Goal: Information Seeking & Learning: Check status

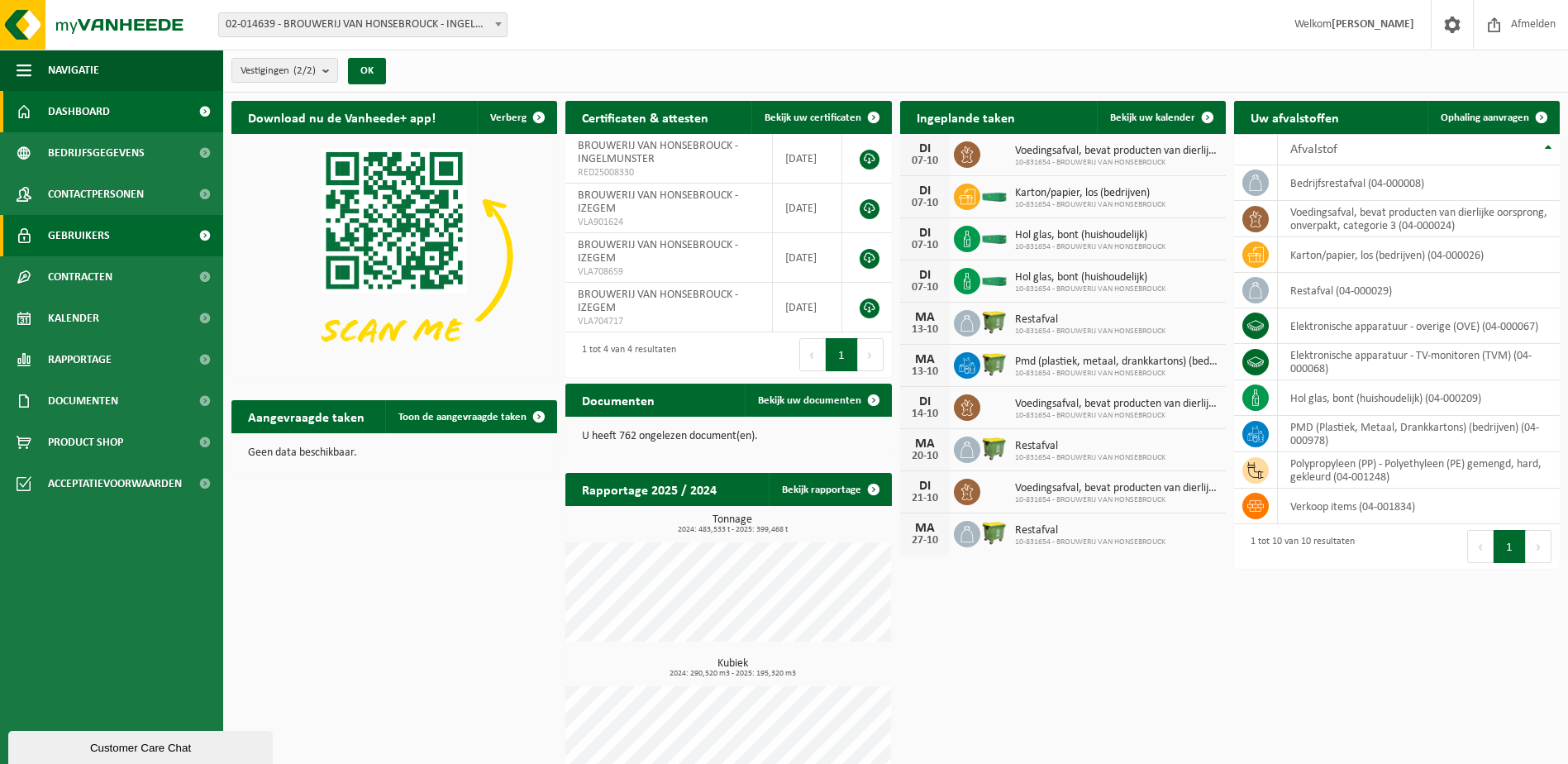
click at [119, 255] on link "Gebruikers" at bounding box center [112, 236] width 223 height 42
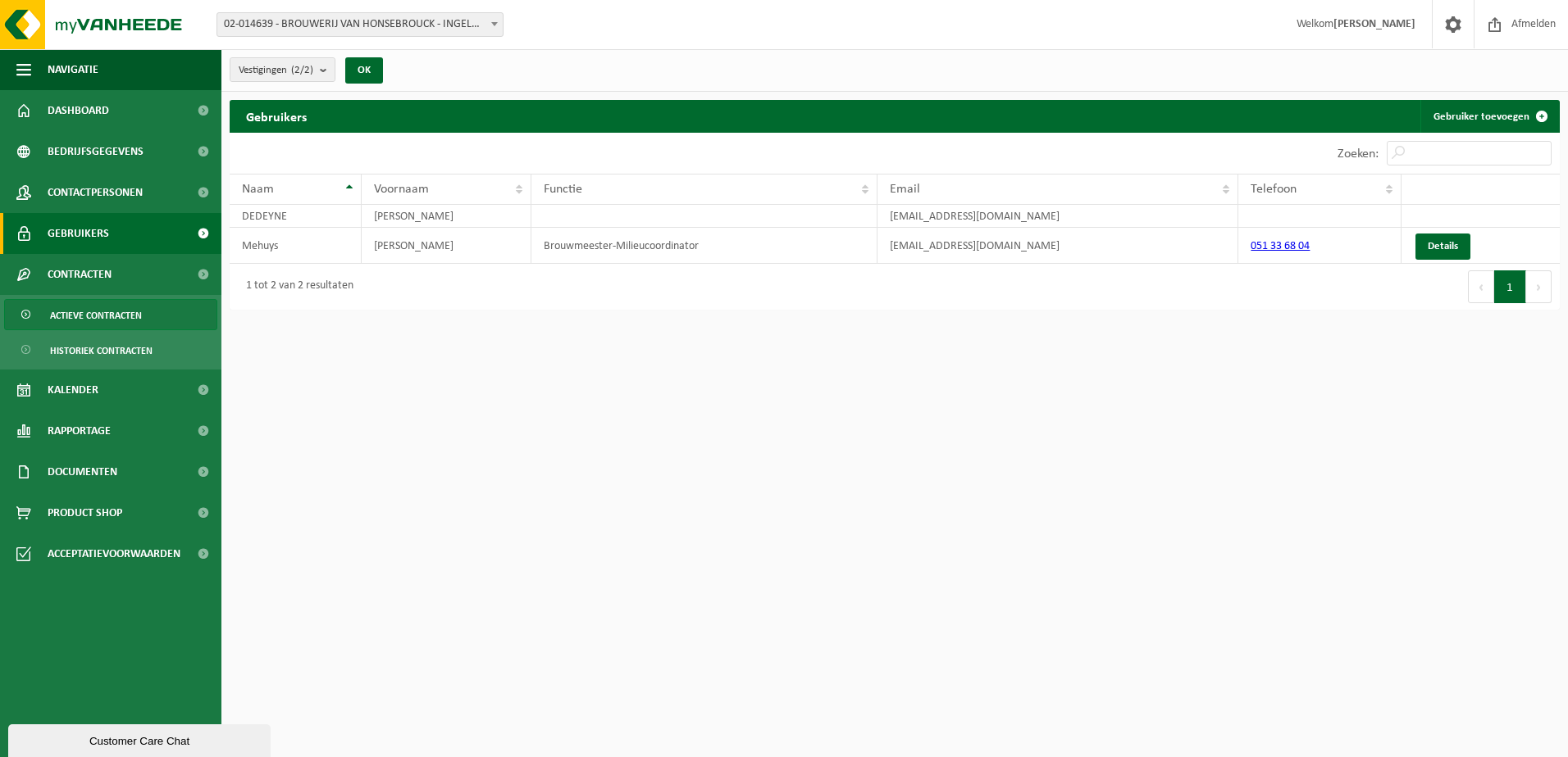
click at [118, 321] on span "Actieve contracten" at bounding box center [95, 315] width 92 height 31
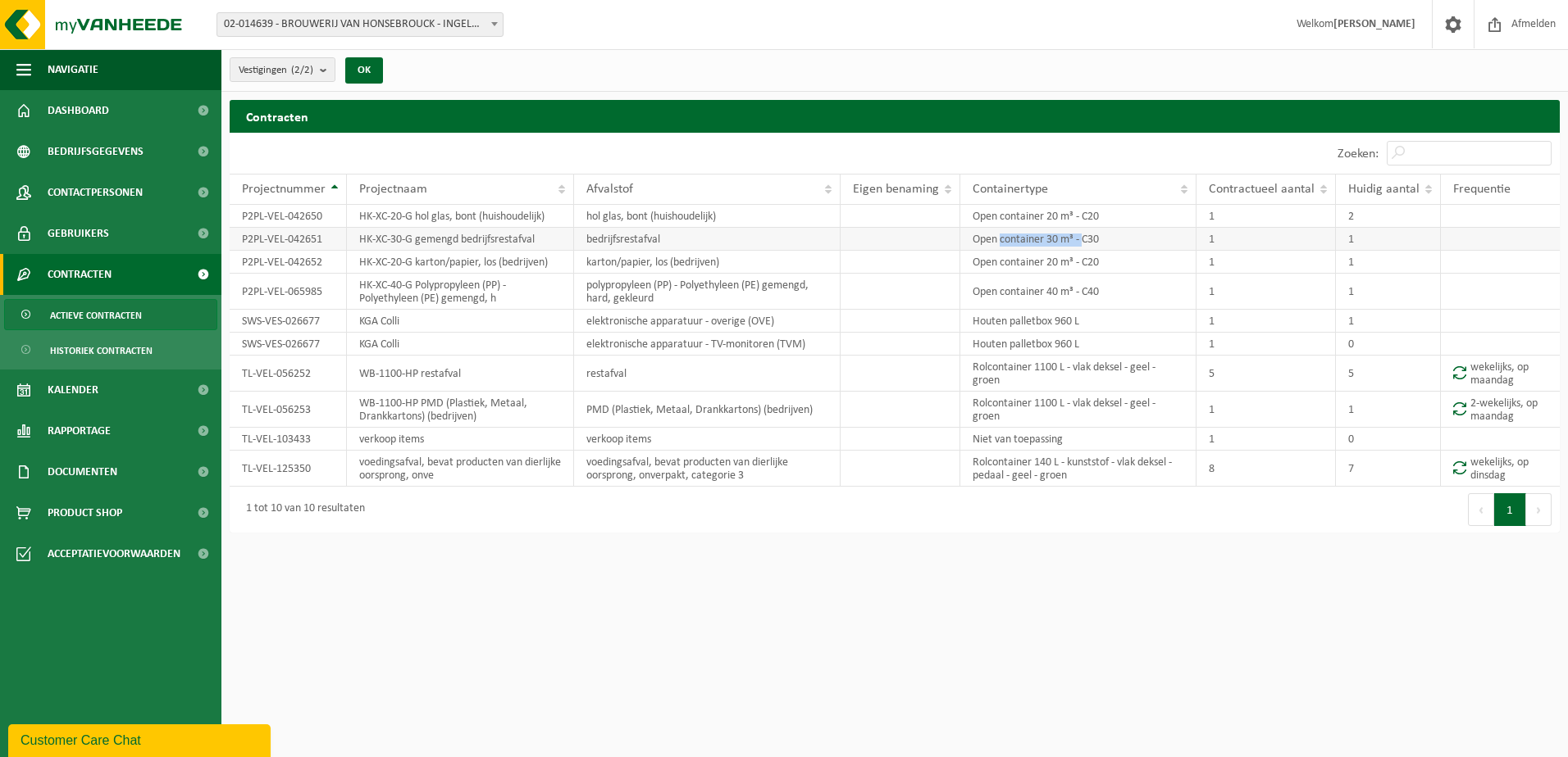
drag, startPoint x: 1086, startPoint y: 242, endPoint x: 1004, endPoint y: 244, distance: 82.0
click at [1004, 244] on td "Open container 30 m³ - C30" at bounding box center [1078, 239] width 236 height 23
click at [529, 258] on td "HK-XC-20-G karton/papier, los (bedrijven)" at bounding box center [460, 262] width 227 height 23
drag, startPoint x: 705, startPoint y: 262, endPoint x: 619, endPoint y: 268, distance: 86.2
click at [619, 268] on td "karton/papier, los (bedrijven)" at bounding box center [707, 262] width 266 height 23
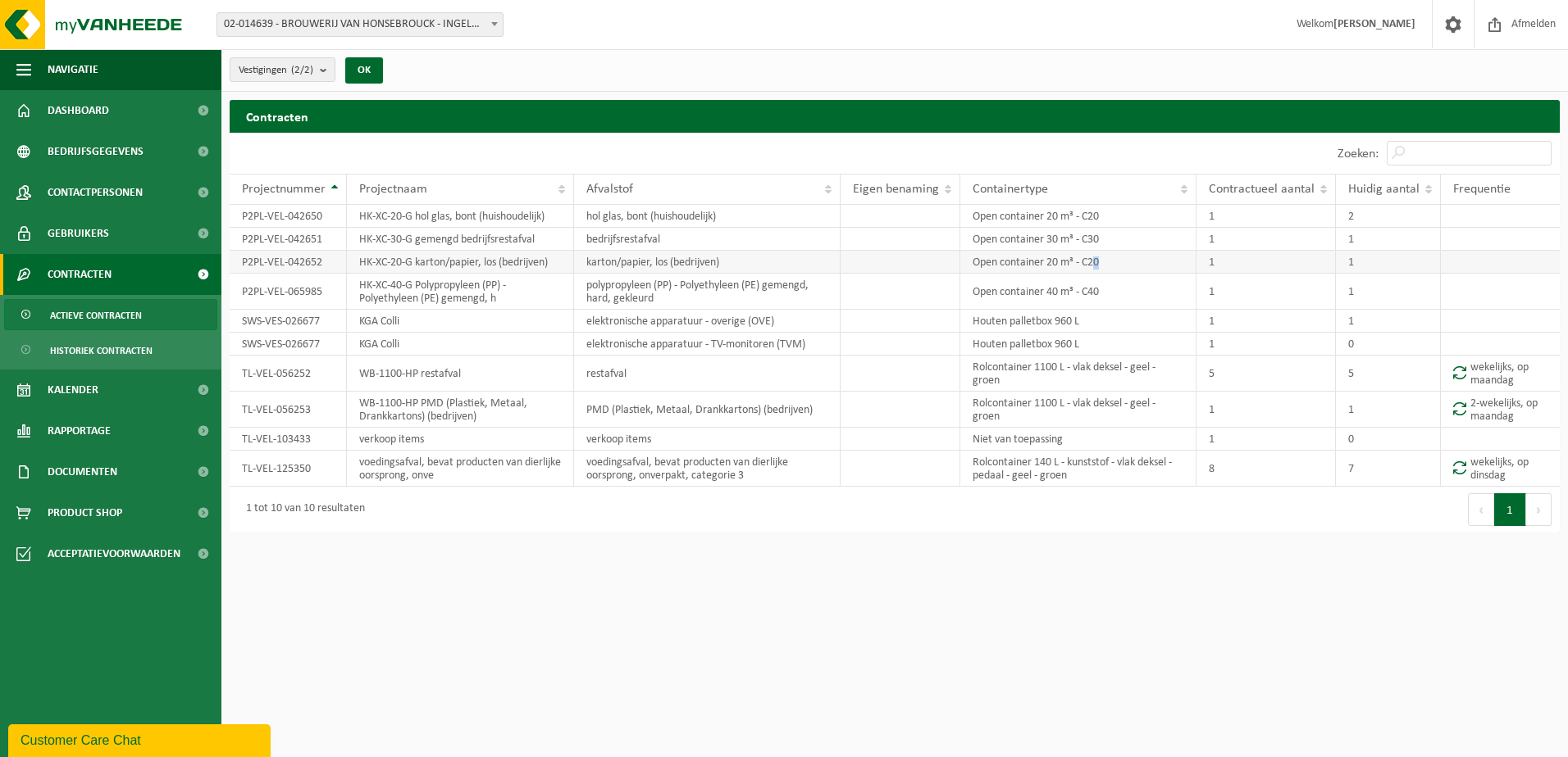
drag, startPoint x: 1115, startPoint y: 260, endPoint x: 1095, endPoint y: 260, distance: 20.0
click at [1095, 260] on td "Open container 20 m³ - C20" at bounding box center [1078, 262] width 236 height 23
drag, startPoint x: 1095, startPoint y: 260, endPoint x: 1050, endPoint y: 262, distance: 45.0
click at [1050, 262] on td "Open container 20 m³ - C20" at bounding box center [1078, 262] width 236 height 23
drag, startPoint x: 1025, startPoint y: 262, endPoint x: 1104, endPoint y: 262, distance: 79.0
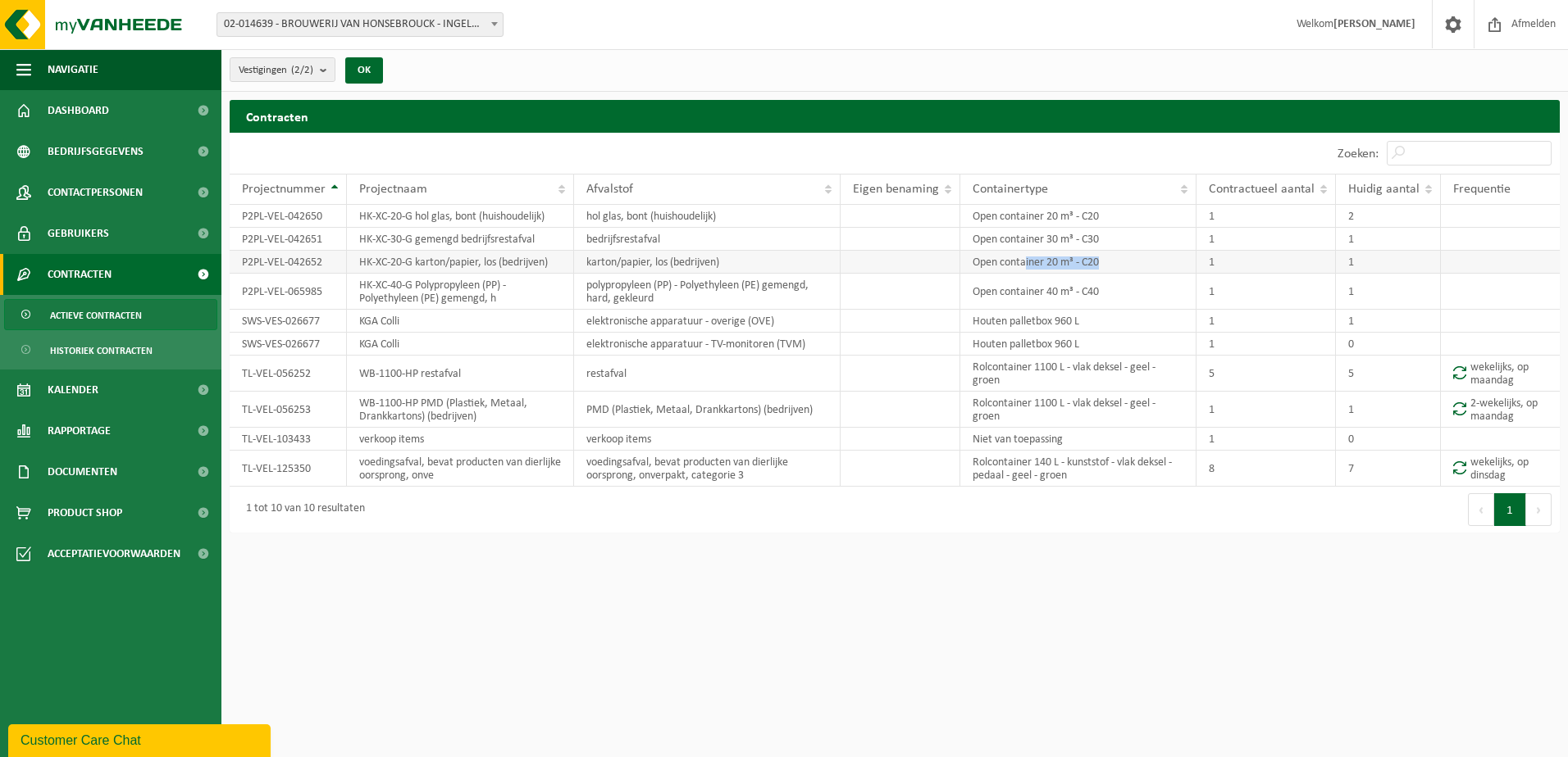
click at [1104, 262] on td "Open container 20 m³ - C20" at bounding box center [1078, 262] width 236 height 23
click at [468, 294] on td "HK-XC-40-G Polypropyleen (PP) - Polyethyleen (PE) gemengd, h" at bounding box center [460, 291] width 227 height 36
drag, startPoint x: 1105, startPoint y: 294, endPoint x: 996, endPoint y: 300, distance: 109.2
click at [996, 300] on td "Open container 40 m³ - C40" at bounding box center [1078, 291] width 236 height 36
click at [513, 300] on td "HK-XC-40-G Polypropyleen (PP) - Polyethyleen (PE) gemengd, h" at bounding box center [460, 291] width 227 height 36
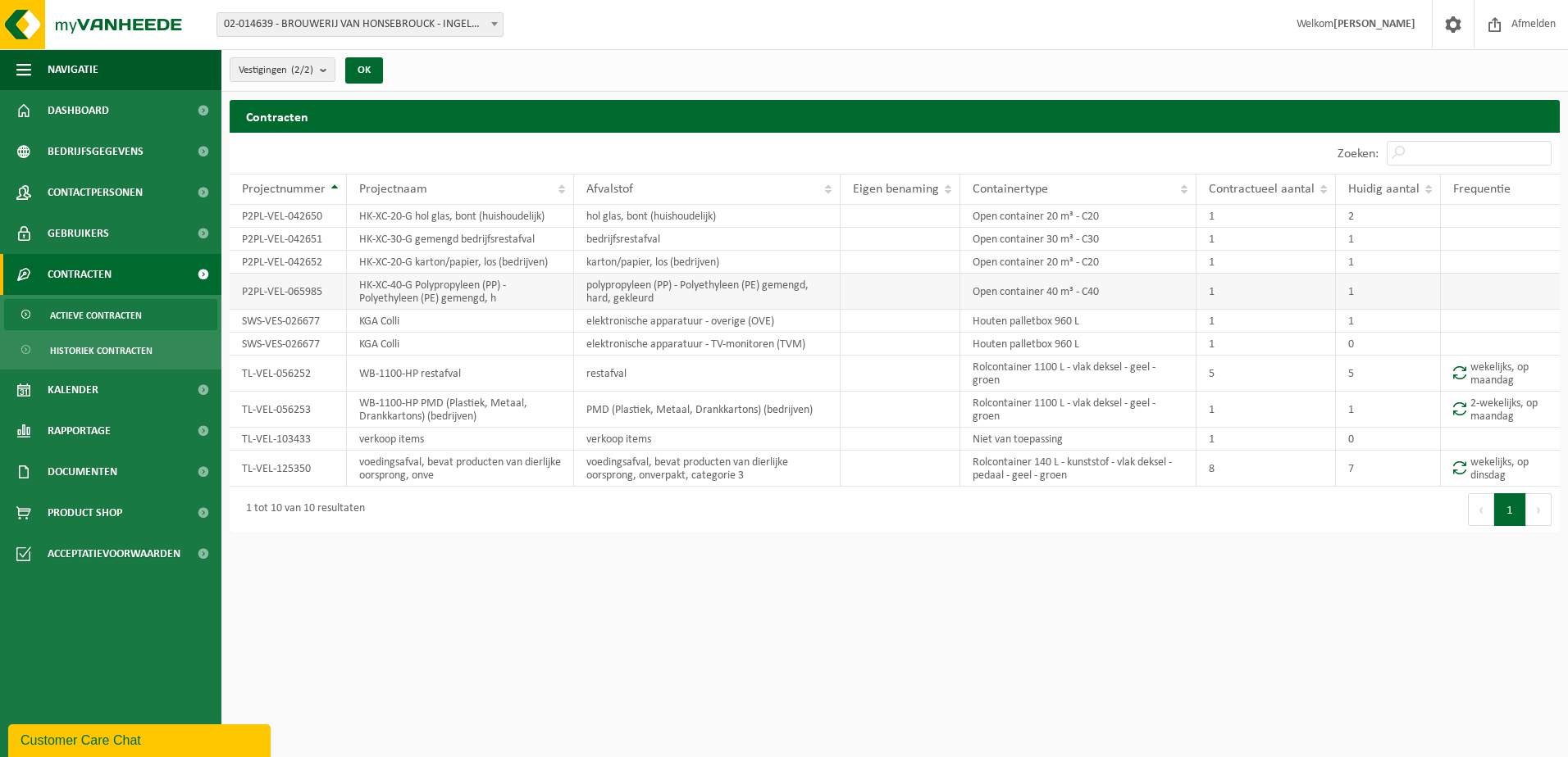
click at [458, 289] on td "HK-XC-40-G Polypropyleen (PP) - Polyethyleen (PE) gemengd, h" at bounding box center [460, 291] width 227 height 36
click at [658, 302] on td "polypropyleen (PP) - Polyethyleen (PE) gemengd, hard, gekleurd" at bounding box center [707, 291] width 266 height 36
drag, startPoint x: 665, startPoint y: 303, endPoint x: 586, endPoint y: 282, distance: 81.7
click at [586, 282] on td "polypropyleen (PP) - Polyethyleen (PE) gemengd, hard, gekleurd" at bounding box center [707, 291] width 266 height 36
click at [122, 427] on link "Rapportage" at bounding box center [111, 431] width 221 height 41
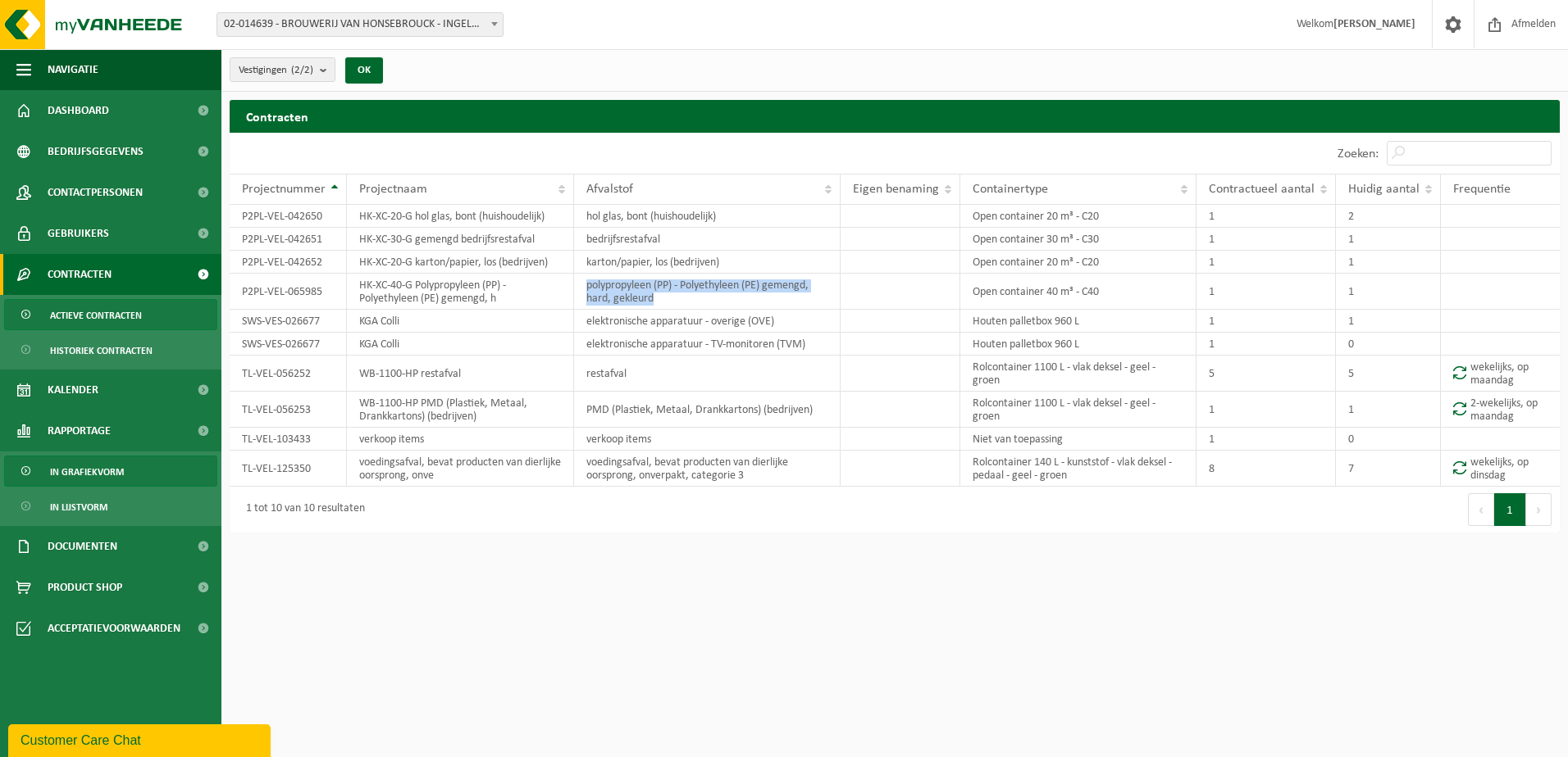
click at [89, 467] on span "In grafiekvorm" at bounding box center [86, 472] width 73 height 31
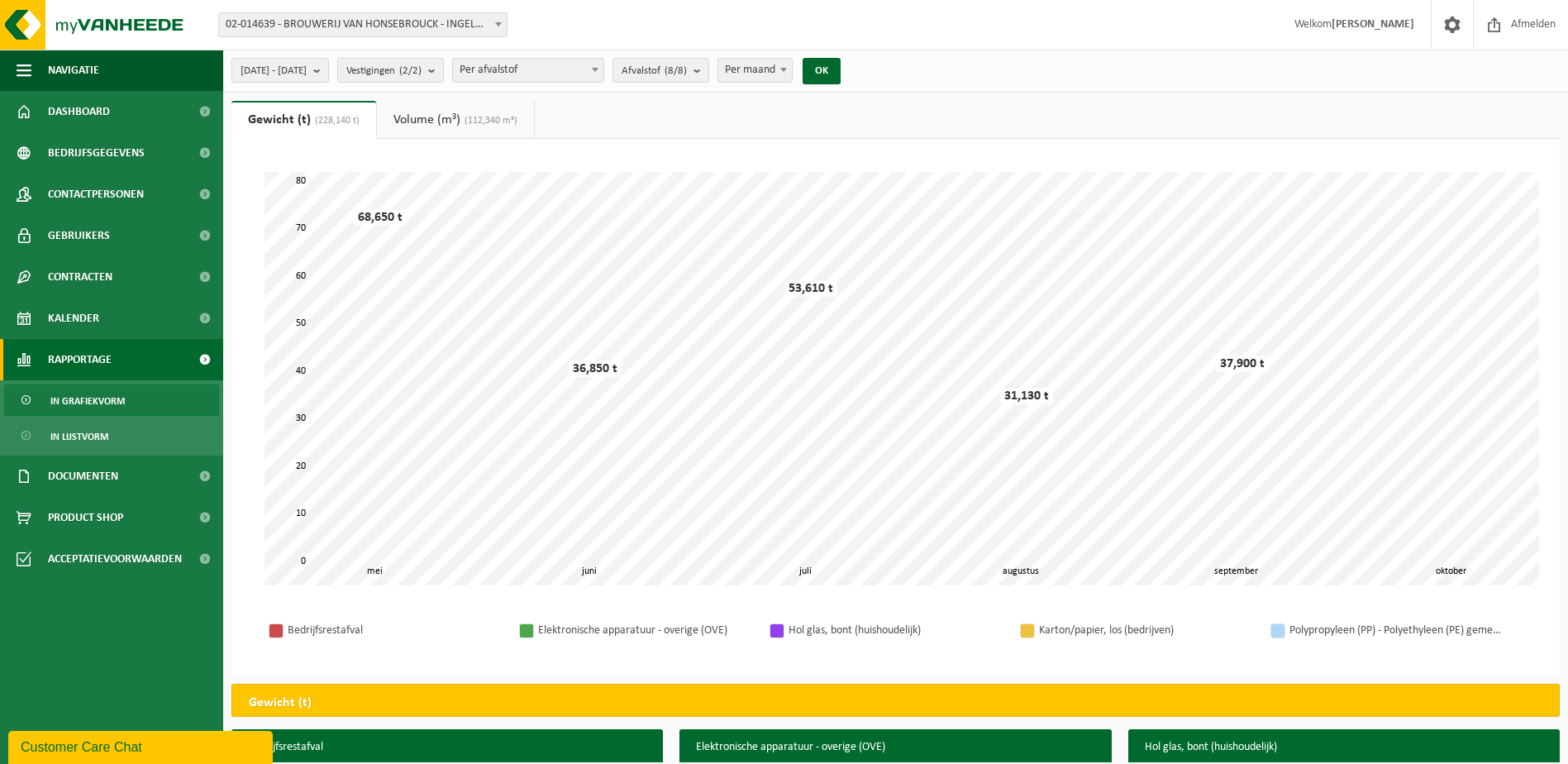
click at [329, 69] on b "submit" at bounding box center [320, 70] width 14 height 23
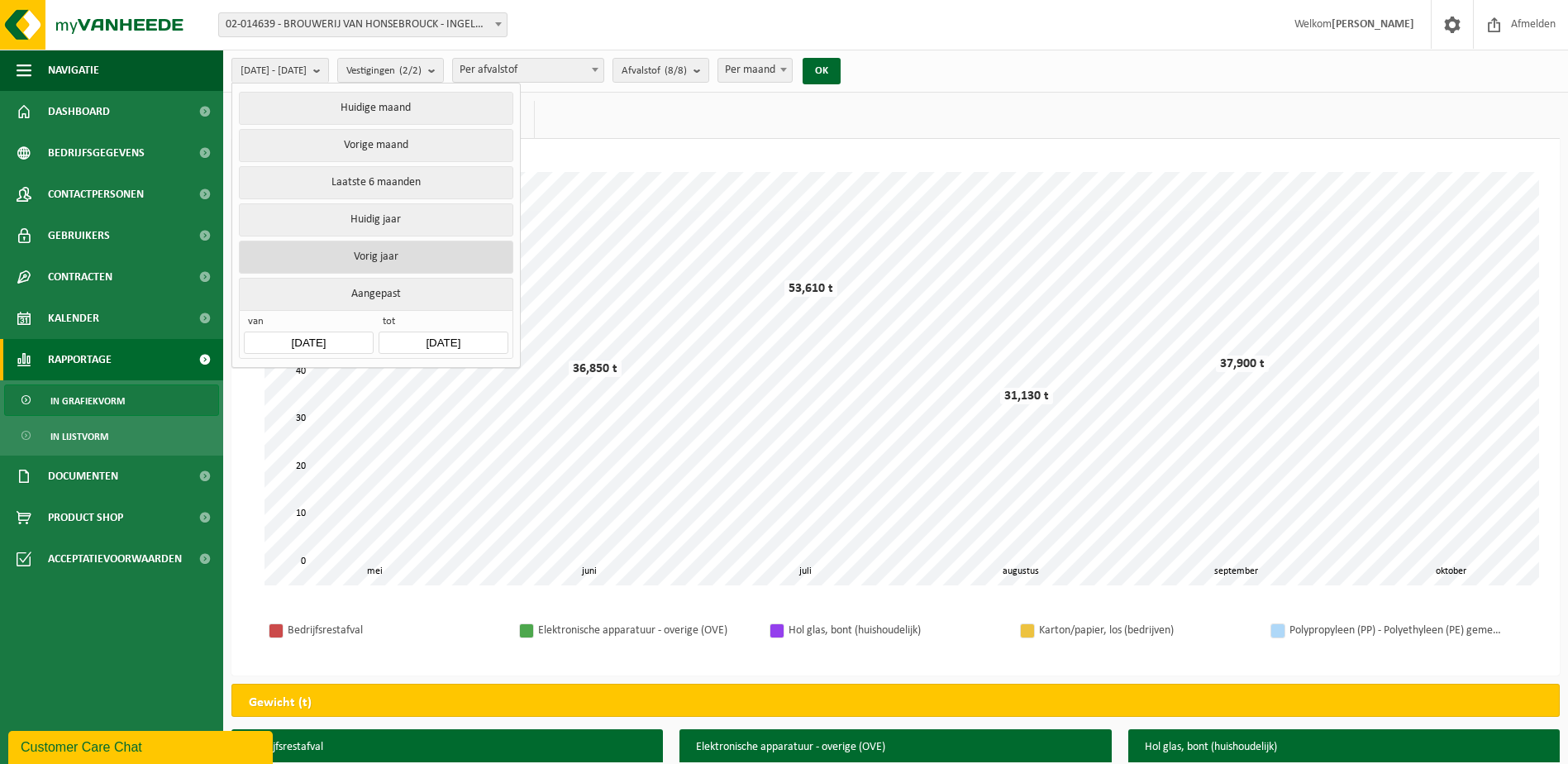
click at [409, 242] on button "Vorig jaar" at bounding box center [375, 257] width 273 height 33
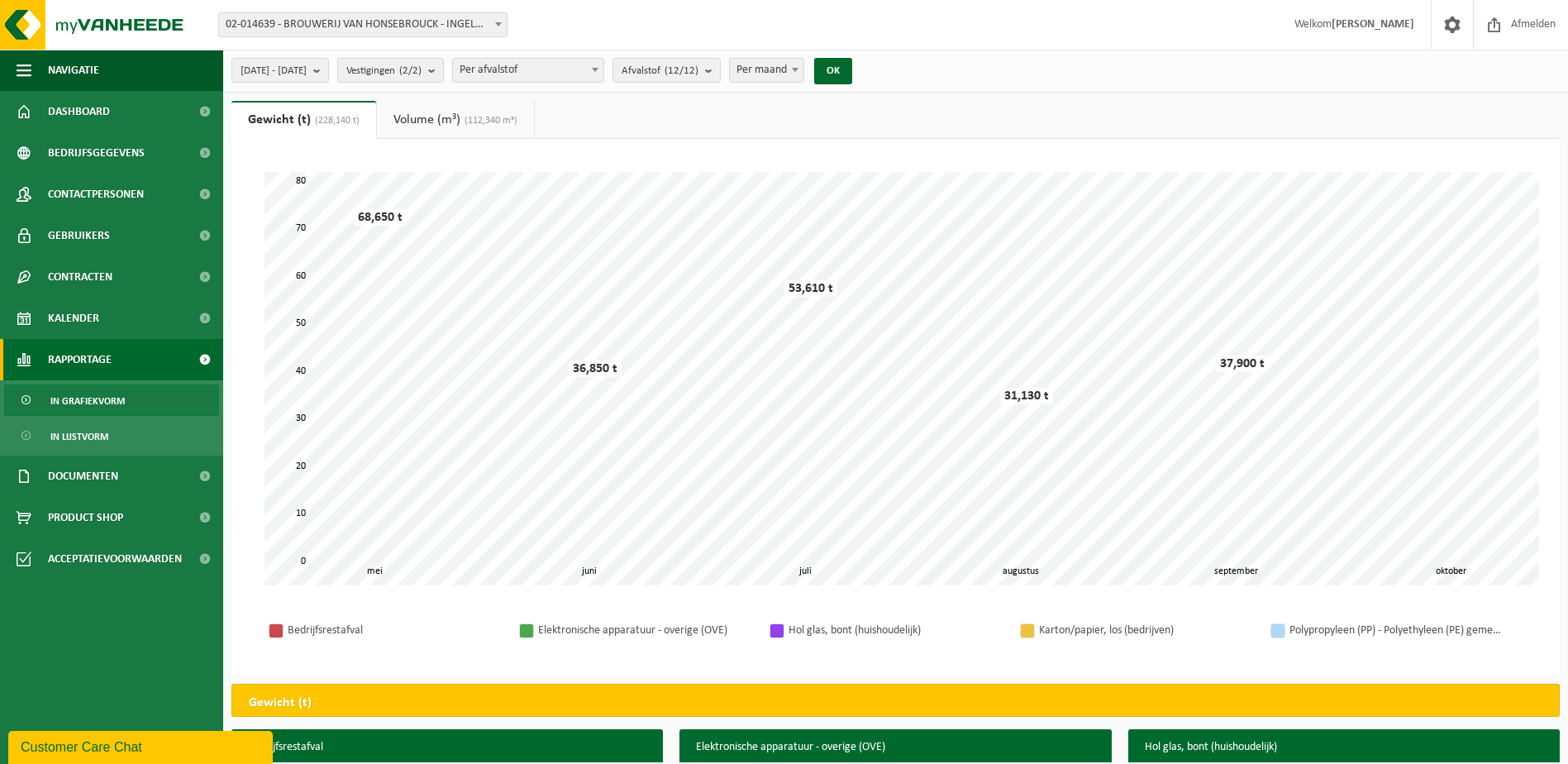
click at [604, 62] on span "Per afvalstof" at bounding box center [528, 70] width 151 height 23
click at [699, 66] on span "Afvalstof (12/12)" at bounding box center [660, 71] width 77 height 25
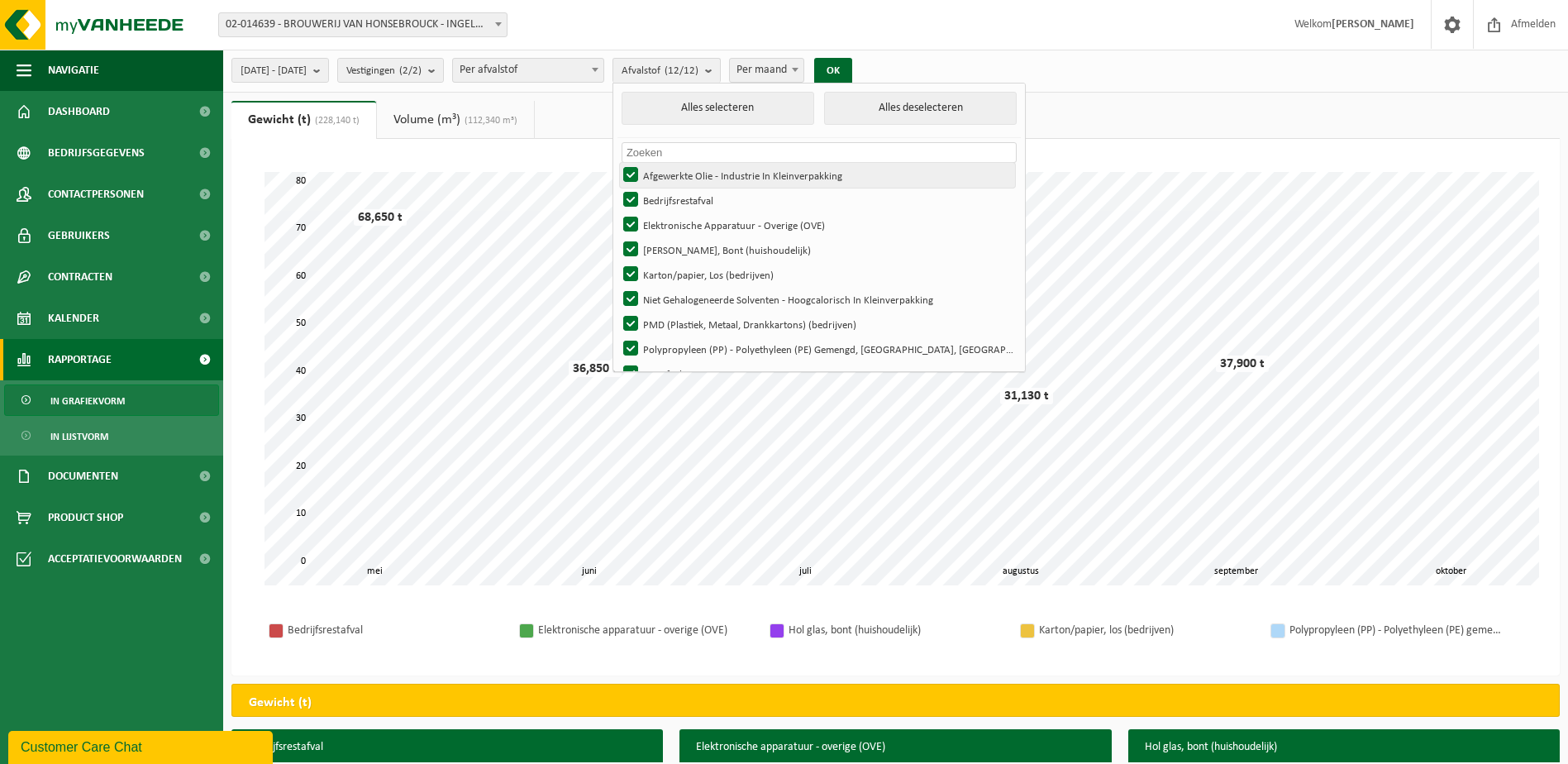
click at [718, 171] on label "Afgewerkte Olie - Industrie In Kleinverpakking" at bounding box center [817, 175] width 395 height 25
click at [618, 163] on input "Afgewerkte Olie - Industrie In Kleinverpakking" at bounding box center [617, 162] width 1 height 1
checkbox input "false"
click at [902, 101] on button "Alles deselecteren" at bounding box center [920, 108] width 192 height 33
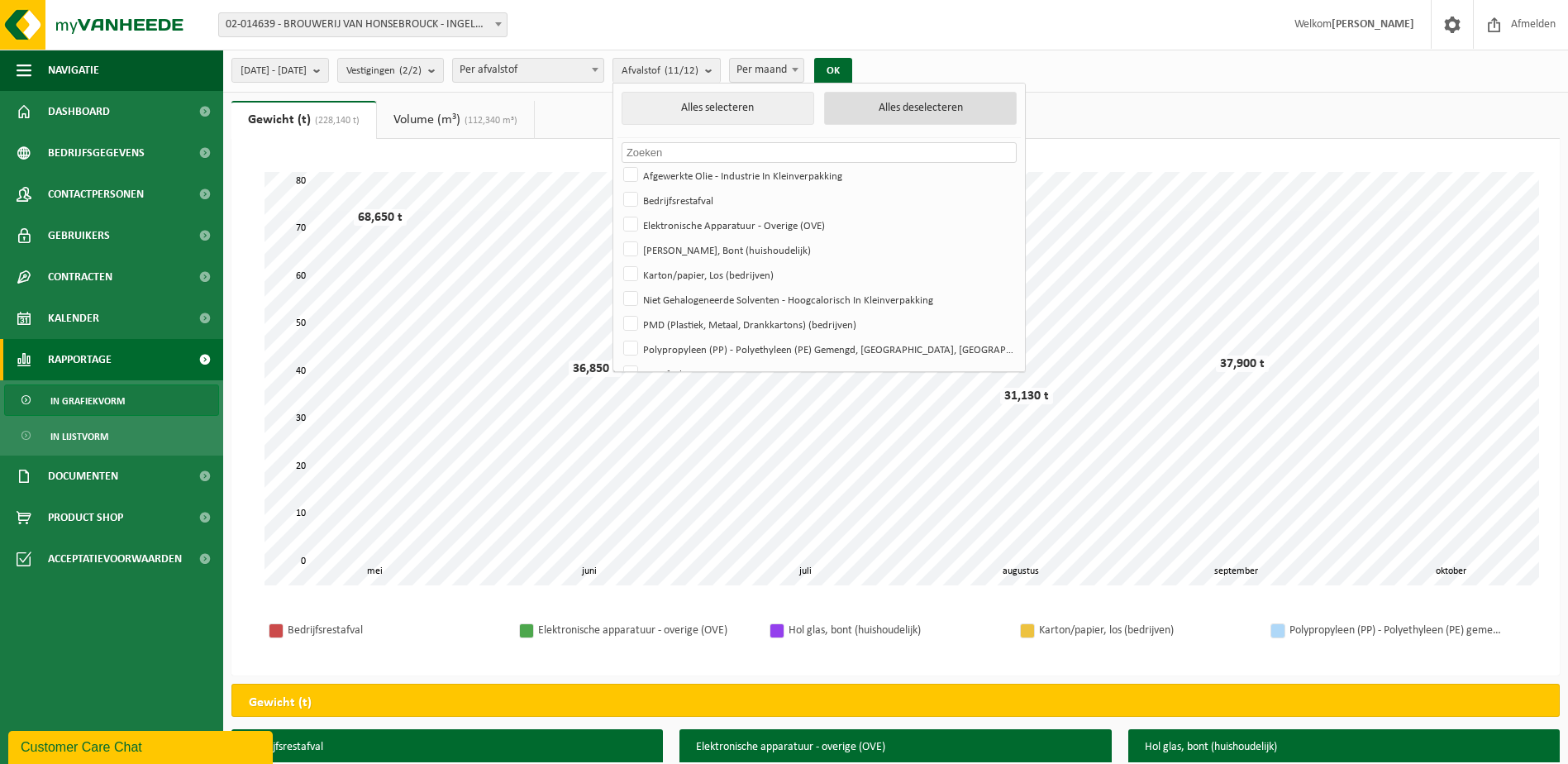
checkbox input "false"
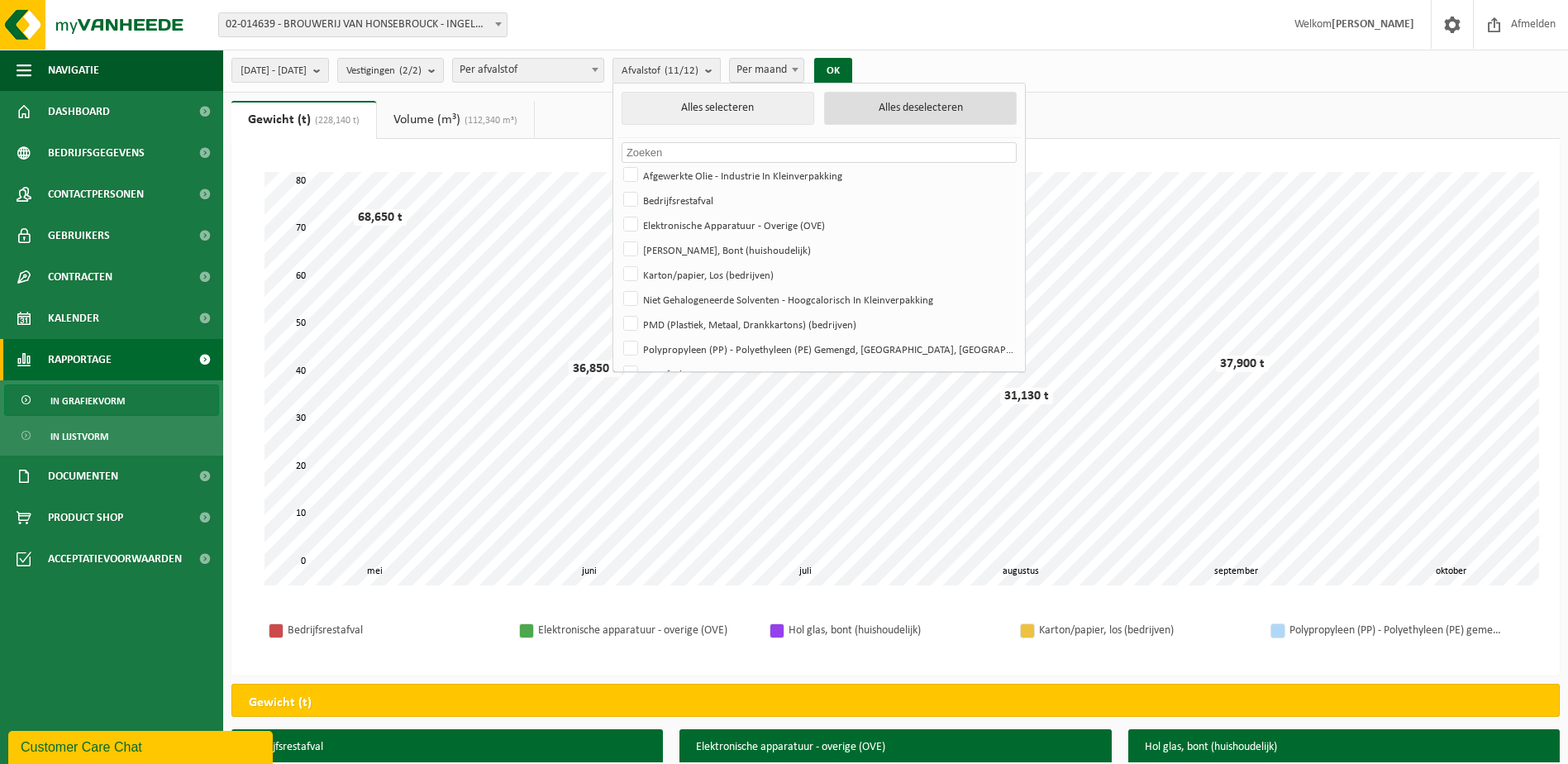
checkbox input "false"
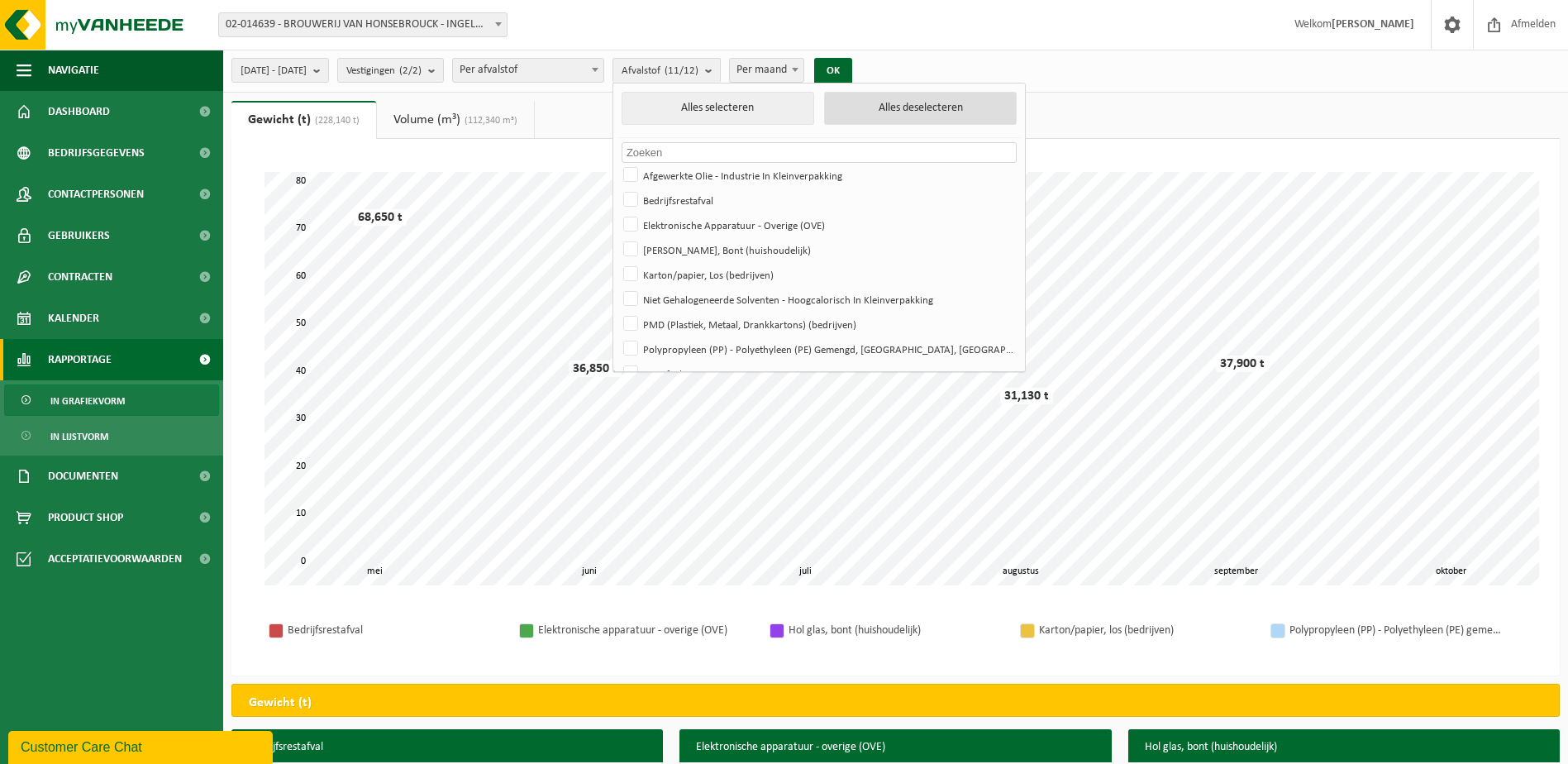
checkbox input "false"
click at [718, 200] on label "Bedrijfsrestafval" at bounding box center [817, 199] width 395 height 25
click at [618, 187] on input "Bedrijfsrestafval" at bounding box center [617, 187] width 1 height 1
checkbox input "true"
click at [847, 69] on button "OK" at bounding box center [827, 71] width 38 height 26
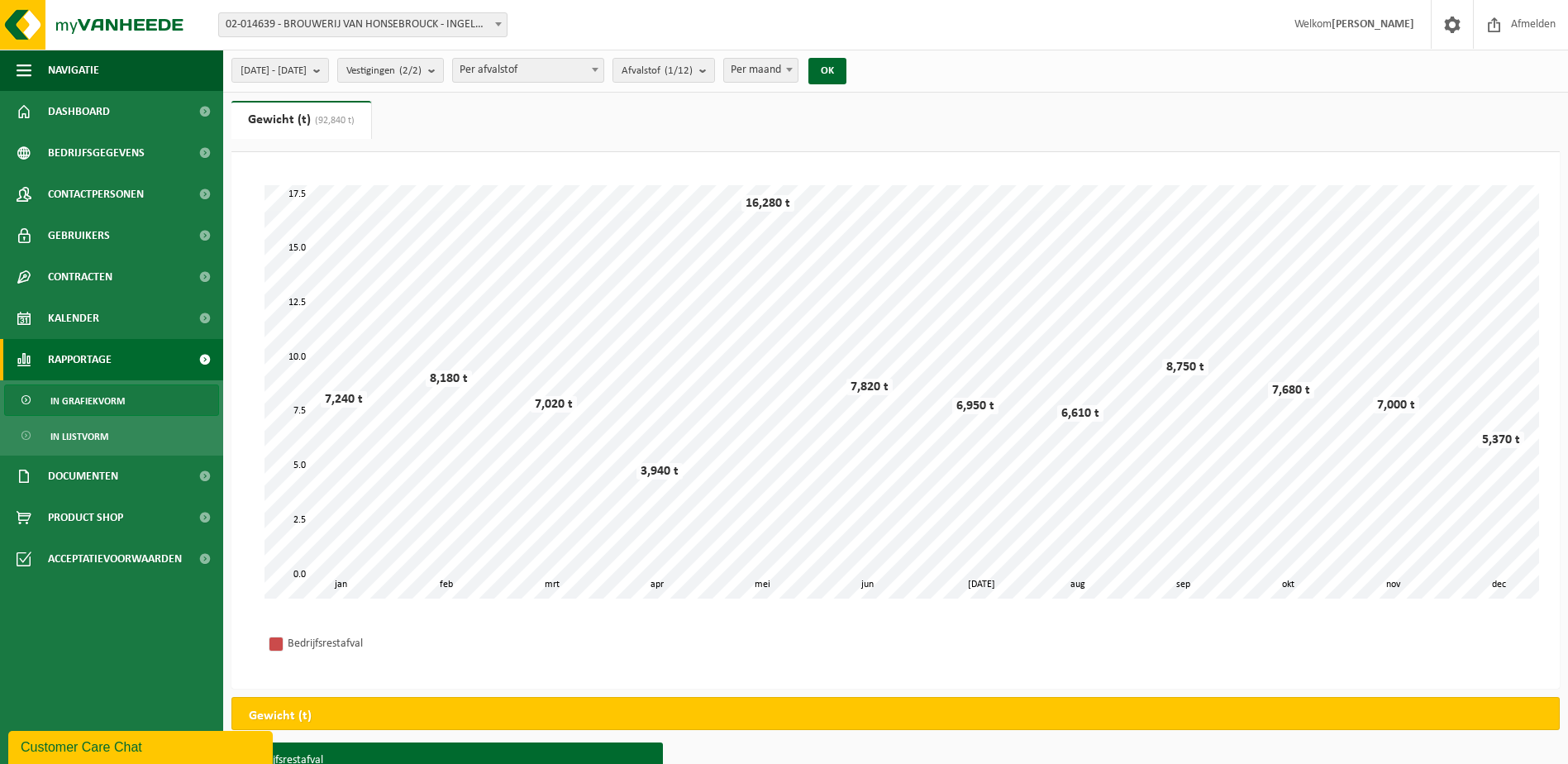
click at [798, 59] on span "Per maand" at bounding box center [761, 70] width 73 height 23
select select "3"
click at [847, 72] on button "OK" at bounding box center [827, 71] width 38 height 26
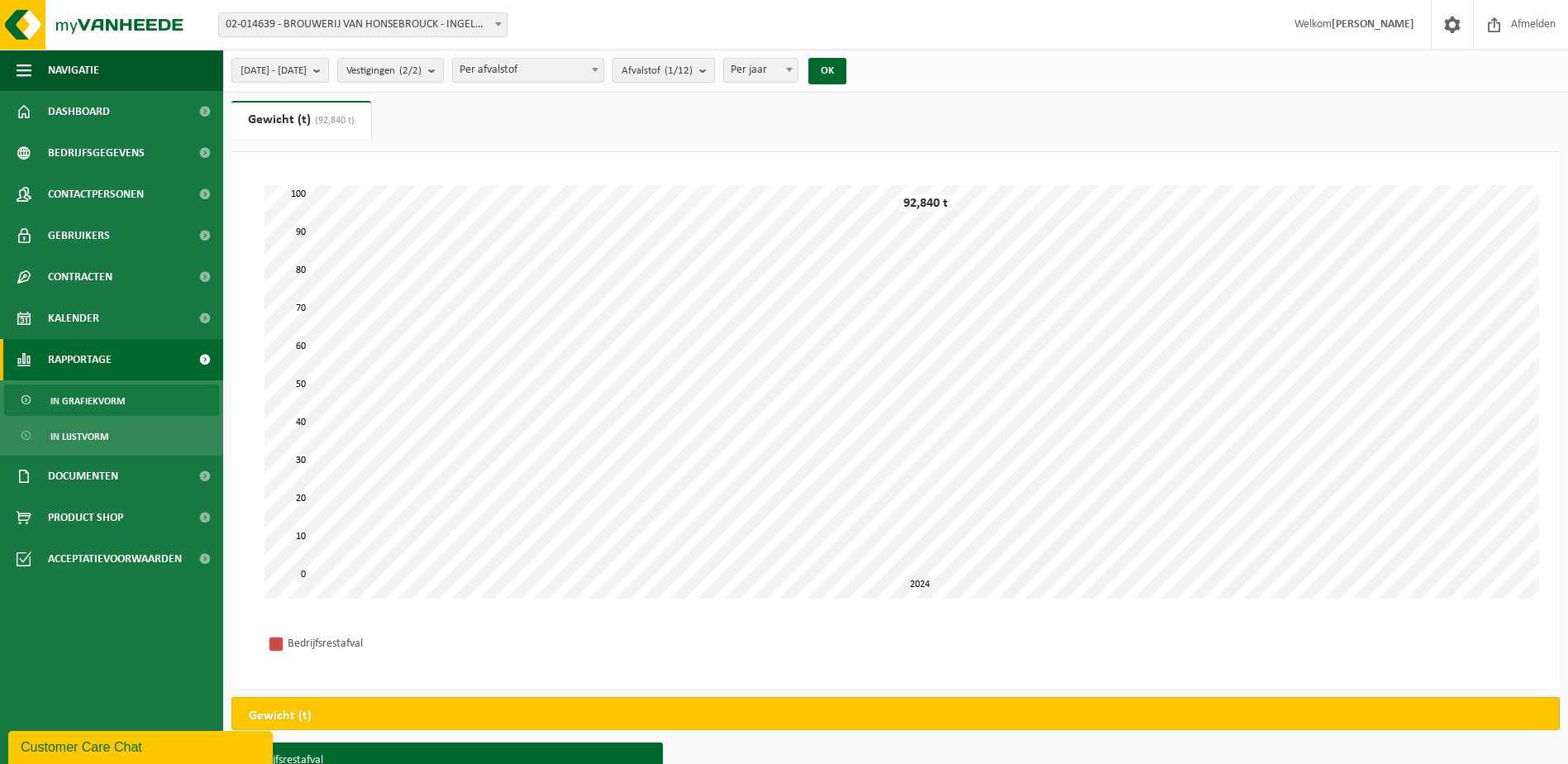
click at [693, 74] on span "Afvalstof (1/12)" at bounding box center [657, 71] width 72 height 25
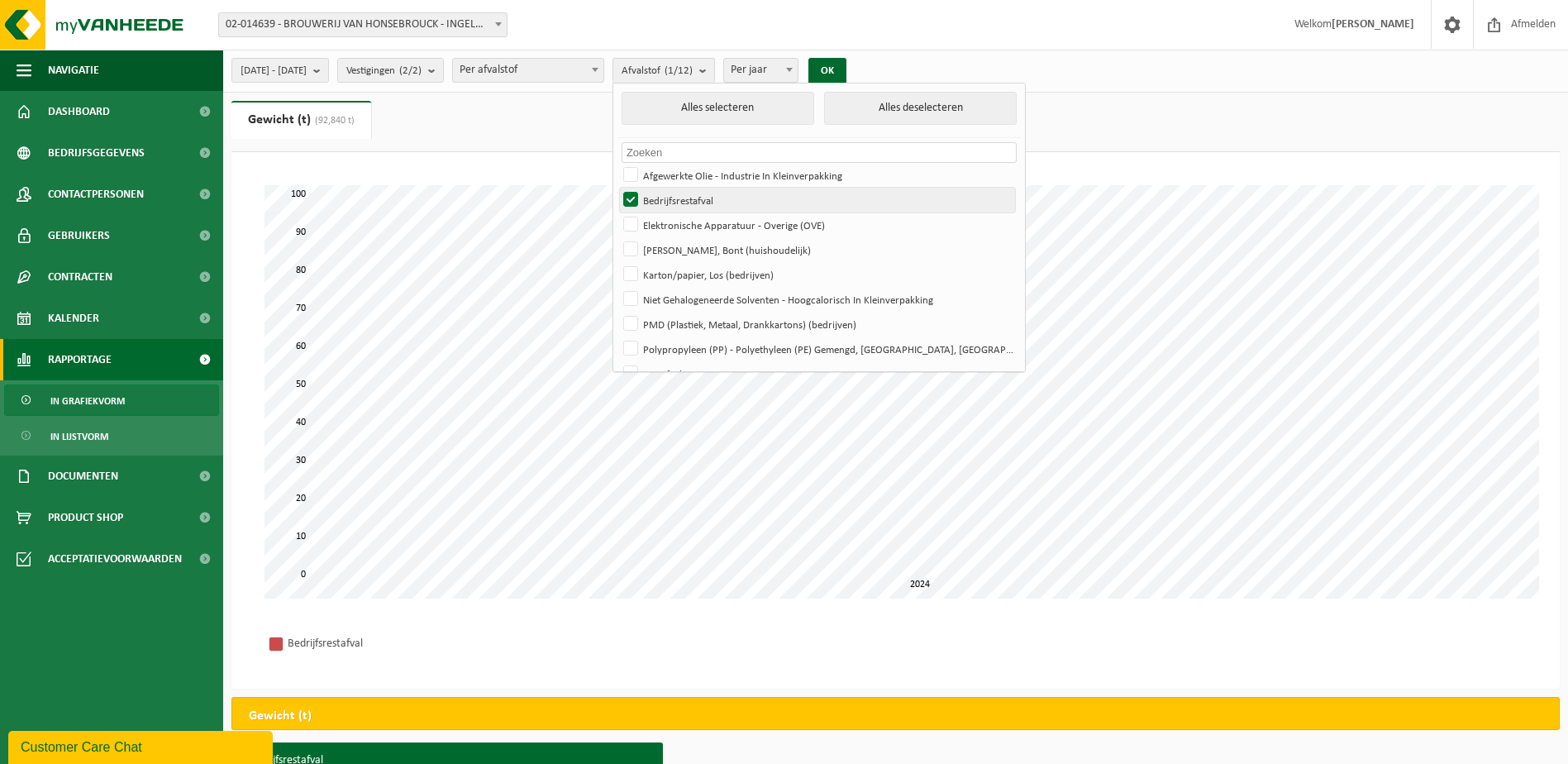
click at [723, 204] on label "Bedrijfsrestafval" at bounding box center [817, 199] width 395 height 25
click at [618, 187] on input "Bedrijfsrestafval" at bounding box center [617, 187] width 1 height 1
checkbox input "false"
click at [726, 247] on label "Hol Glas, Bont (huishoudelijk)" at bounding box center [817, 250] width 395 height 25
click at [618, 238] on input "Hol Glas, Bont (huishoudelijk)" at bounding box center [617, 237] width 1 height 1
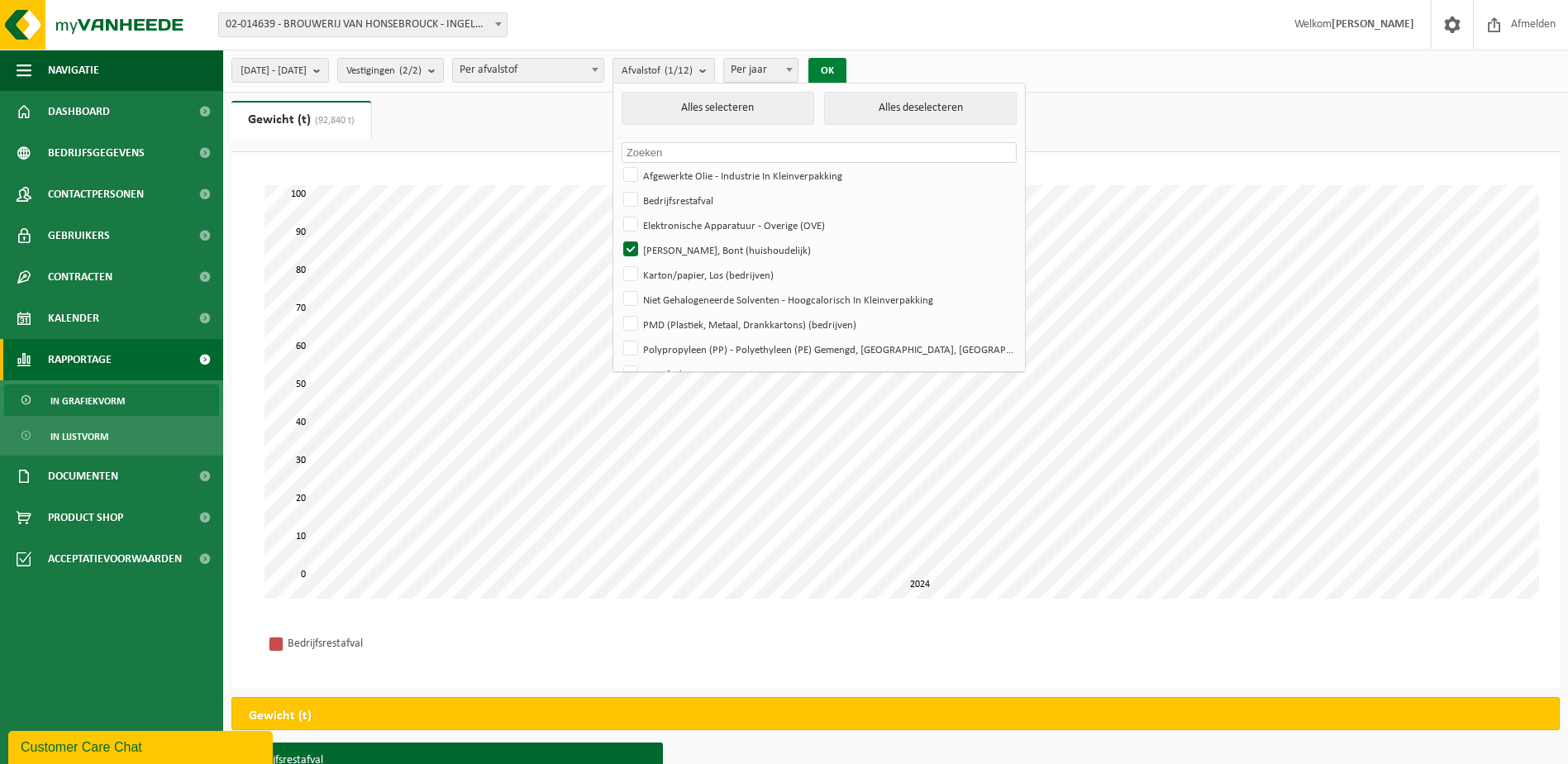
click at [847, 68] on button "OK" at bounding box center [827, 71] width 38 height 26
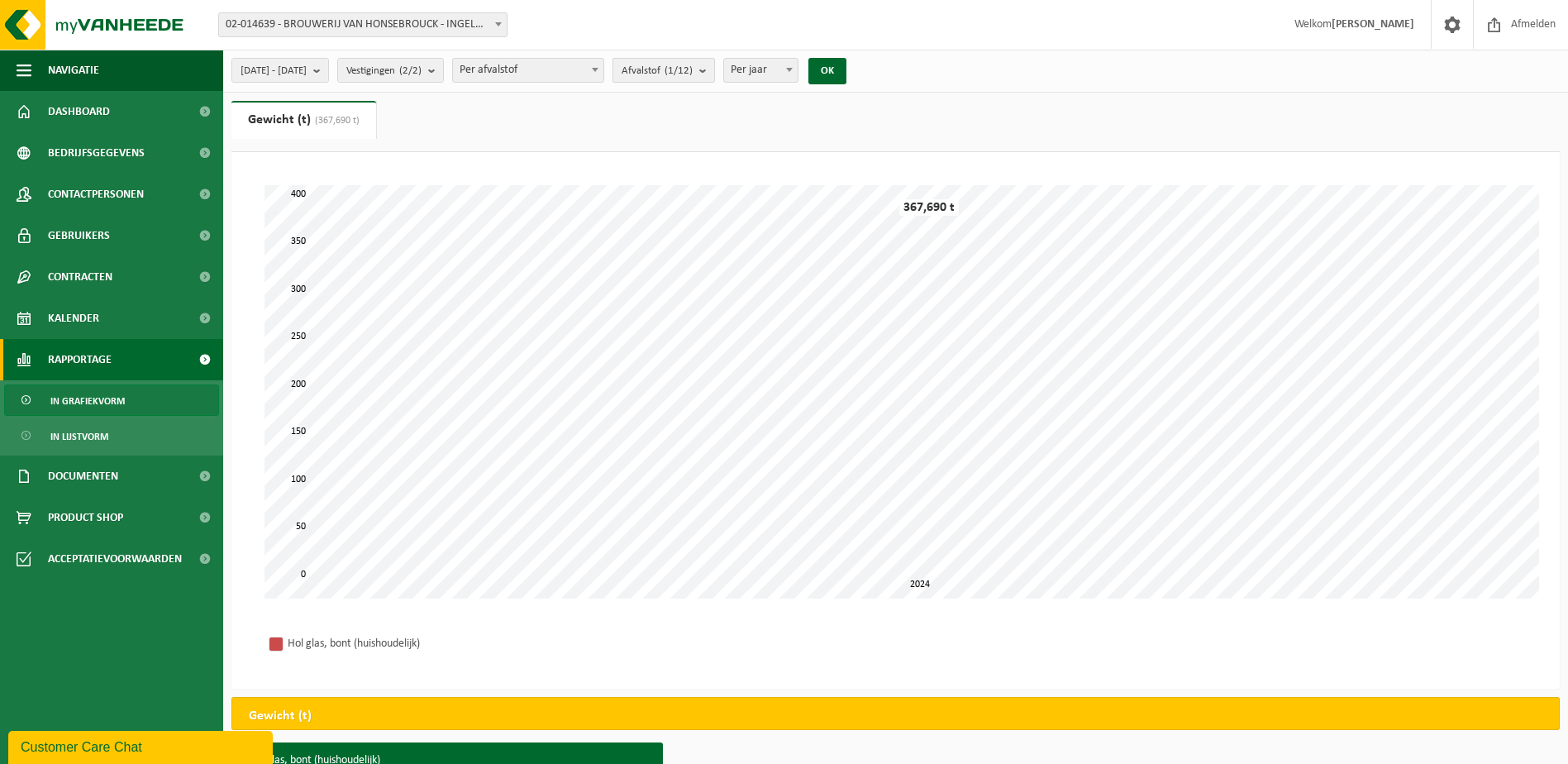
click at [714, 66] on b "submit" at bounding box center [707, 70] width 14 height 23
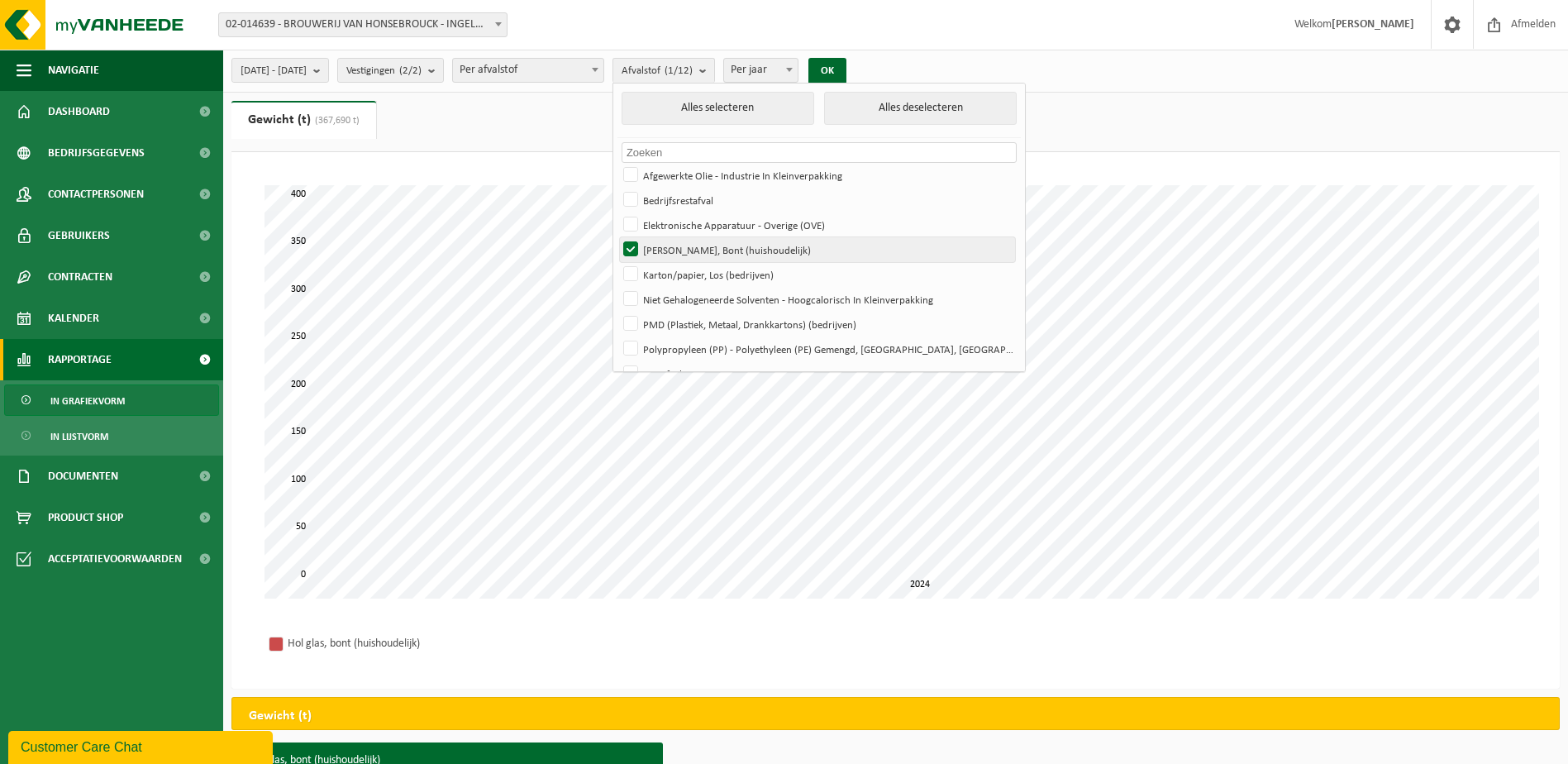
click at [748, 245] on label "Hol Glas, Bont (huishoudelijk)" at bounding box center [817, 250] width 395 height 25
click at [618, 238] on input "Hol Glas, Bont (huishoudelijk)" at bounding box center [617, 237] width 1 height 1
checkbox input "false"
click at [747, 269] on label "Karton/papier, Los (bedrijven)" at bounding box center [817, 274] width 395 height 25
click at [618, 262] on input "Karton/papier, Los (bedrijven)" at bounding box center [617, 261] width 1 height 1
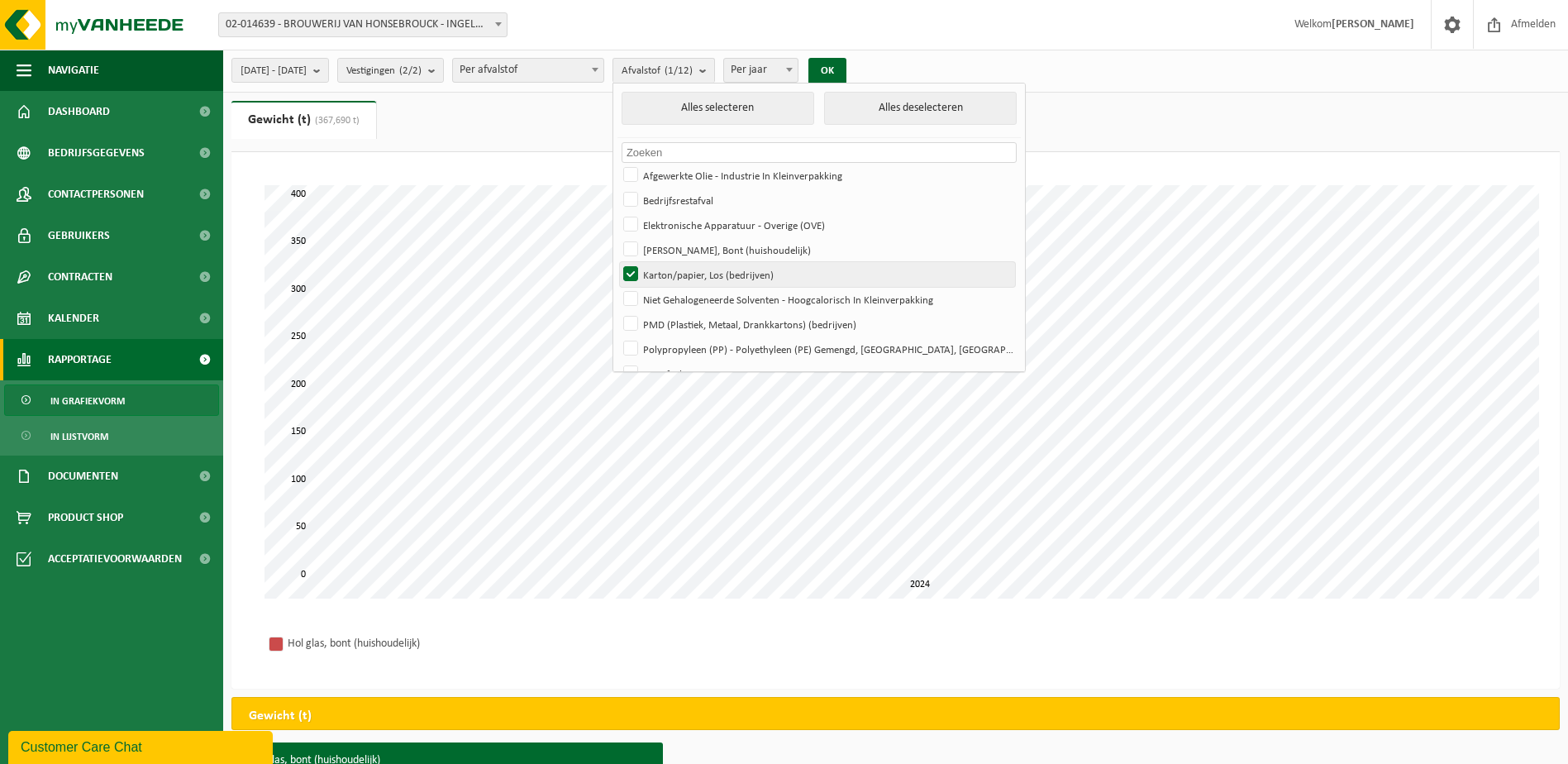
click at [741, 270] on label "Karton/papier, Los (bedrijven)" at bounding box center [817, 274] width 395 height 25
click at [618, 262] on input "Karton/papier, Los (bedrijven)" at bounding box center [617, 261] width 1 height 1
checkbox input "false"
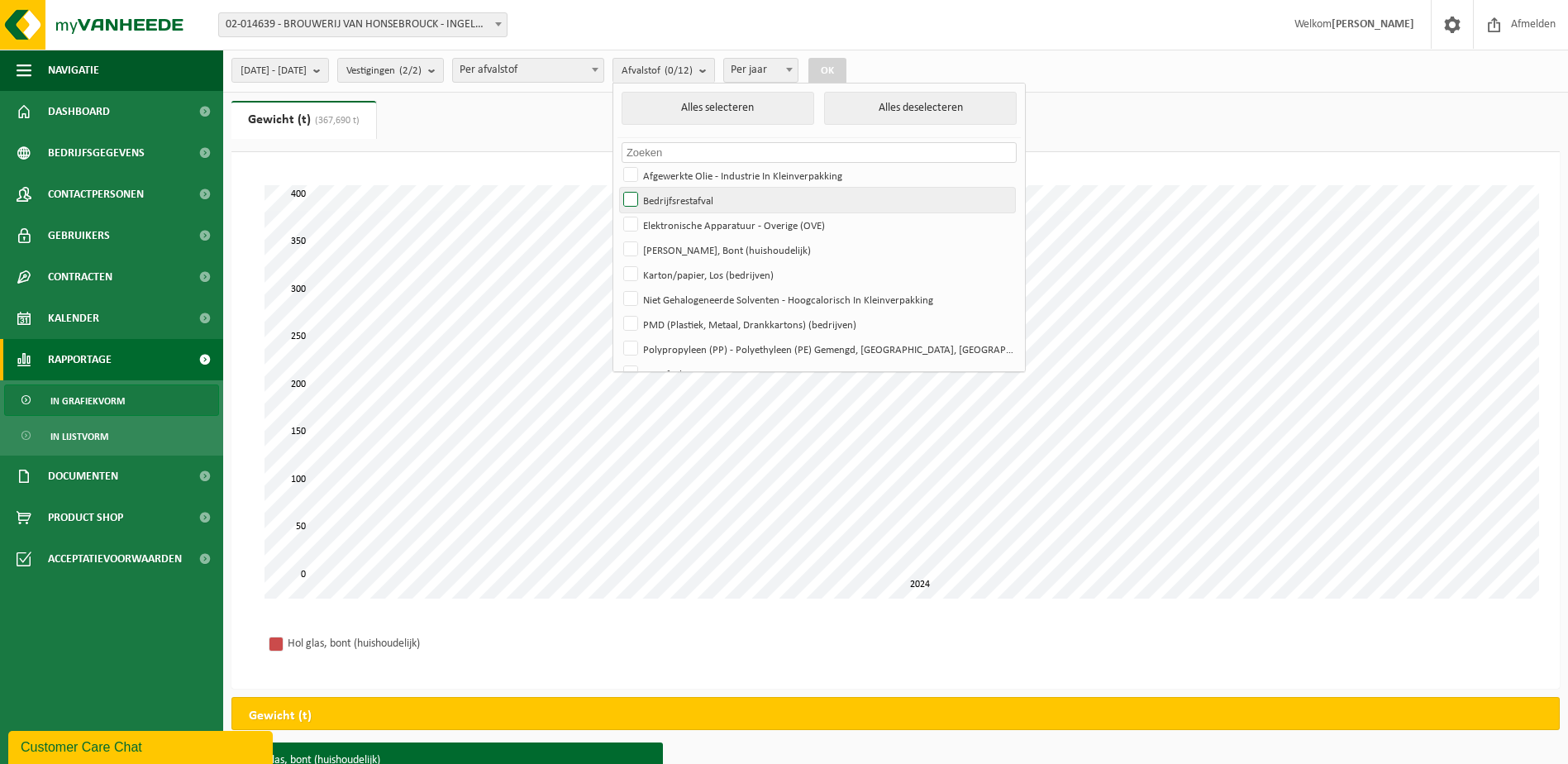
click at [744, 201] on label "Bedrijfsrestafval" at bounding box center [817, 199] width 395 height 25
click at [618, 187] on input "Bedrijfsrestafval" at bounding box center [617, 187] width 1 height 1
checkbox input "true"
click at [815, 101] on button "Alles selecteren" at bounding box center [718, 108] width 192 height 33
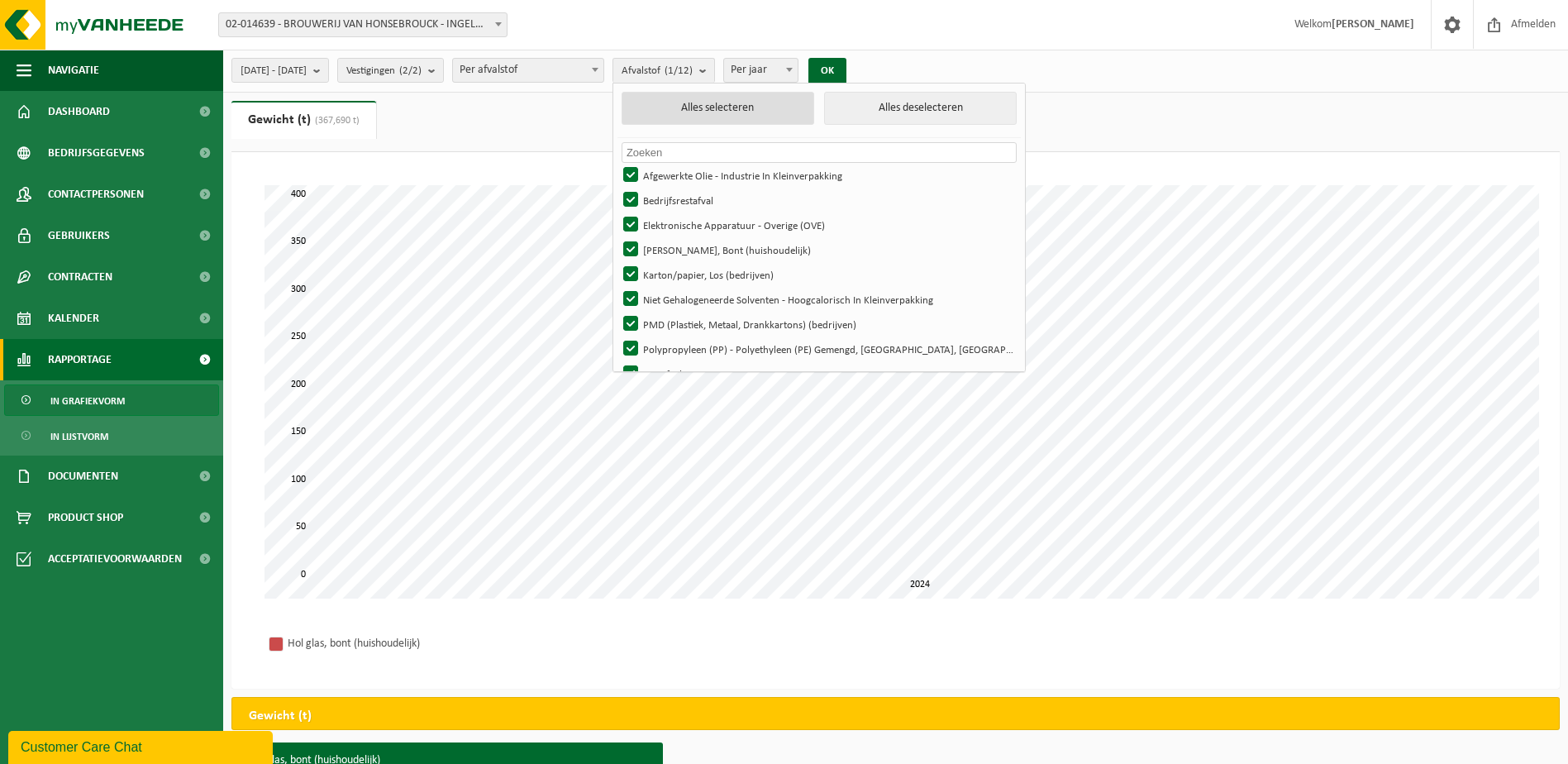
checkbox input "true"
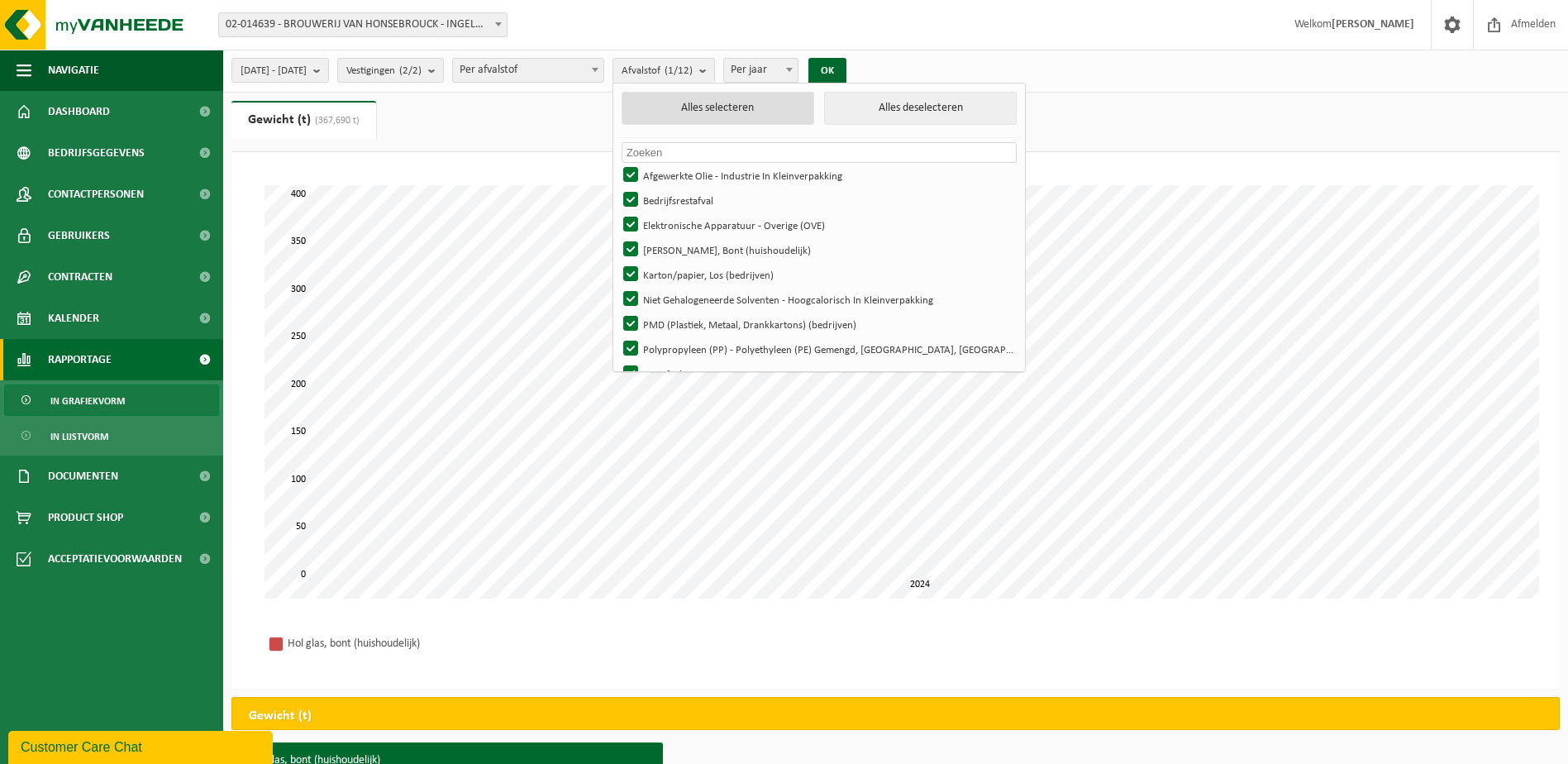
checkbox input "true"
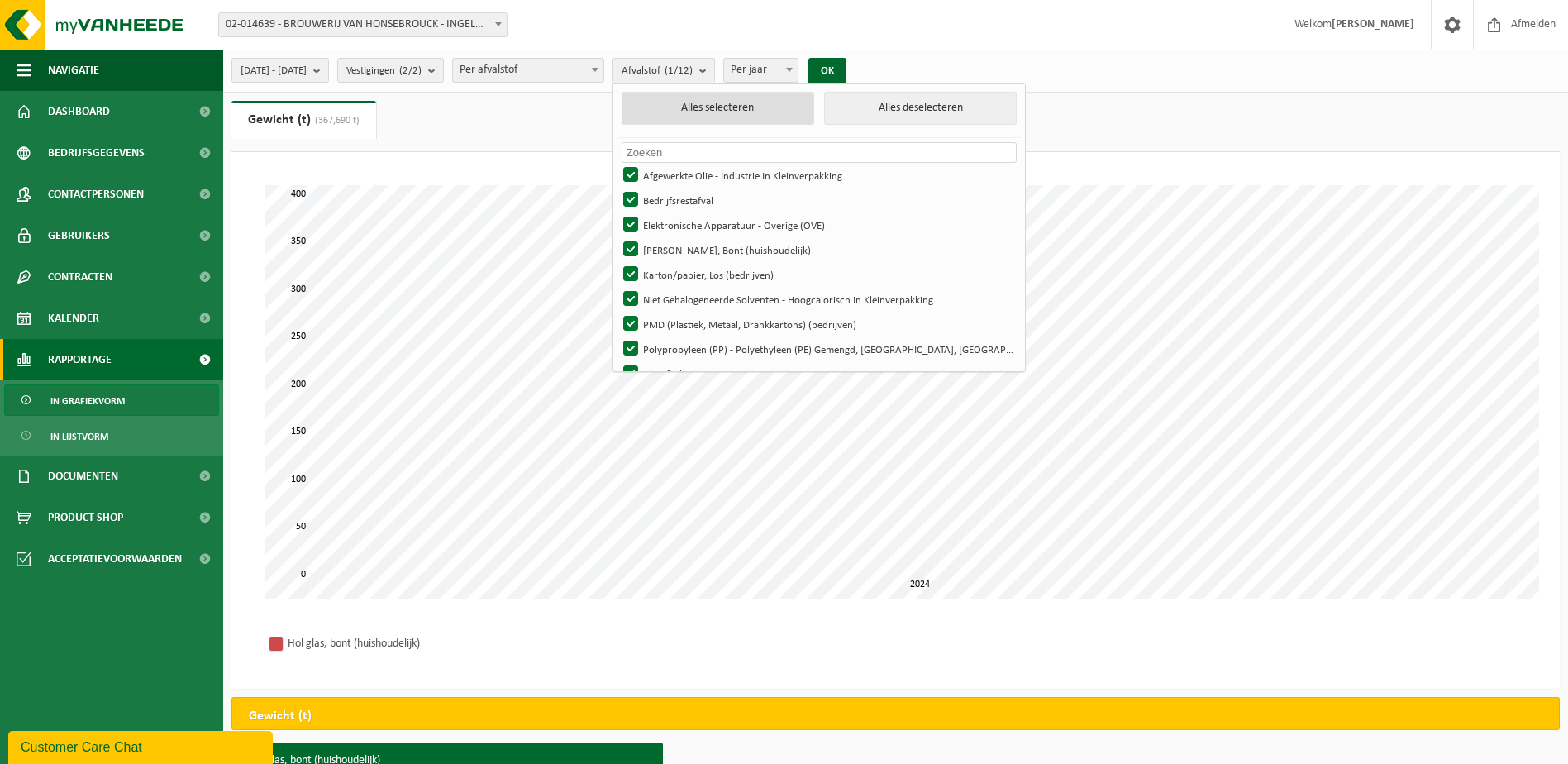
checkbox input "true"
click at [930, 102] on button "Alles deselecteren" at bounding box center [920, 108] width 192 height 33
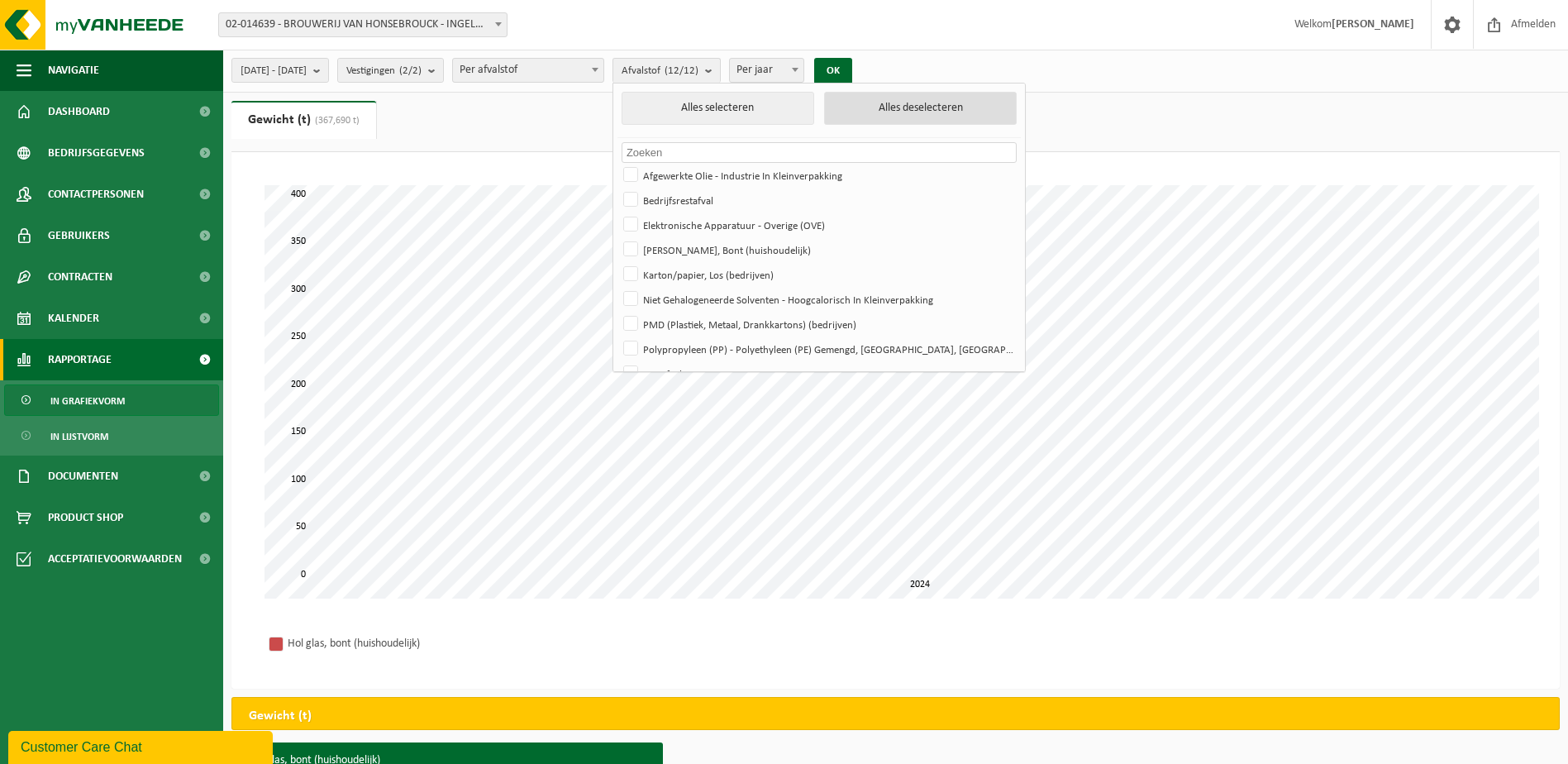
checkbox input "false"
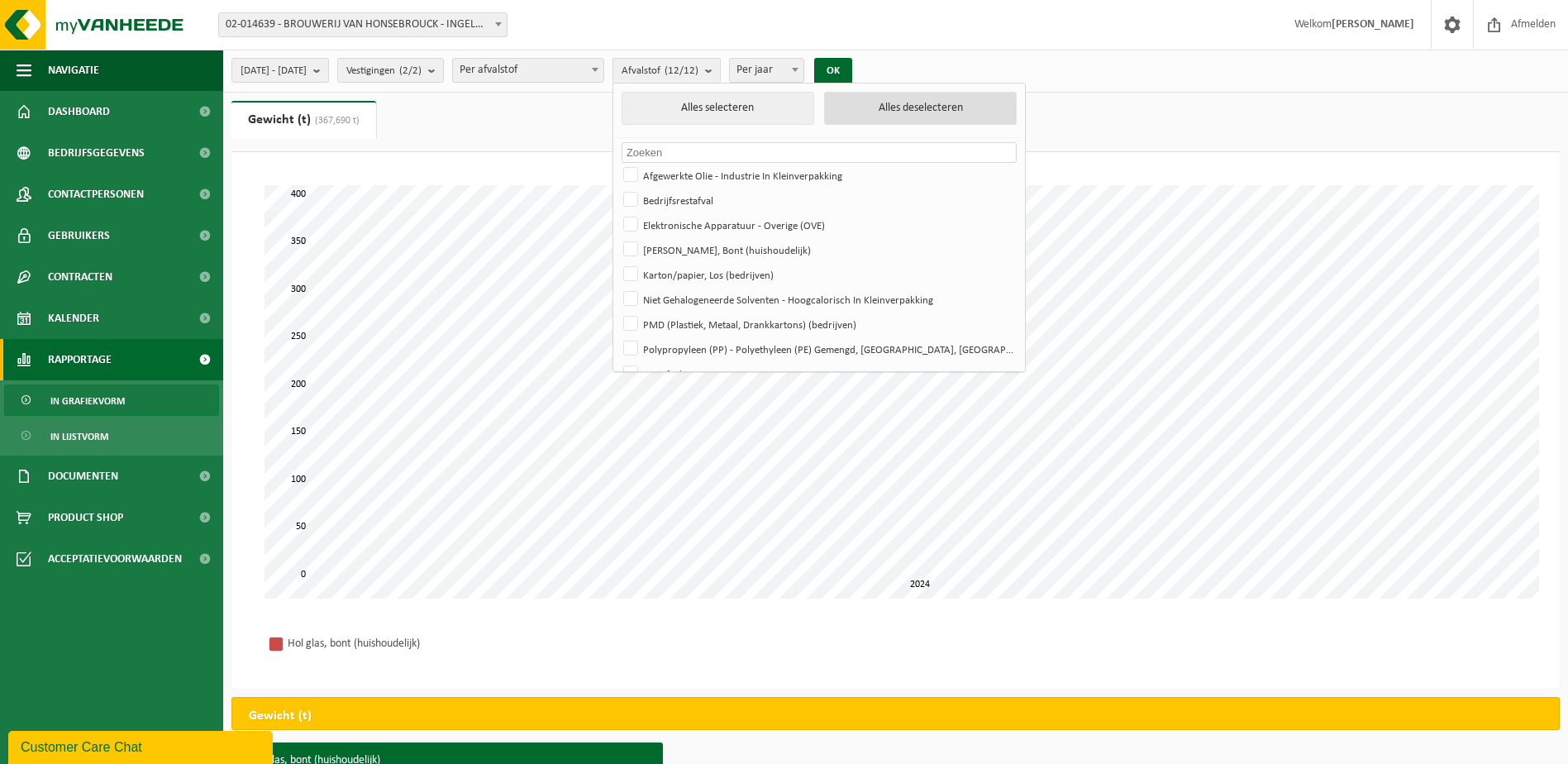
checkbox input "false"
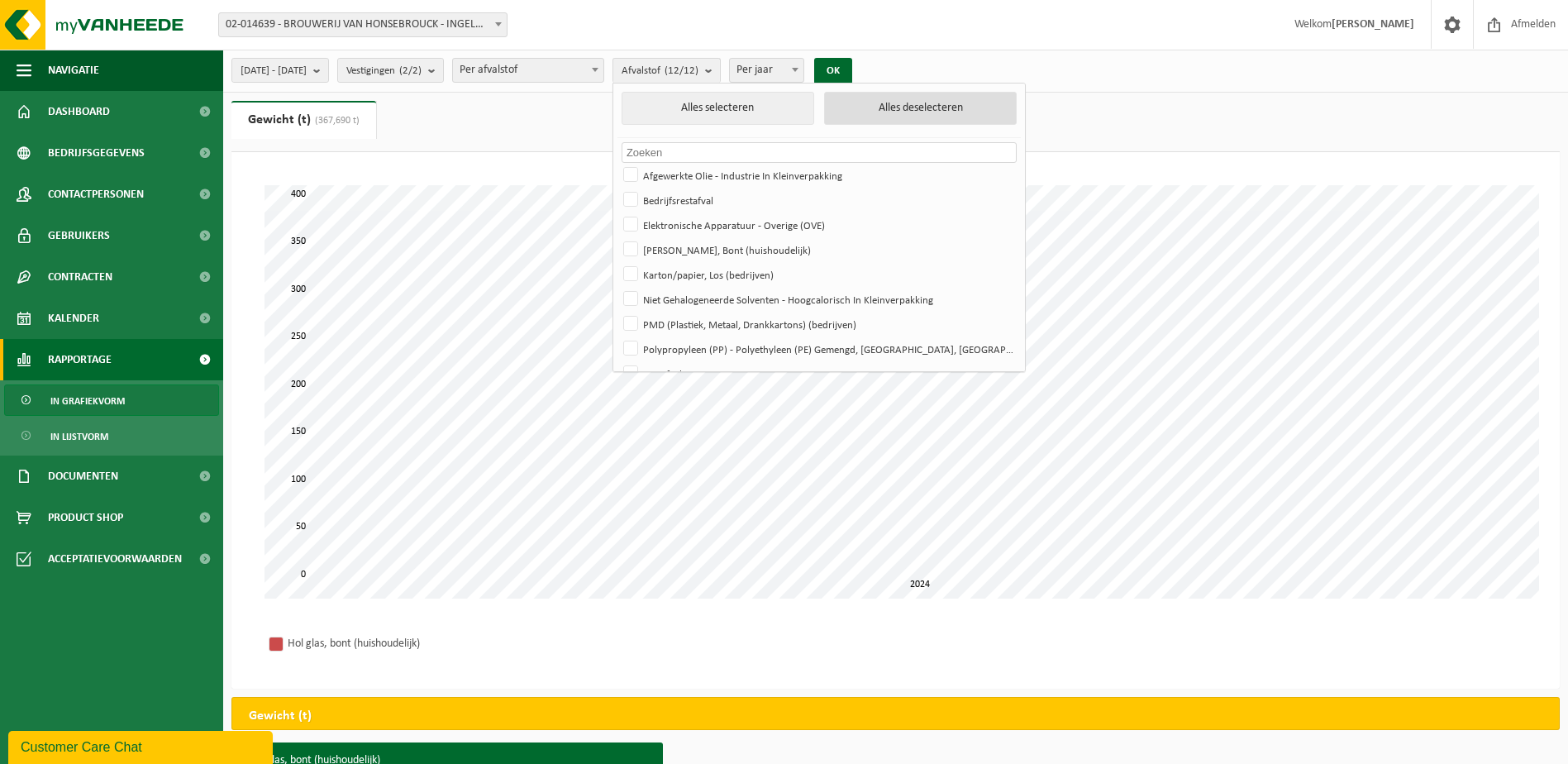
checkbox input "false"
click at [730, 202] on label "Bedrijfsrestafval" at bounding box center [817, 199] width 395 height 25
click at [618, 187] on input "Bedrijfsrestafval" at bounding box center [617, 187] width 1 height 1
checkbox input "true"
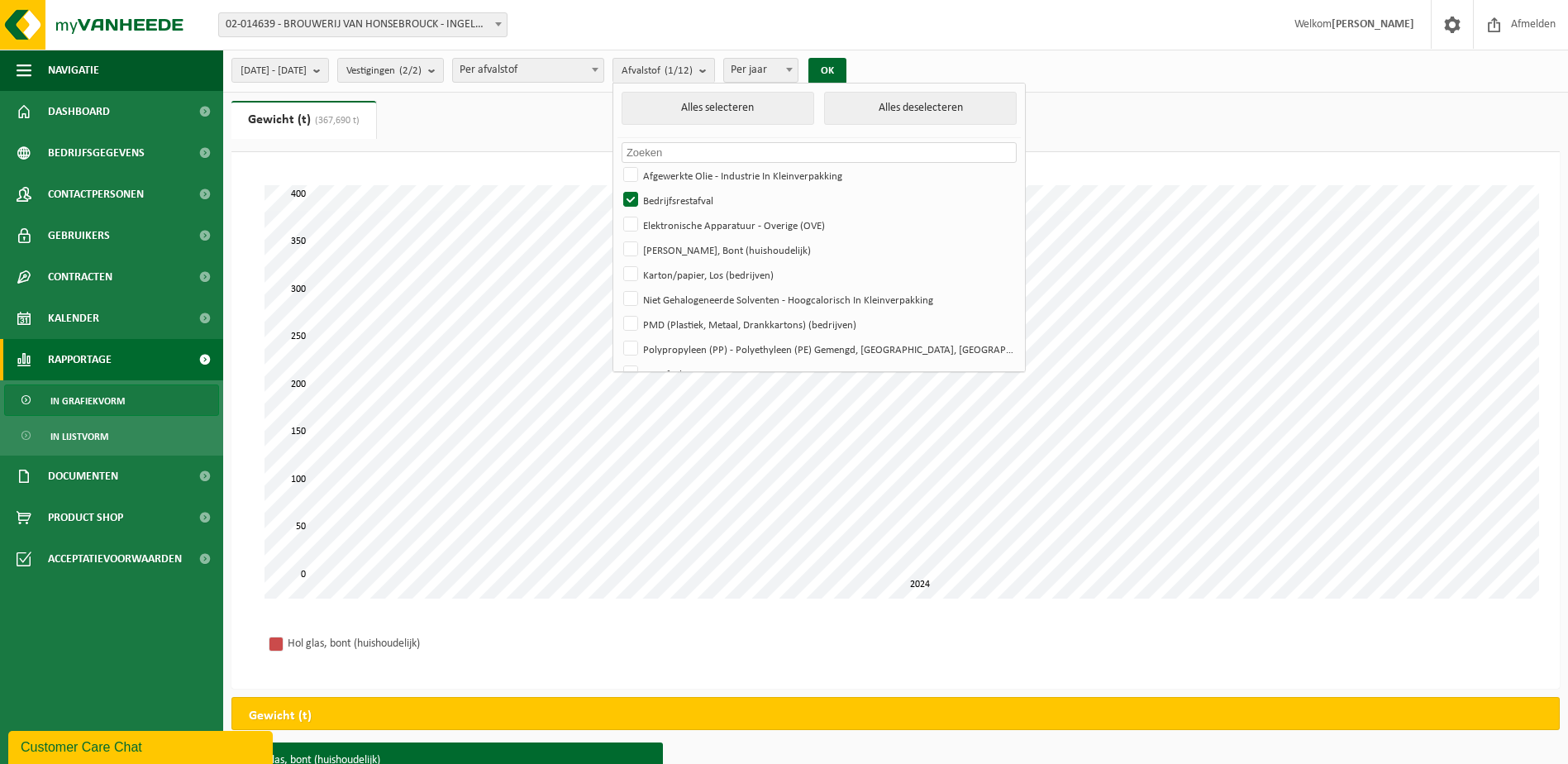
click at [798, 68] on span "Per jaar" at bounding box center [761, 70] width 73 height 23
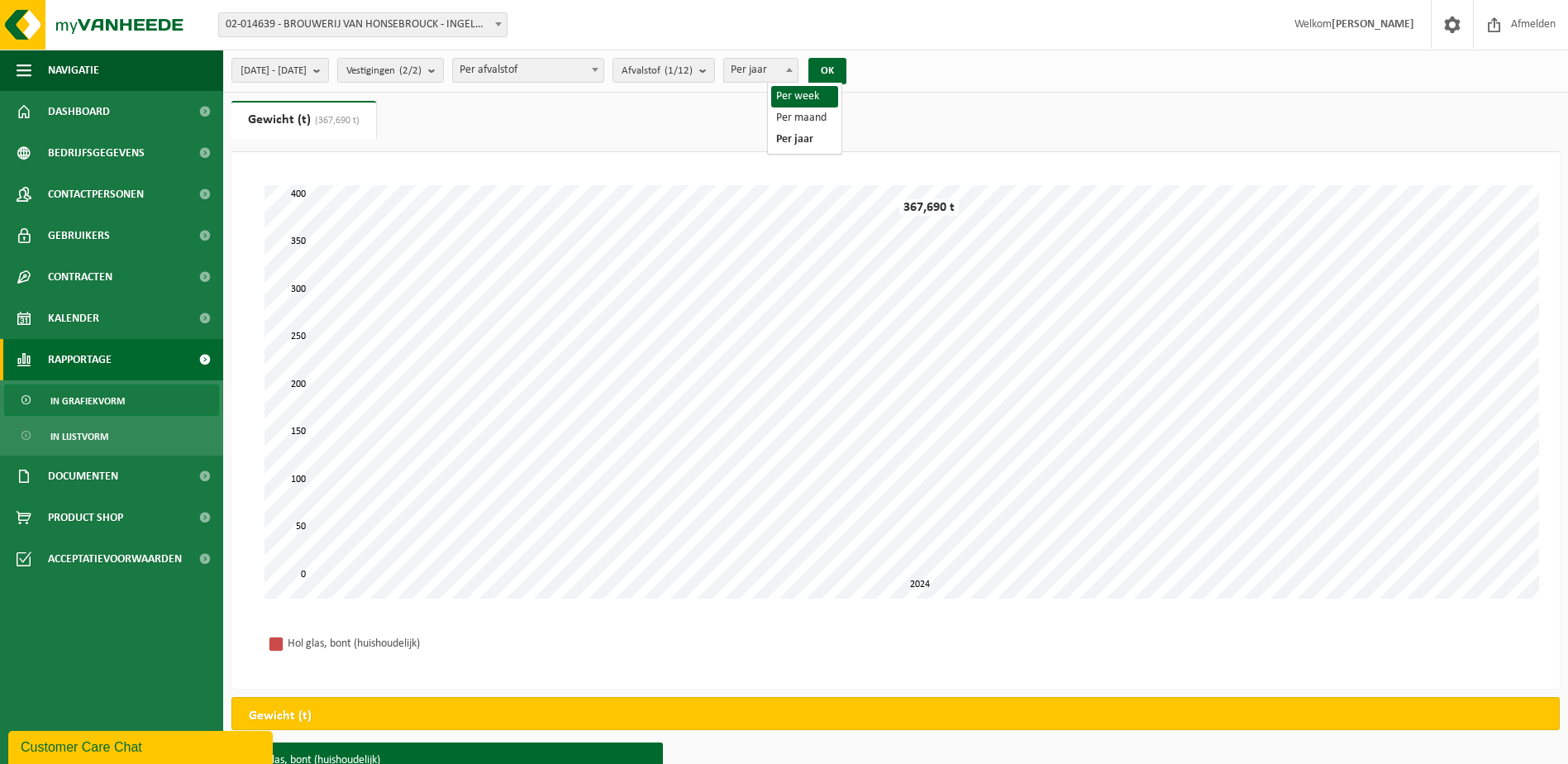
select select "1"
click at [847, 68] on button "OK" at bounding box center [827, 71] width 38 height 26
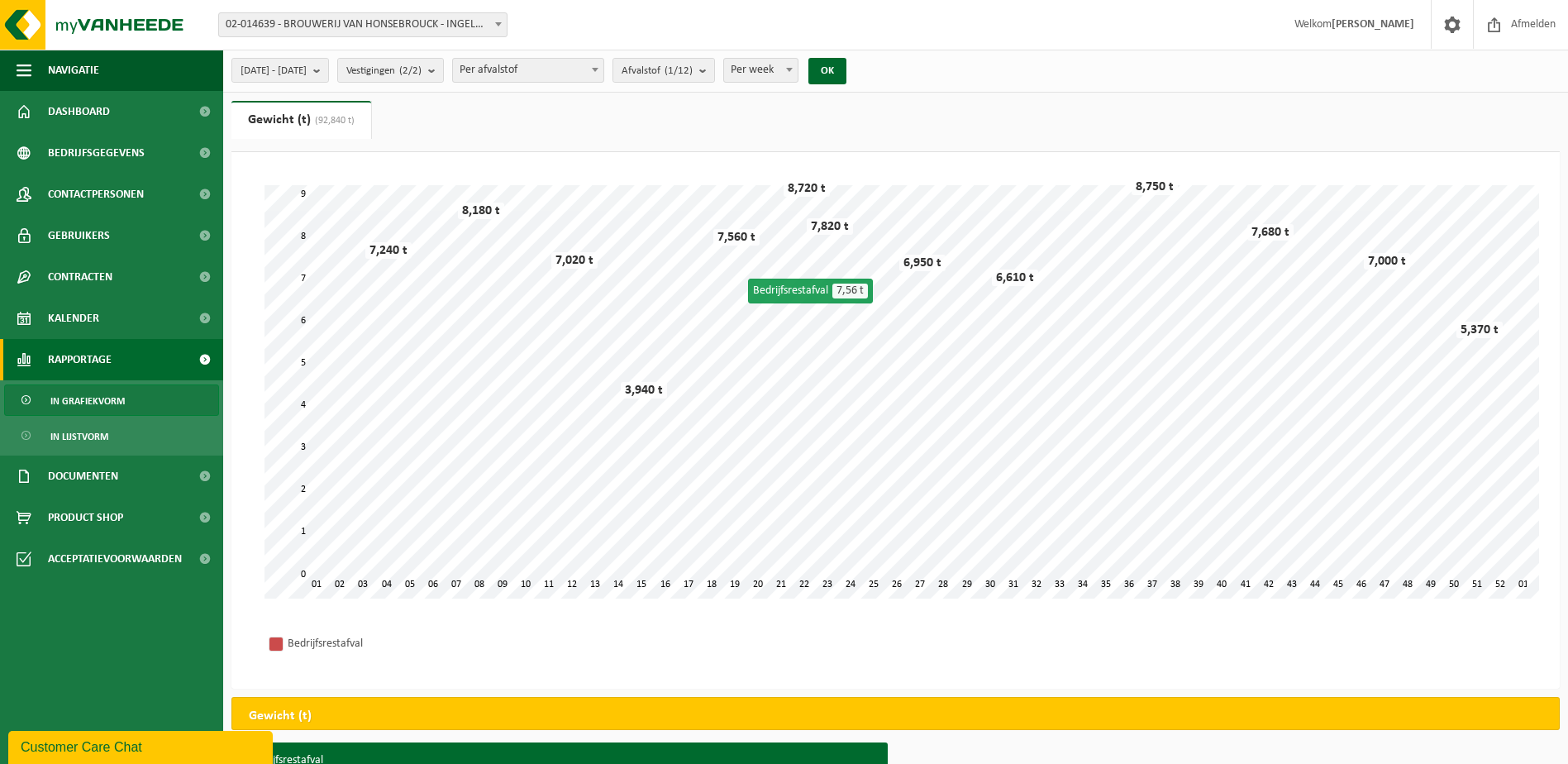
click at [795, 72] on span "Per week" at bounding box center [761, 70] width 73 height 23
click at [407, 668] on div "Bedrijfsrestafval" at bounding box center [896, 644] width 1296 height 57
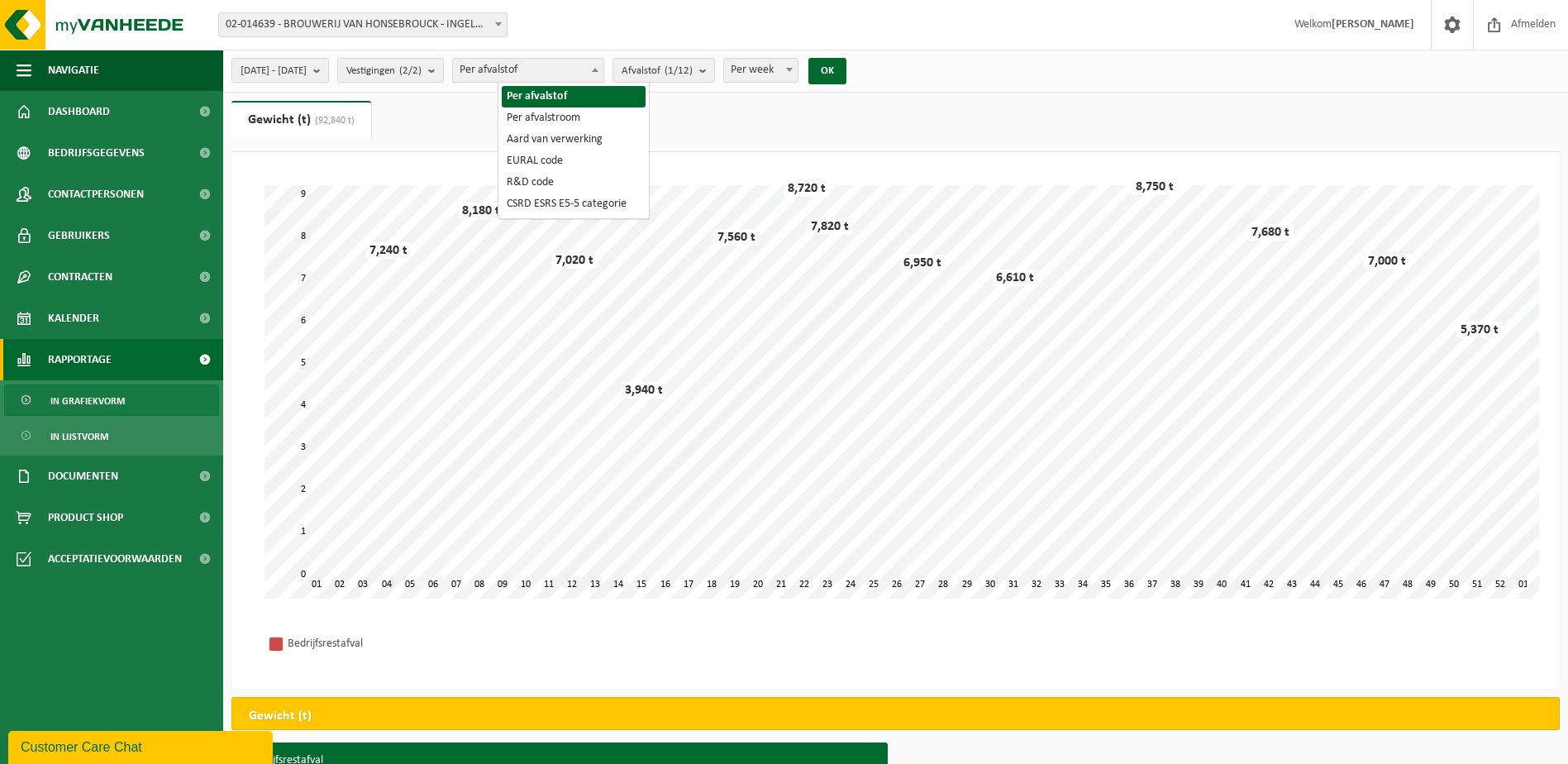
click at [568, 73] on span "Per afvalstof" at bounding box center [528, 70] width 151 height 23
click at [715, 66] on button "Afvalstof (1/12)" at bounding box center [664, 70] width 102 height 25
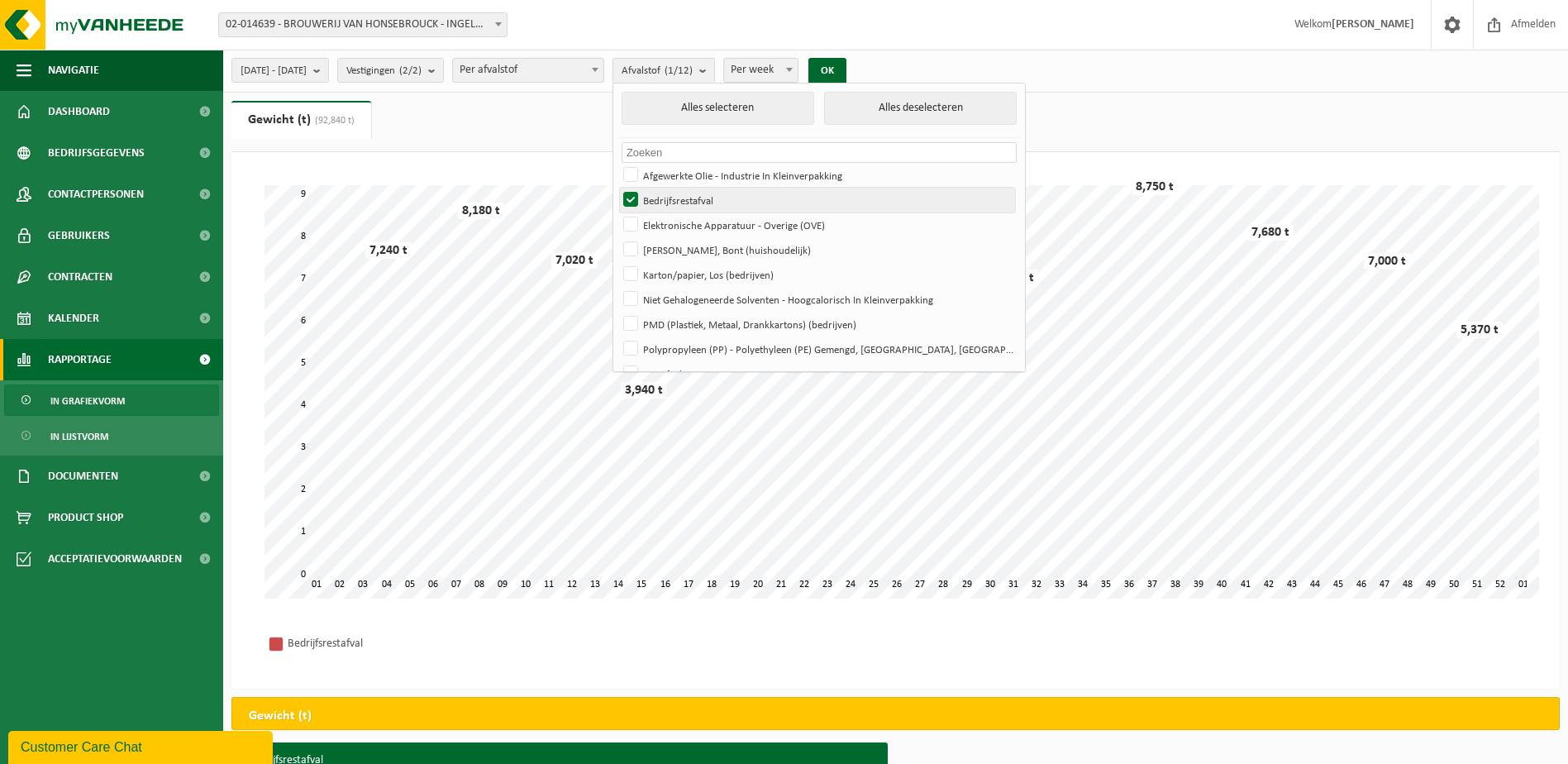
click at [724, 196] on label "Bedrijfsrestafval" at bounding box center [817, 199] width 395 height 25
click at [618, 187] on input "Bedrijfsrestafval" at bounding box center [617, 187] width 1 height 1
checkbox input "false"
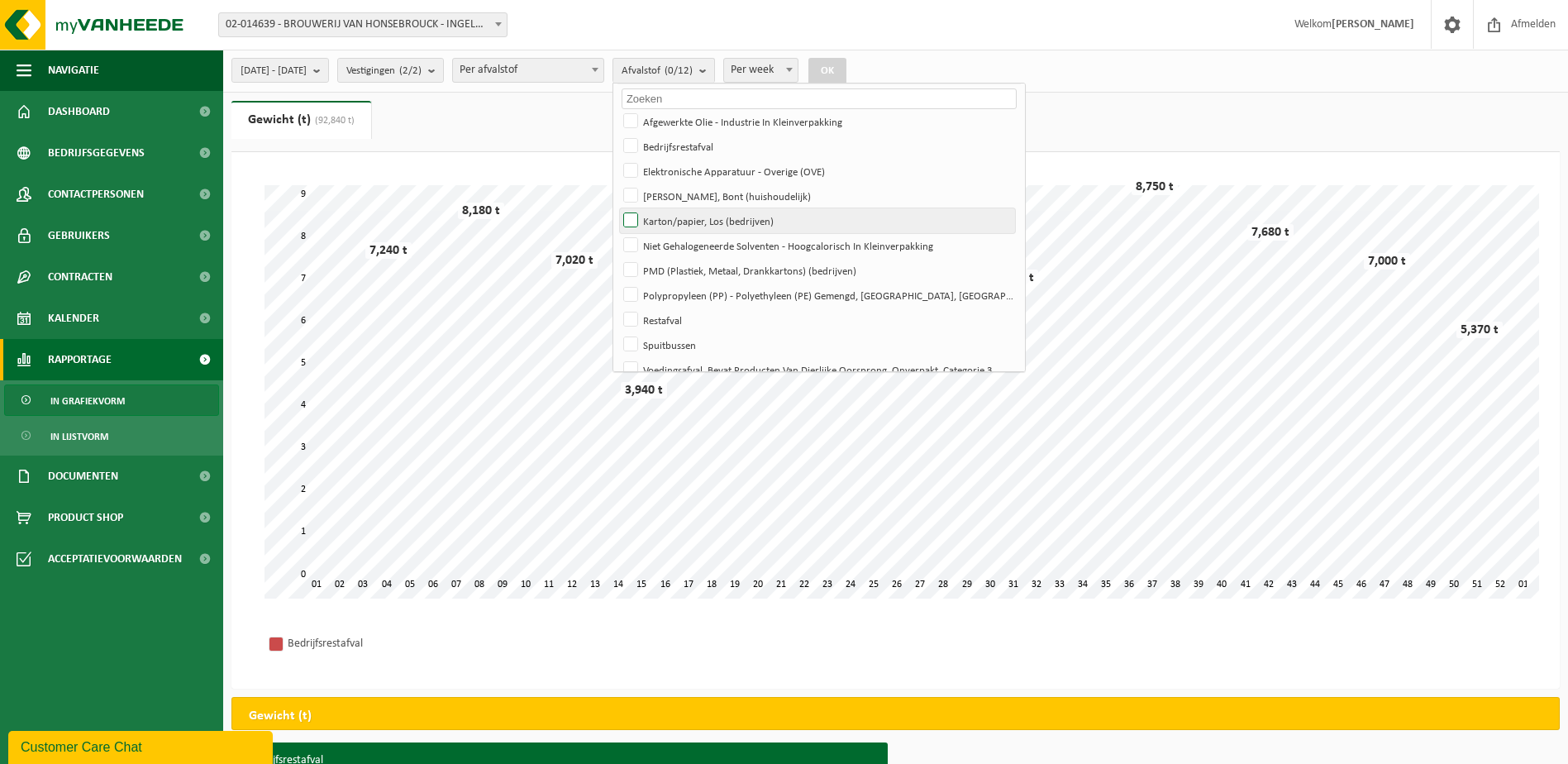
scroll to position [83, 0]
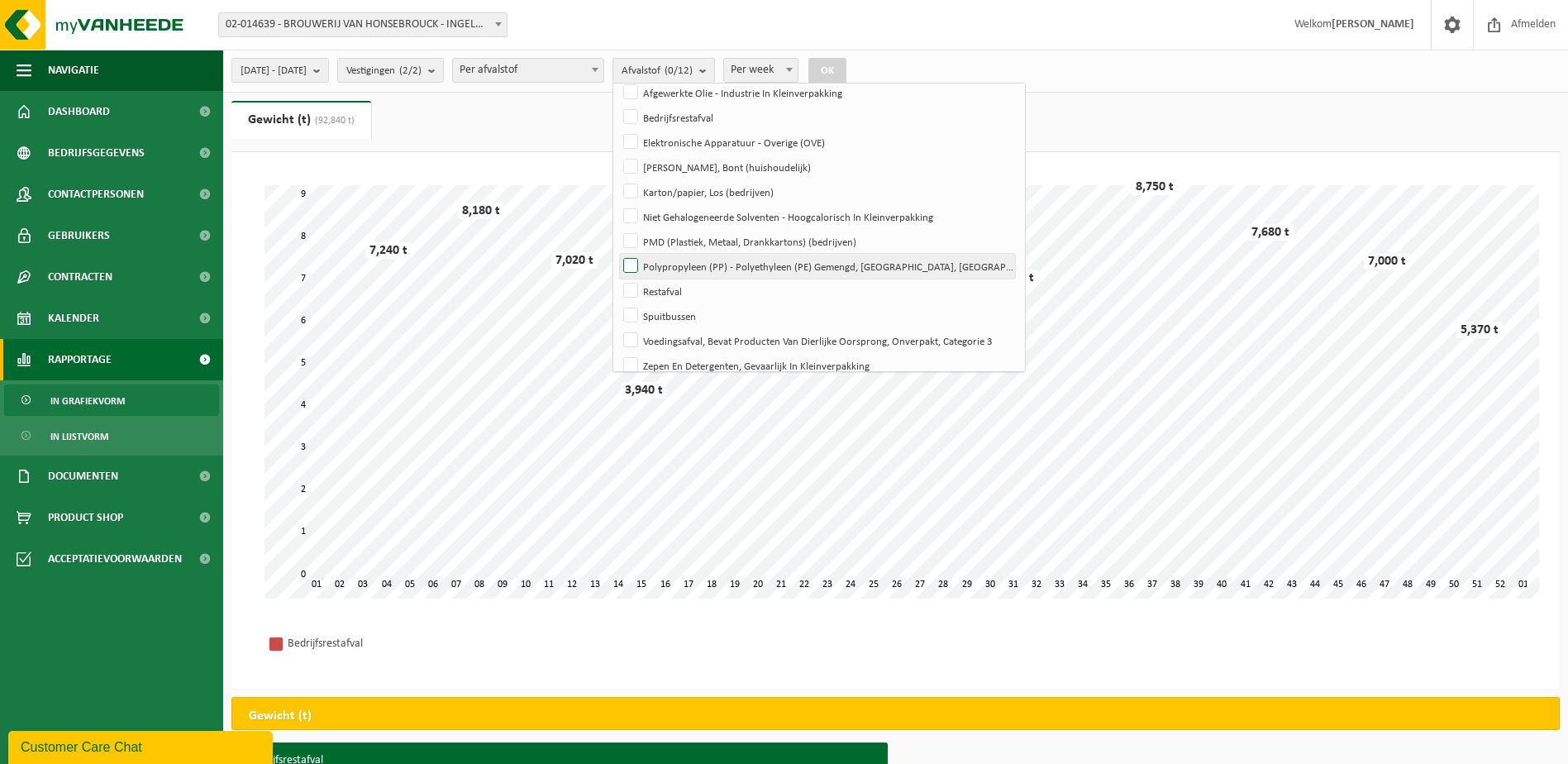
click at [889, 264] on label "Polypropyleen (PP) - Polyethyleen (PE) Gemengd, Hard, Gekleurd" at bounding box center [817, 266] width 395 height 25
click at [618, 254] on input "Polypropyleen (PP) - Polyethyleen (PE) Gemengd, Hard, Gekleurd" at bounding box center [617, 253] width 1 height 1
checkbox input "true"
click at [847, 72] on button "OK" at bounding box center [827, 71] width 38 height 26
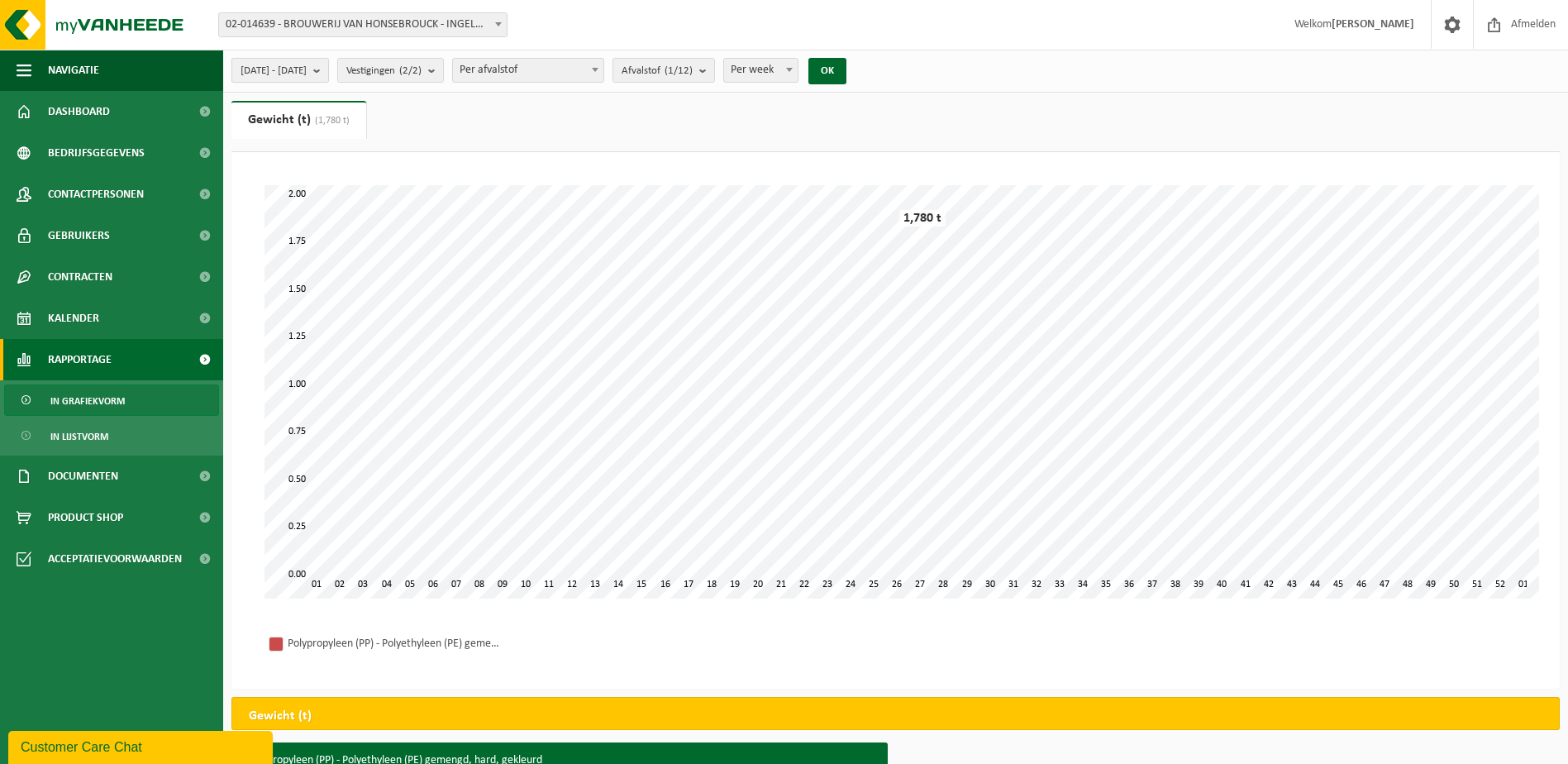
click at [306, 63] on span "2024-01-01 - 2024-12-31" at bounding box center [274, 71] width 66 height 25
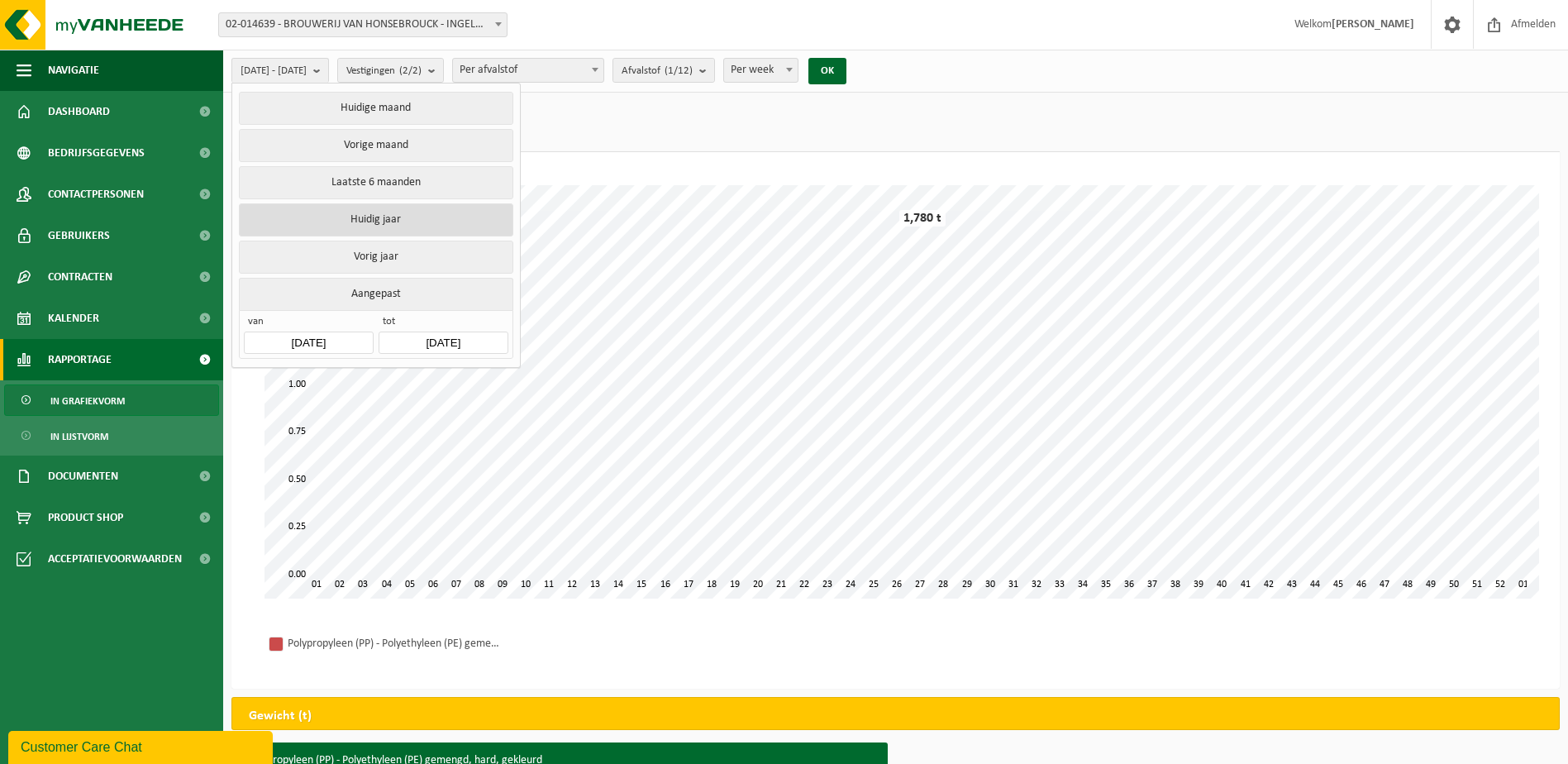
click at [445, 210] on button "Huidig jaar" at bounding box center [375, 220] width 273 height 33
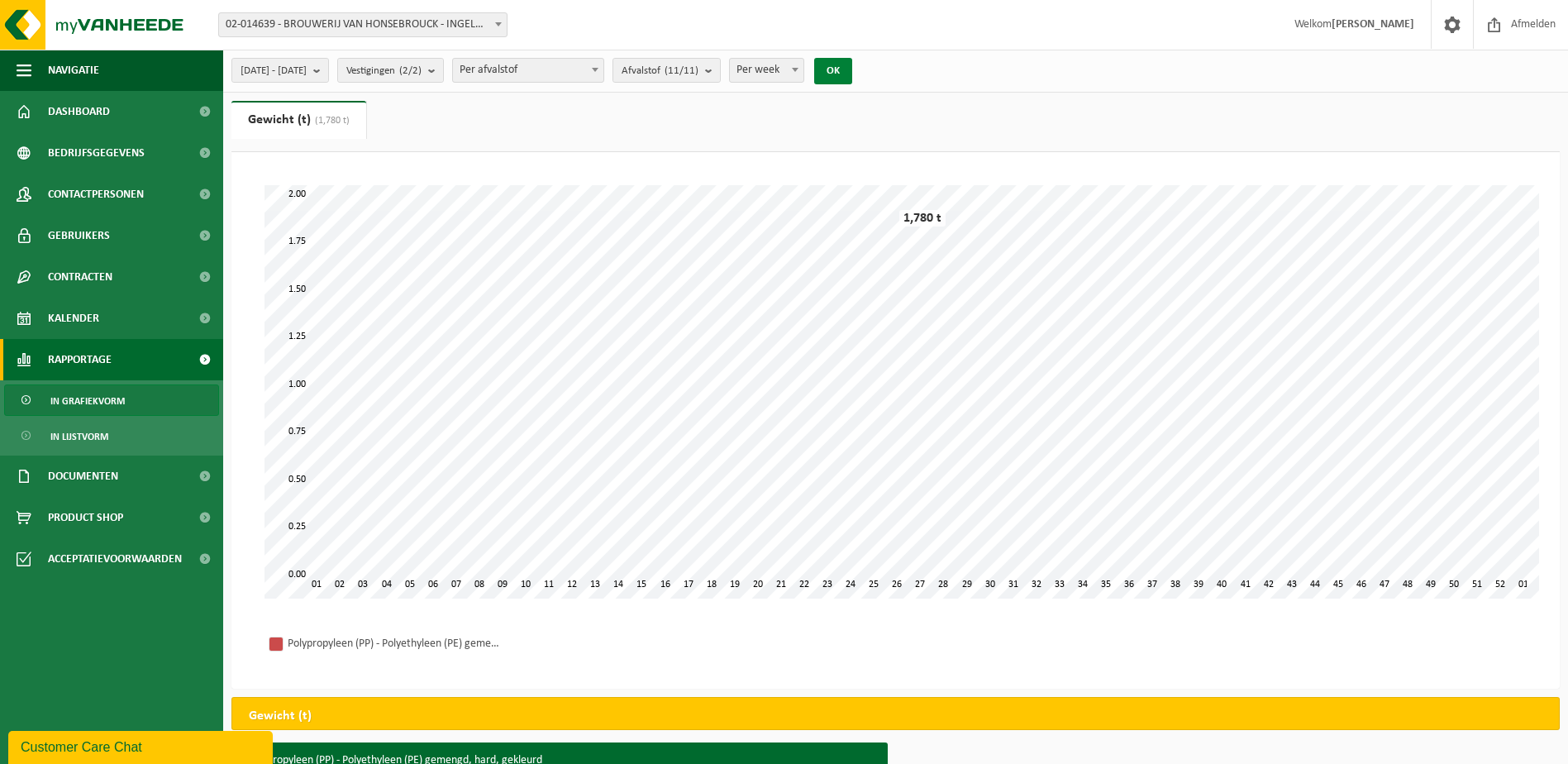
click at [852, 64] on button "OK" at bounding box center [833, 71] width 38 height 26
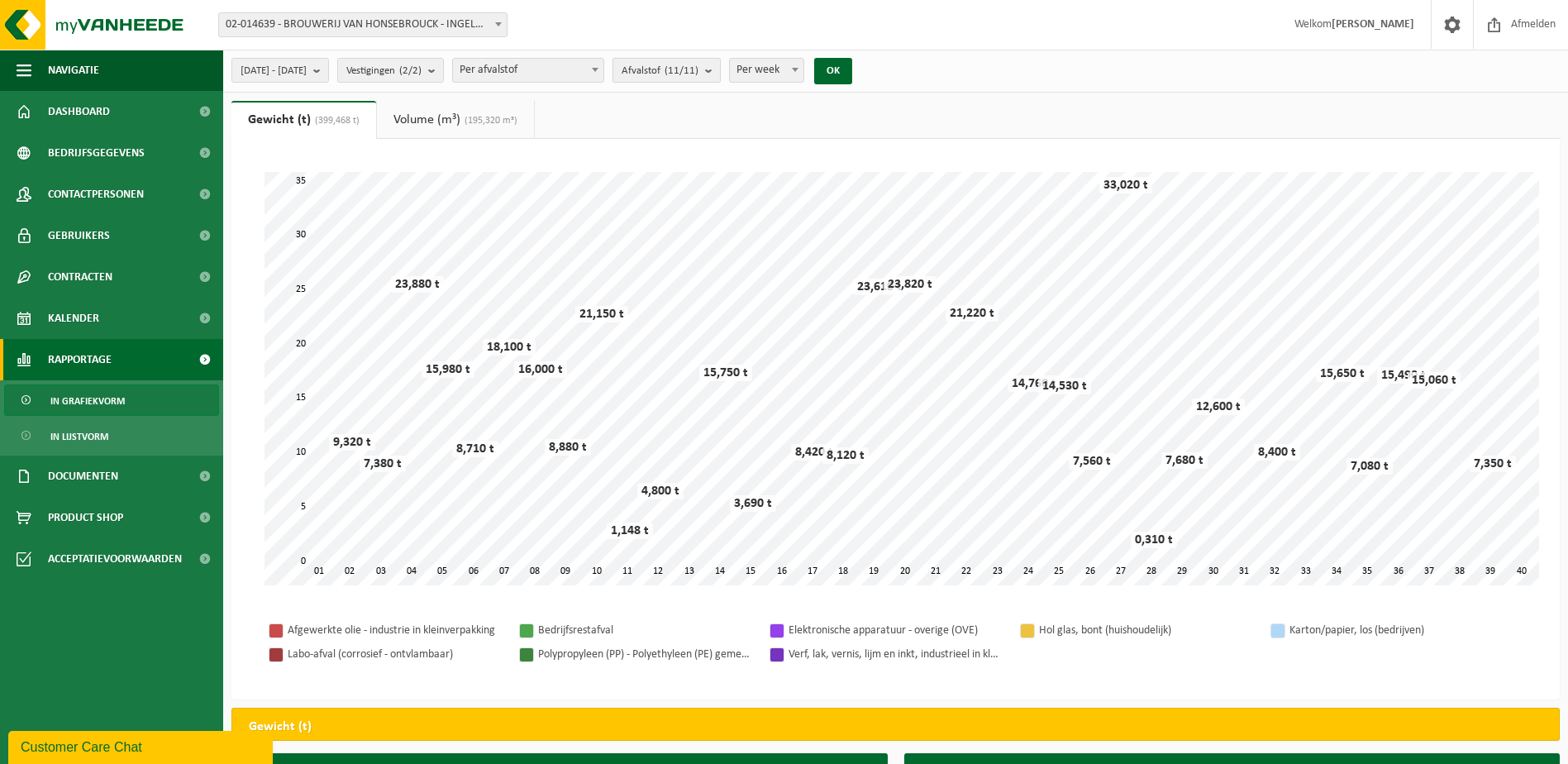
click at [699, 71] on count "(11/11)" at bounding box center [682, 71] width 34 height 11
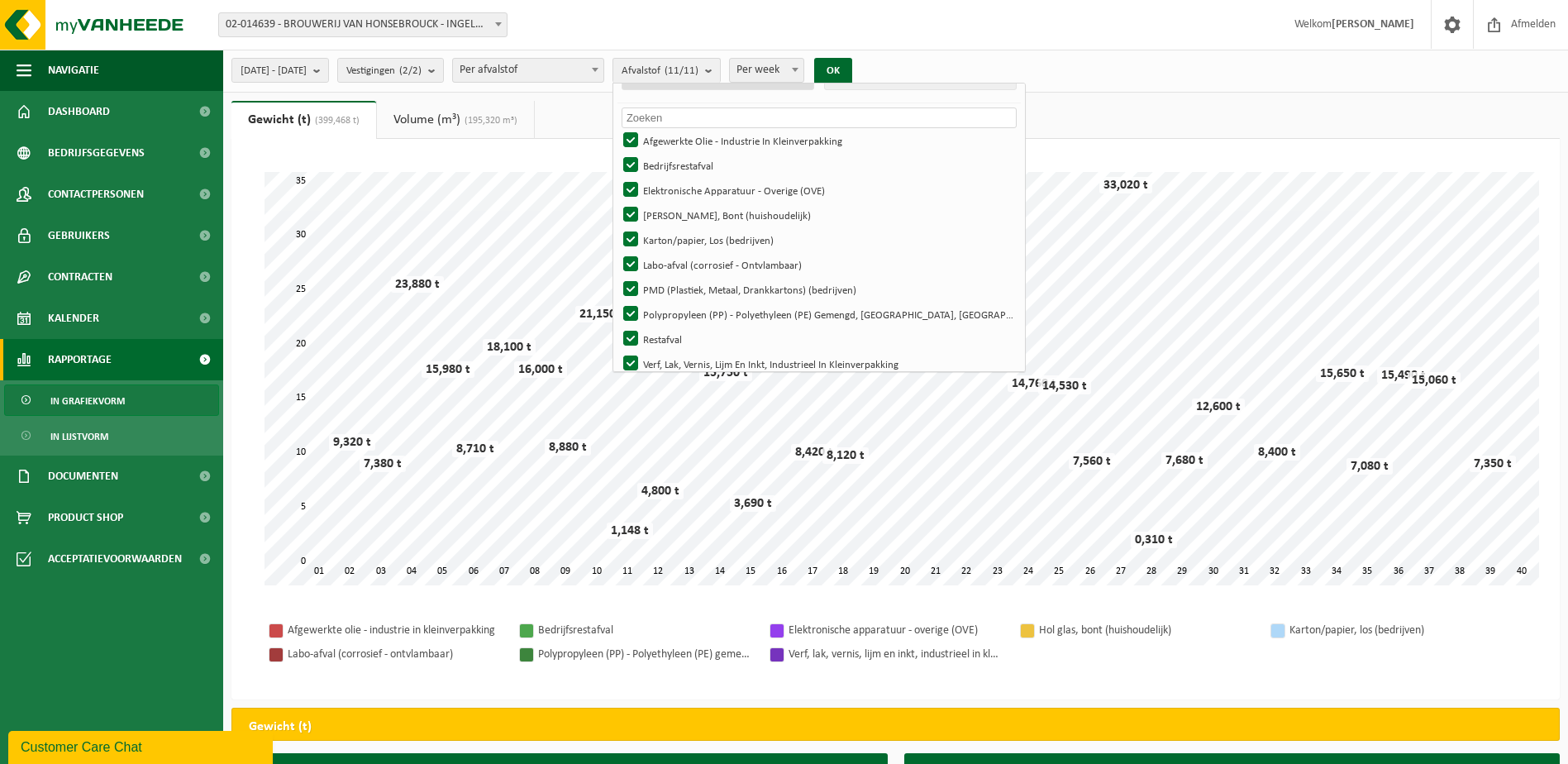
scroll to position [0, 0]
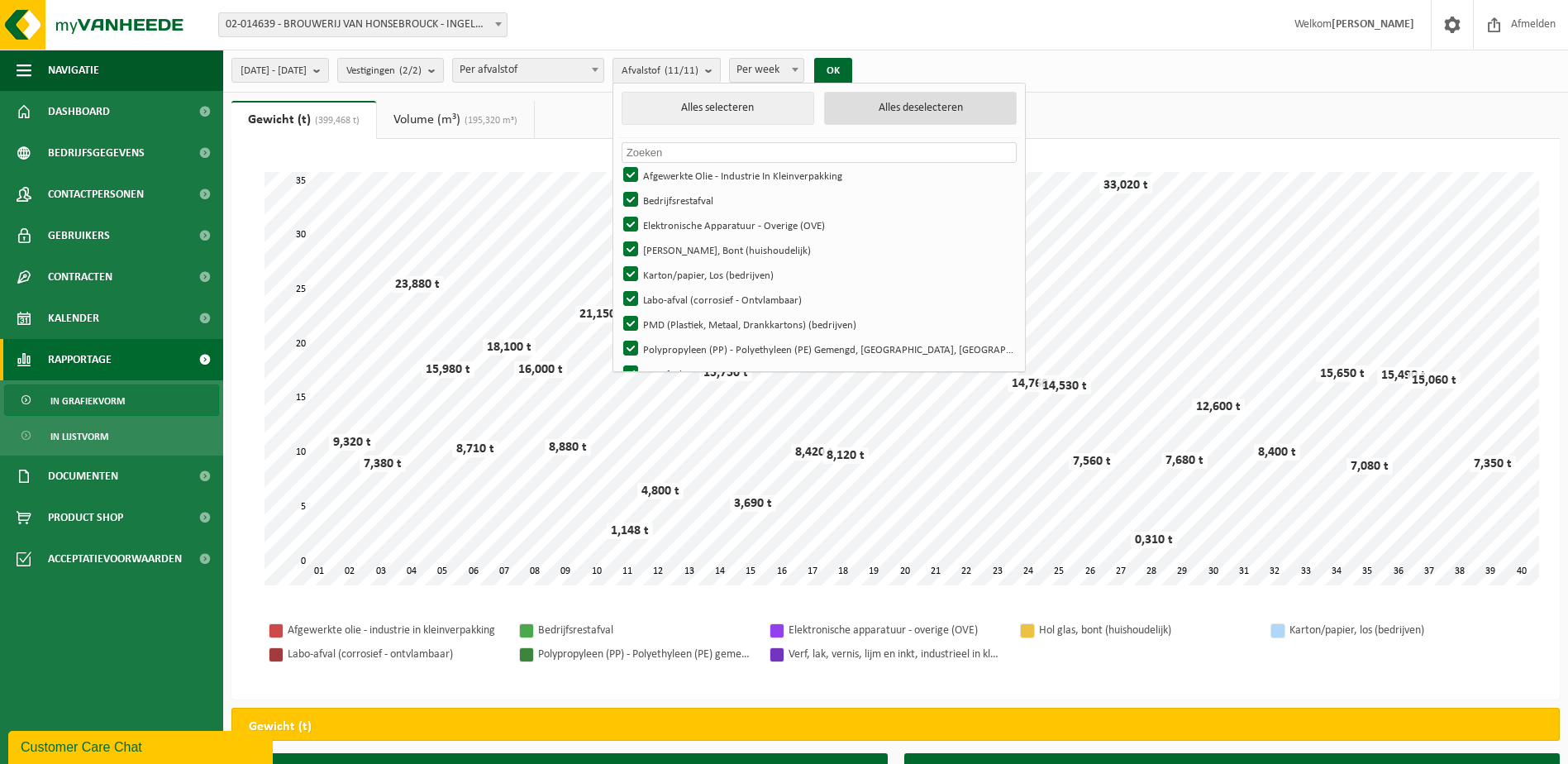
click at [928, 101] on button "Alles deselecteren" at bounding box center [920, 108] width 192 height 33
checkbox input "false"
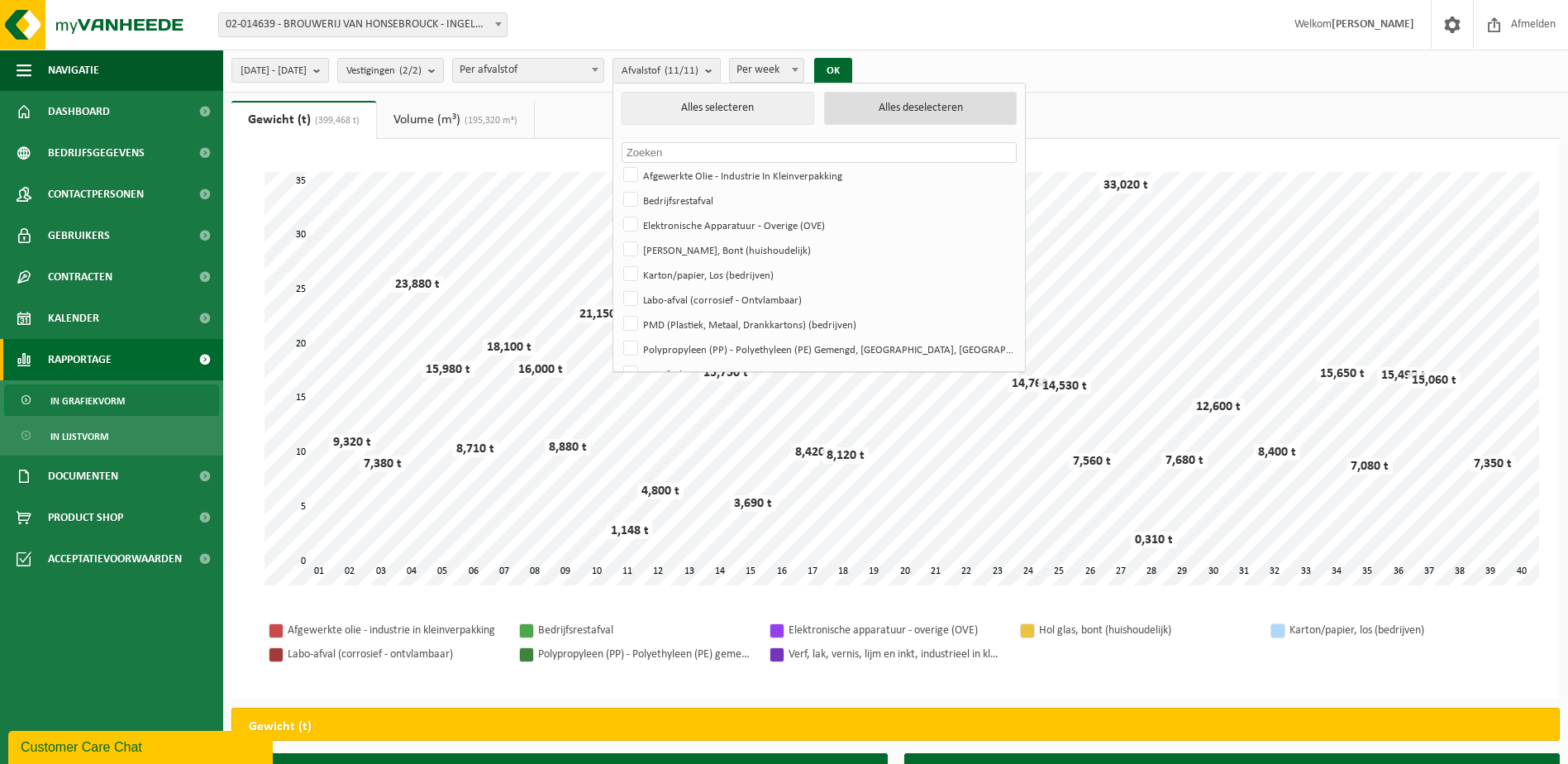
checkbox input "false"
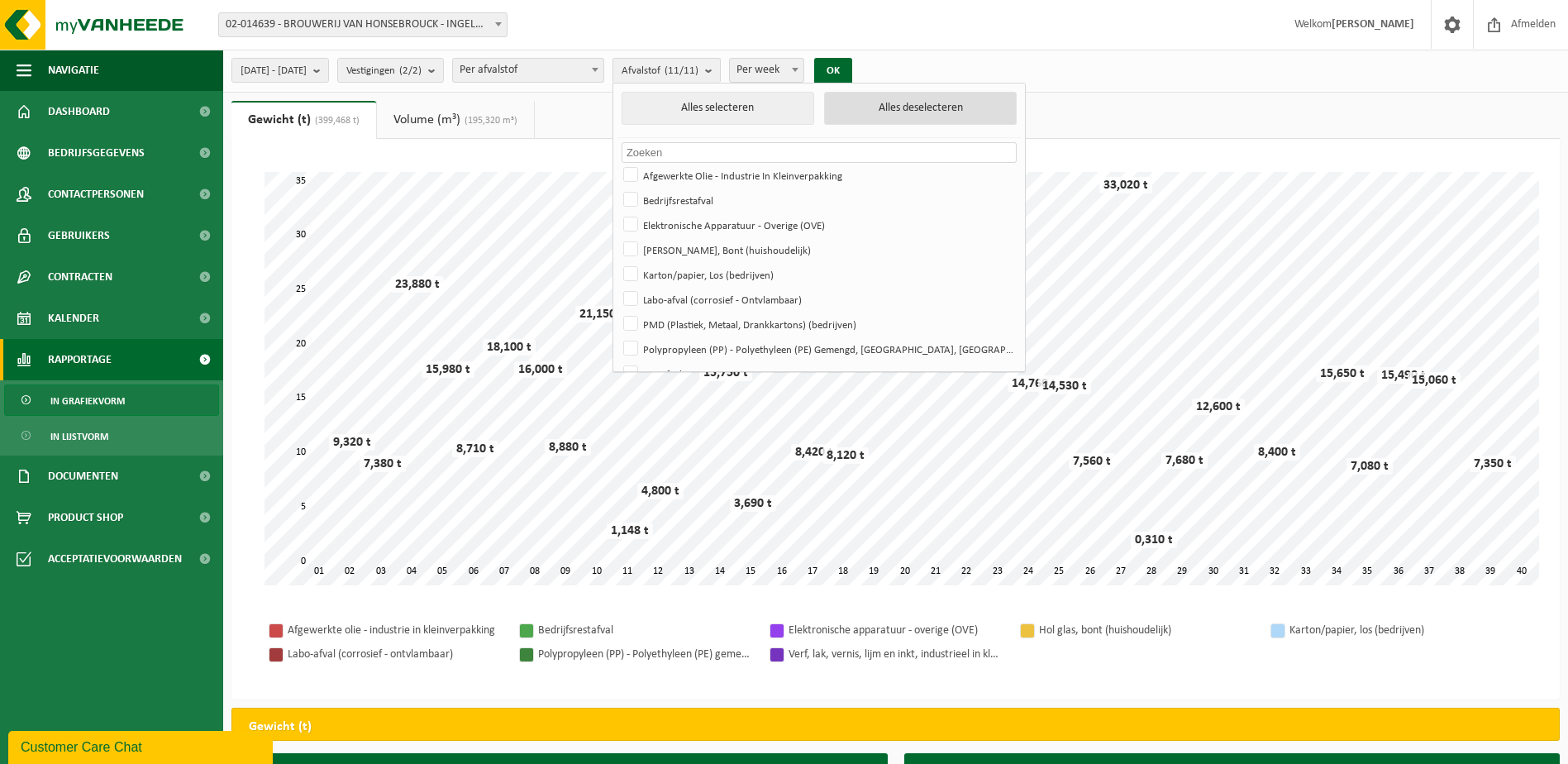
checkbox input "false"
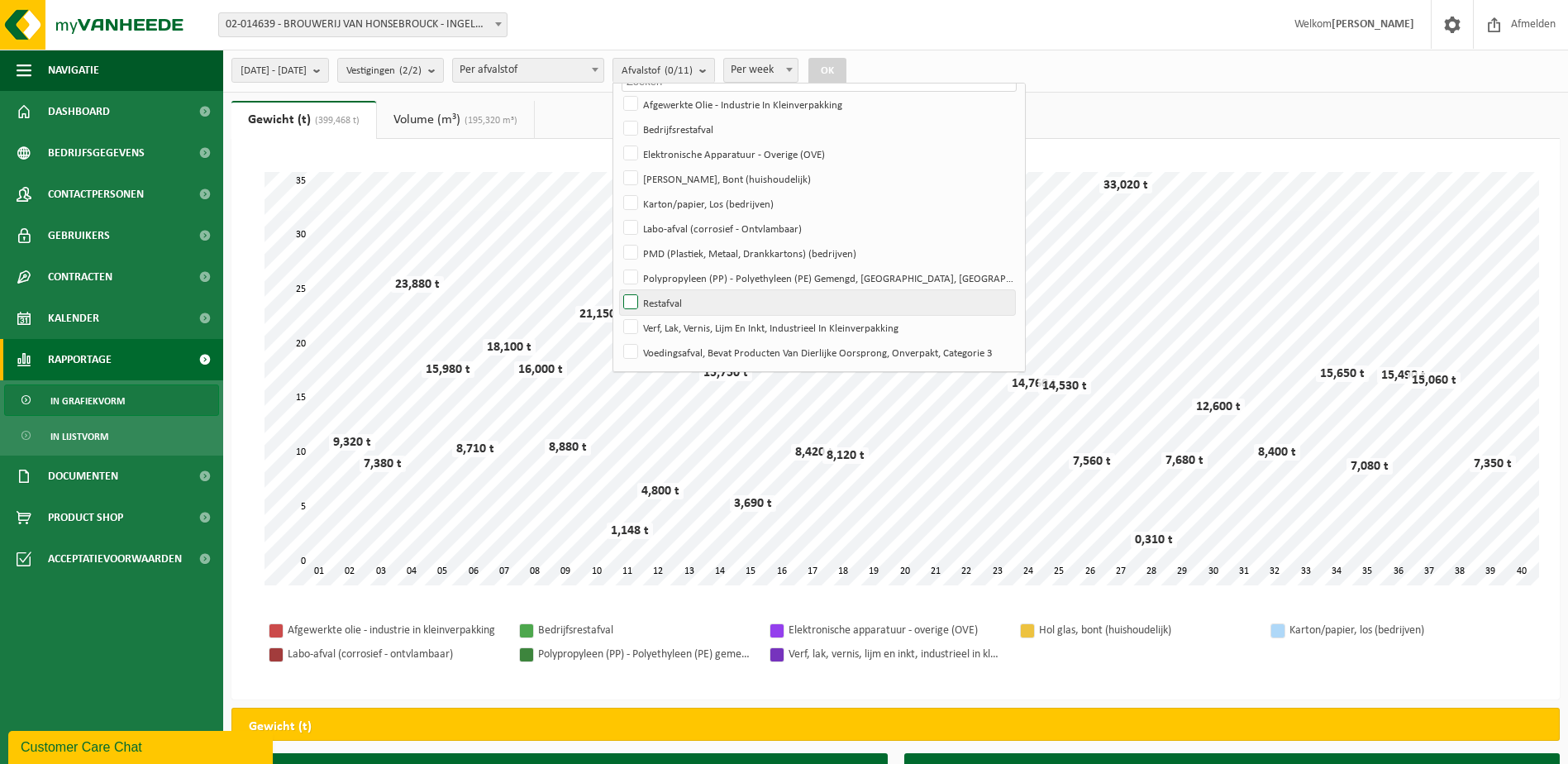
scroll to position [72, 0]
click at [827, 277] on label "Polypropyleen (PP) - Polyethyleen (PE) Gemengd, Hard, Gekleurd" at bounding box center [817, 277] width 395 height 25
click at [618, 265] on input "Polypropyleen (PP) - Polyethyleen (PE) Gemengd, Hard, Gekleurd" at bounding box center [617, 264] width 1 height 1
checkbox input "true"
click at [847, 63] on button "OK" at bounding box center [827, 71] width 38 height 26
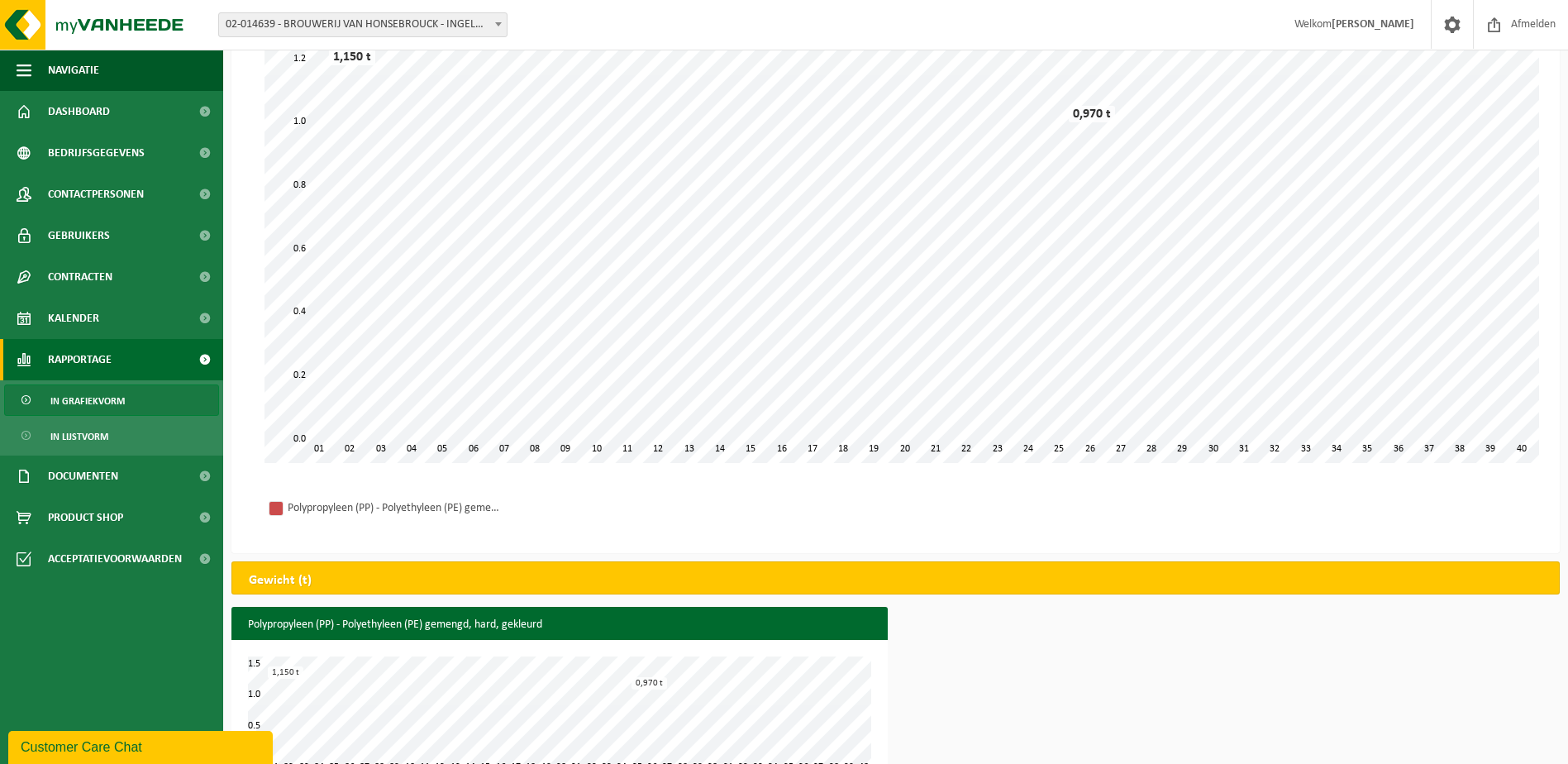
scroll to position [176, 0]
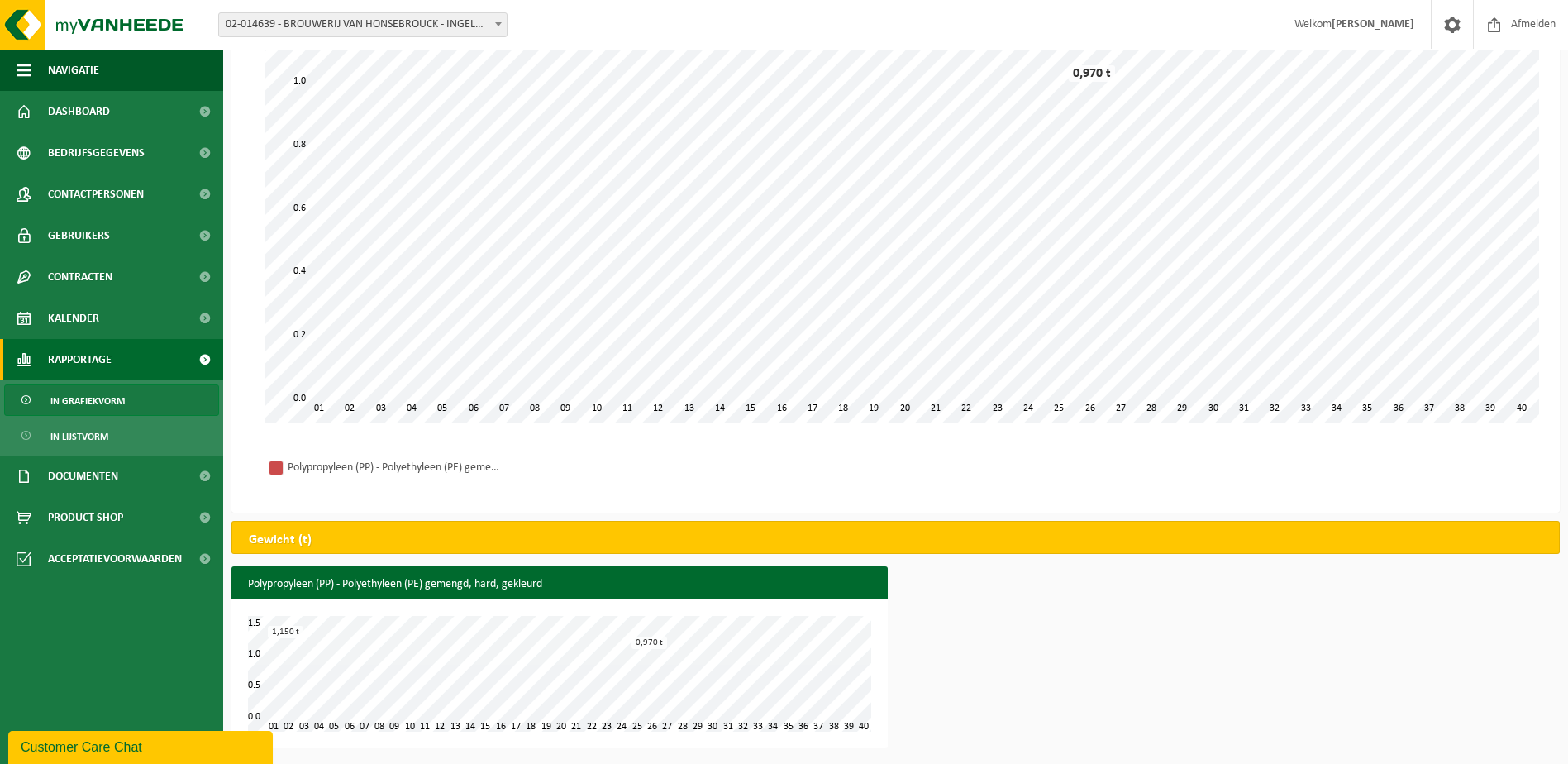
click at [76, 355] on span "Rapportage" at bounding box center [79, 359] width 64 height 42
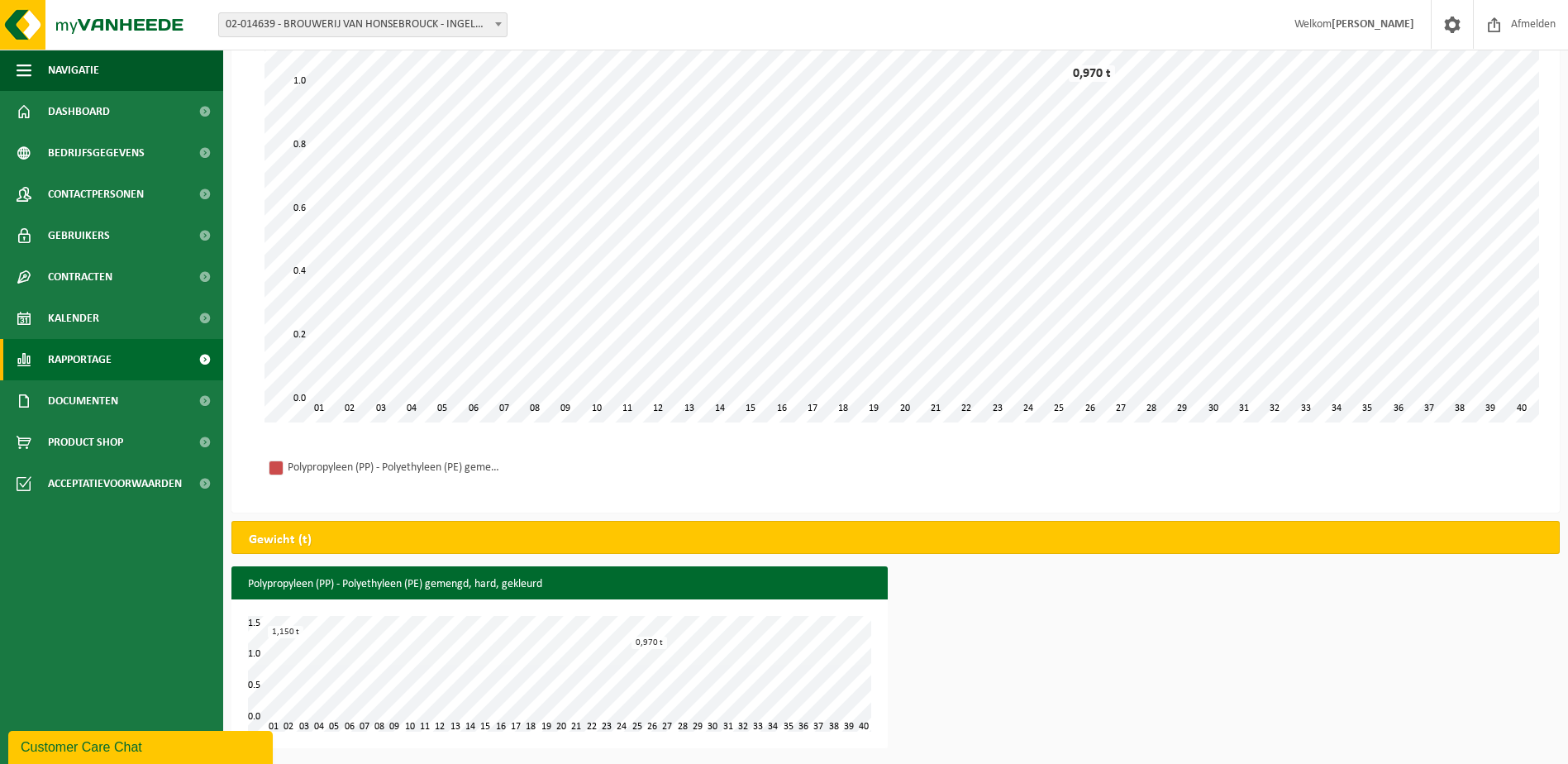
click at [106, 355] on span "Rapportage" at bounding box center [79, 359] width 64 height 42
click at [118, 427] on link "In lijstvorm" at bounding box center [112, 435] width 215 height 32
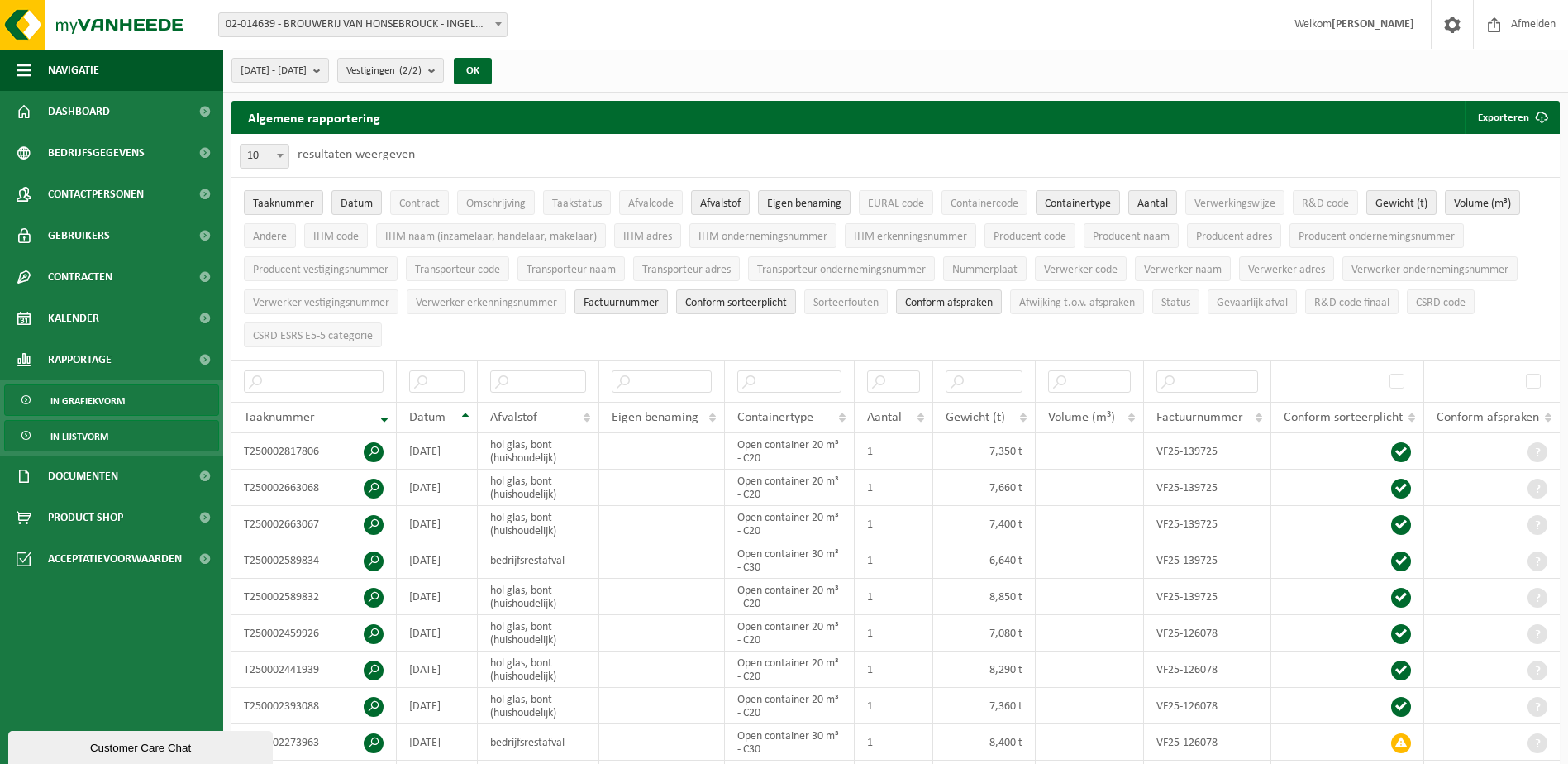
click at [80, 409] on span "In grafiekvorm" at bounding box center [87, 401] width 74 height 32
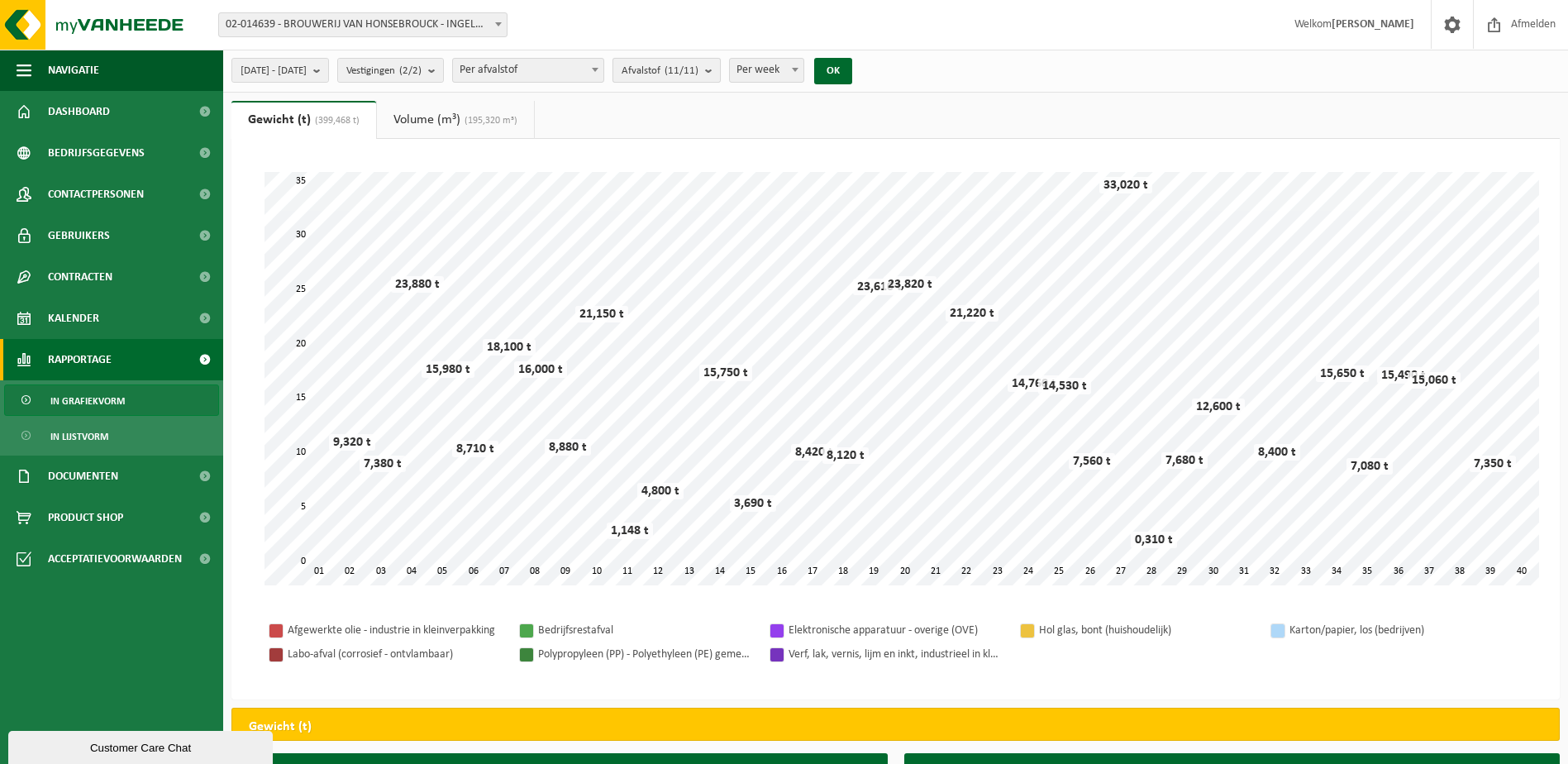
click at [720, 68] on b "submit" at bounding box center [712, 70] width 14 height 23
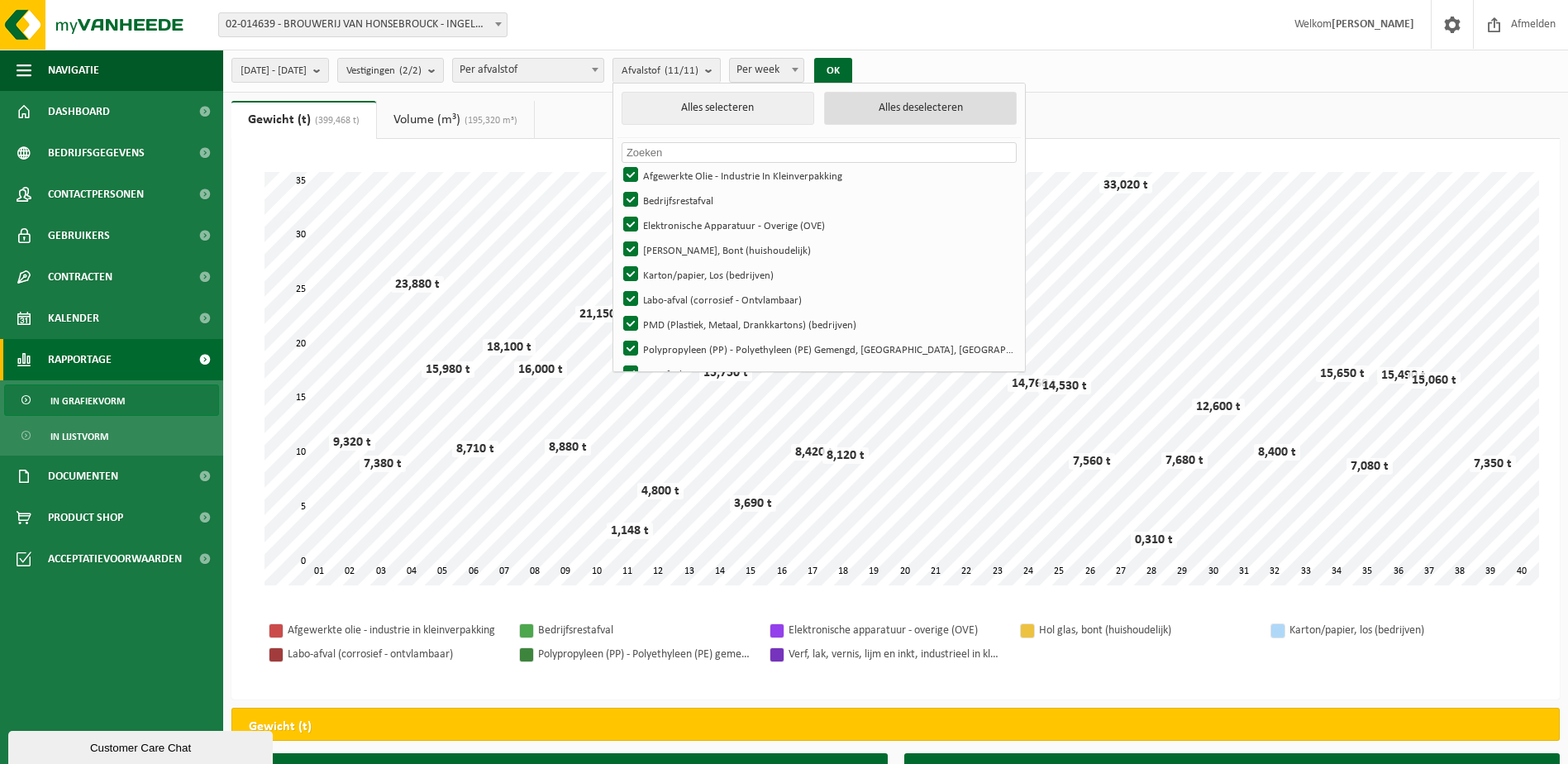
click at [907, 119] on button "Alles deselecteren" at bounding box center [920, 108] width 192 height 33
checkbox input "false"
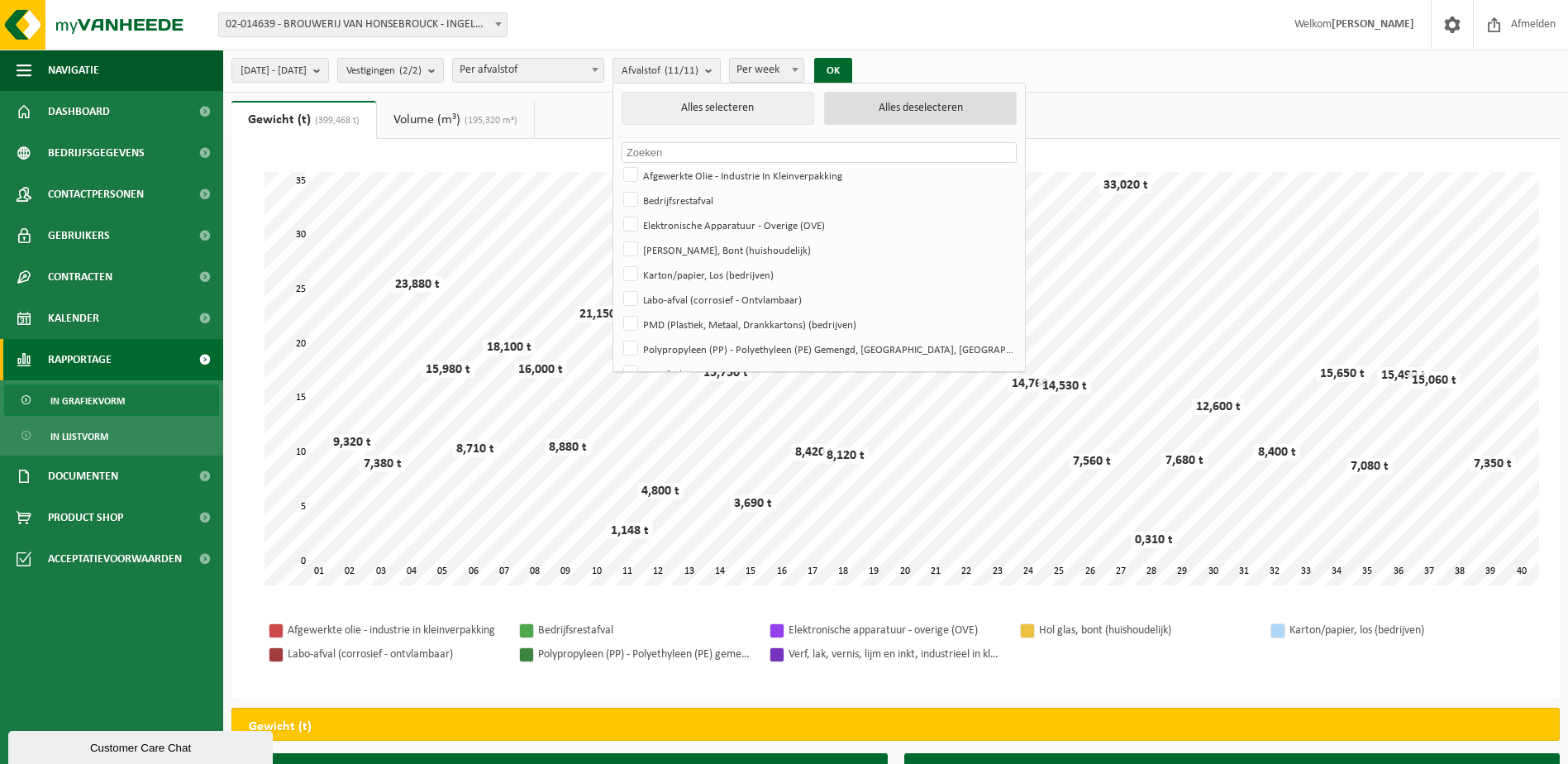
checkbox input "false"
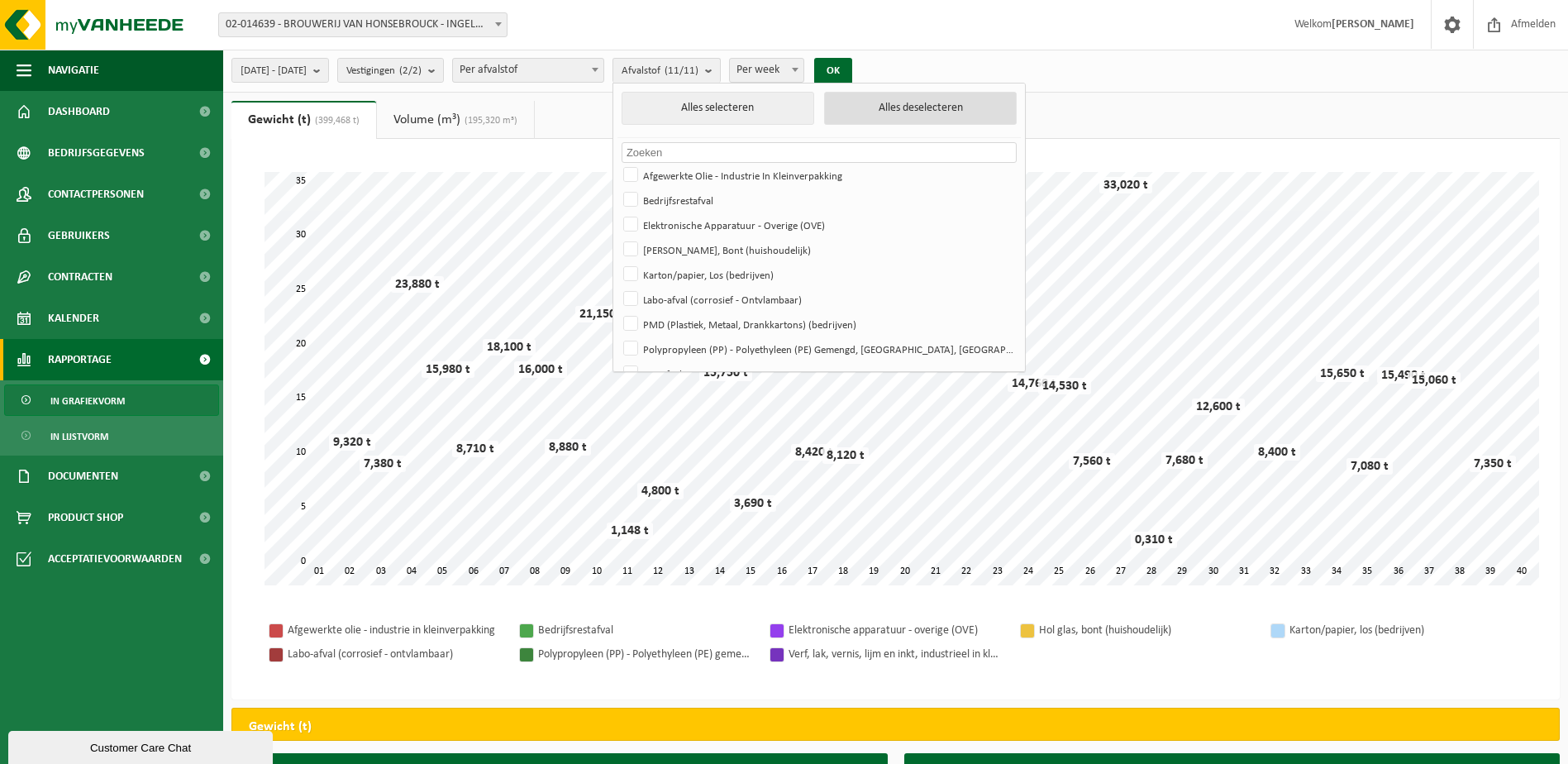
checkbox input "false"
click at [818, 288] on label "Labo-afval (corrosief - Ontvlambaar)" at bounding box center [817, 299] width 395 height 25
click at [618, 287] on input "Labo-afval (corrosief - Ontvlambaar)" at bounding box center [617, 286] width 1 height 1
checkbox input "true"
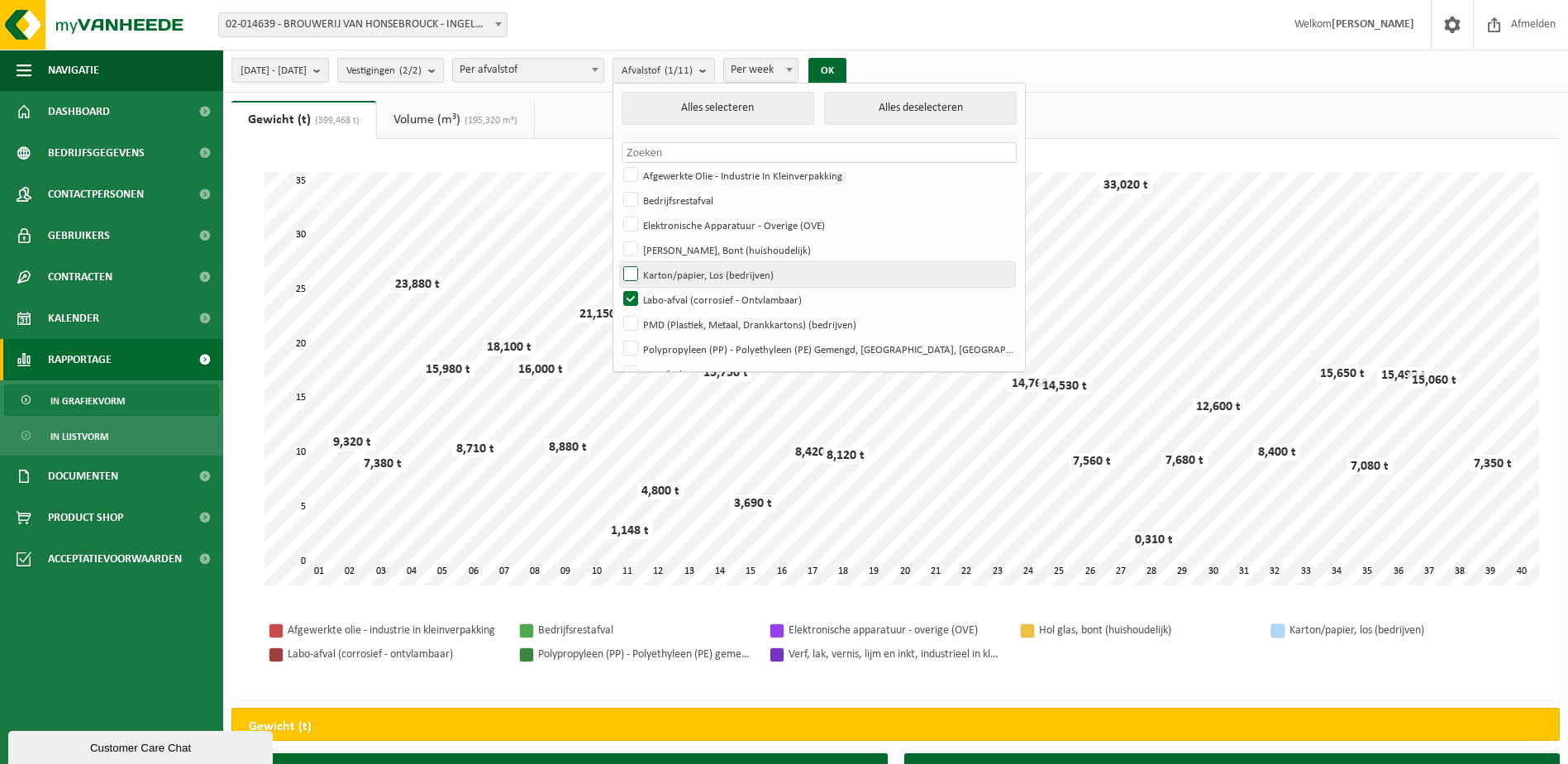
click at [820, 276] on label "Karton/papier, Los (bedrijven)" at bounding box center [817, 274] width 395 height 25
click at [618, 262] on input "Karton/papier, Los (bedrijven)" at bounding box center [617, 261] width 1 height 1
checkbox input "true"
click at [820, 293] on label "Labo-afval (corrosief - Ontvlambaar)" at bounding box center [817, 299] width 395 height 25
click at [618, 287] on input "Labo-afval (corrosief - Ontvlambaar)" at bounding box center [617, 286] width 1 height 1
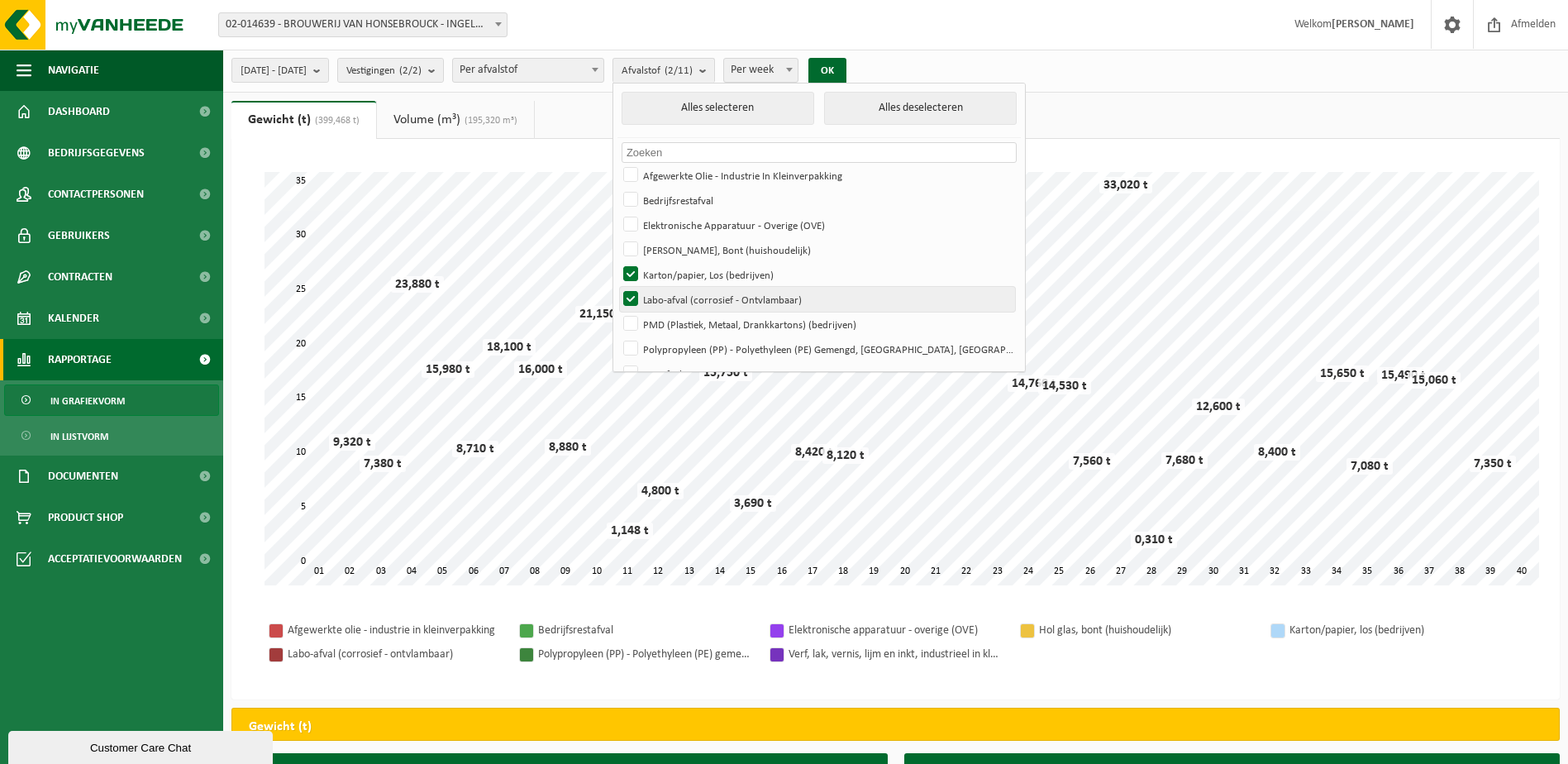
checkbox input "false"
click at [847, 74] on button "OK" at bounding box center [827, 71] width 38 height 26
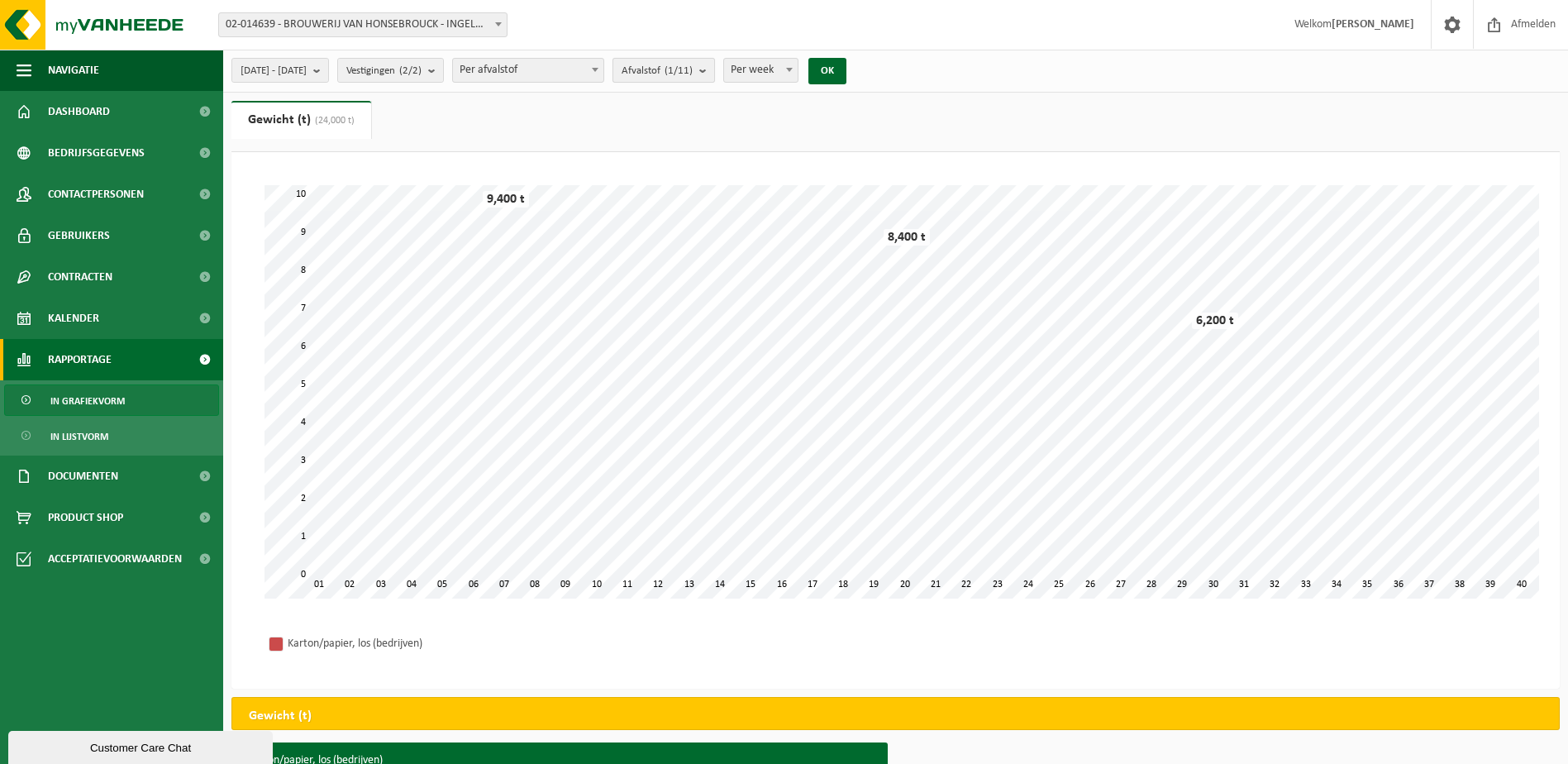
click at [693, 72] on count "(1/11)" at bounding box center [678, 71] width 28 height 11
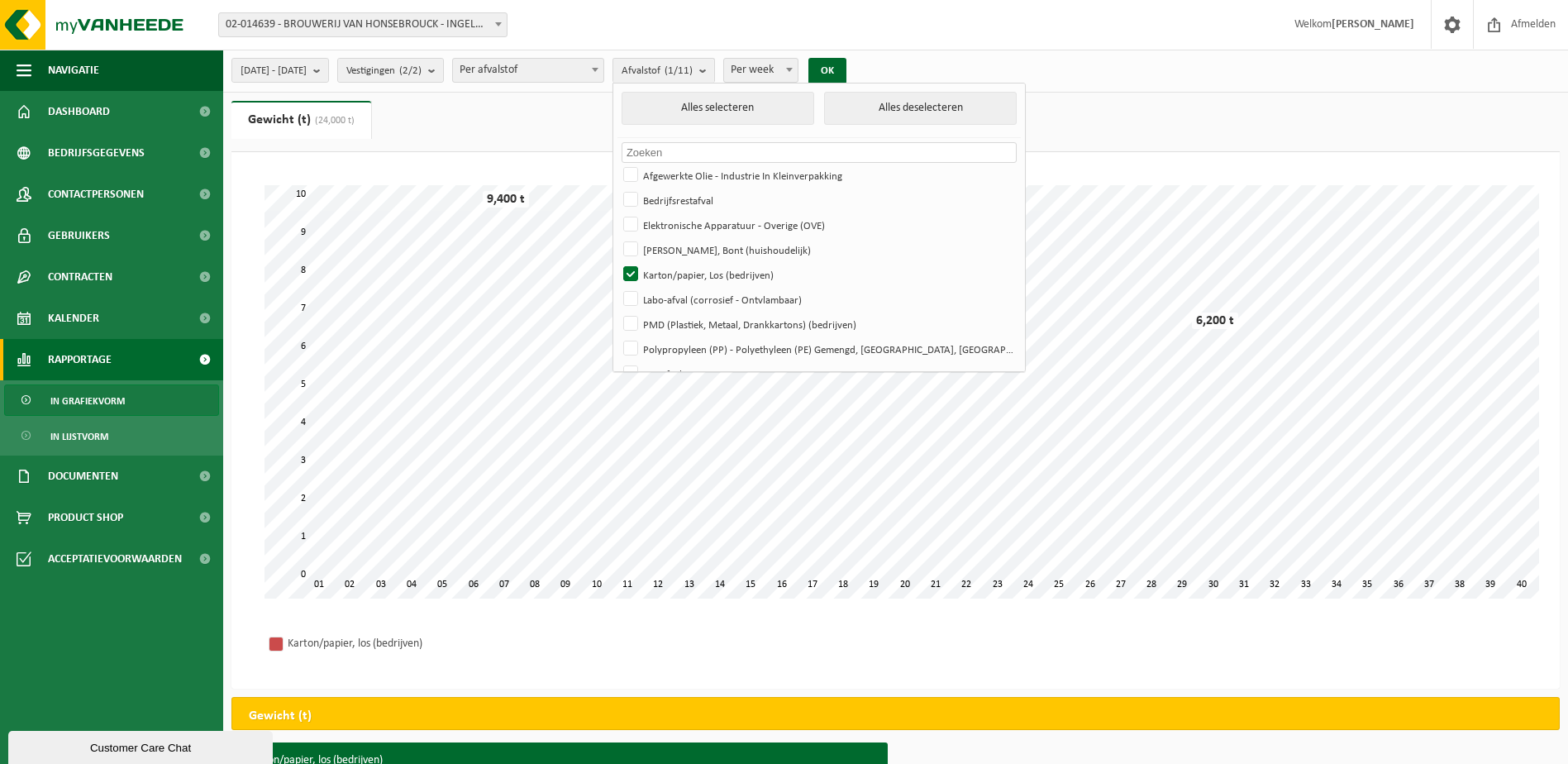
click at [963, 646] on div "Karton/papier, los (bedrijven)" at bounding box center [896, 644] width 1296 height 57
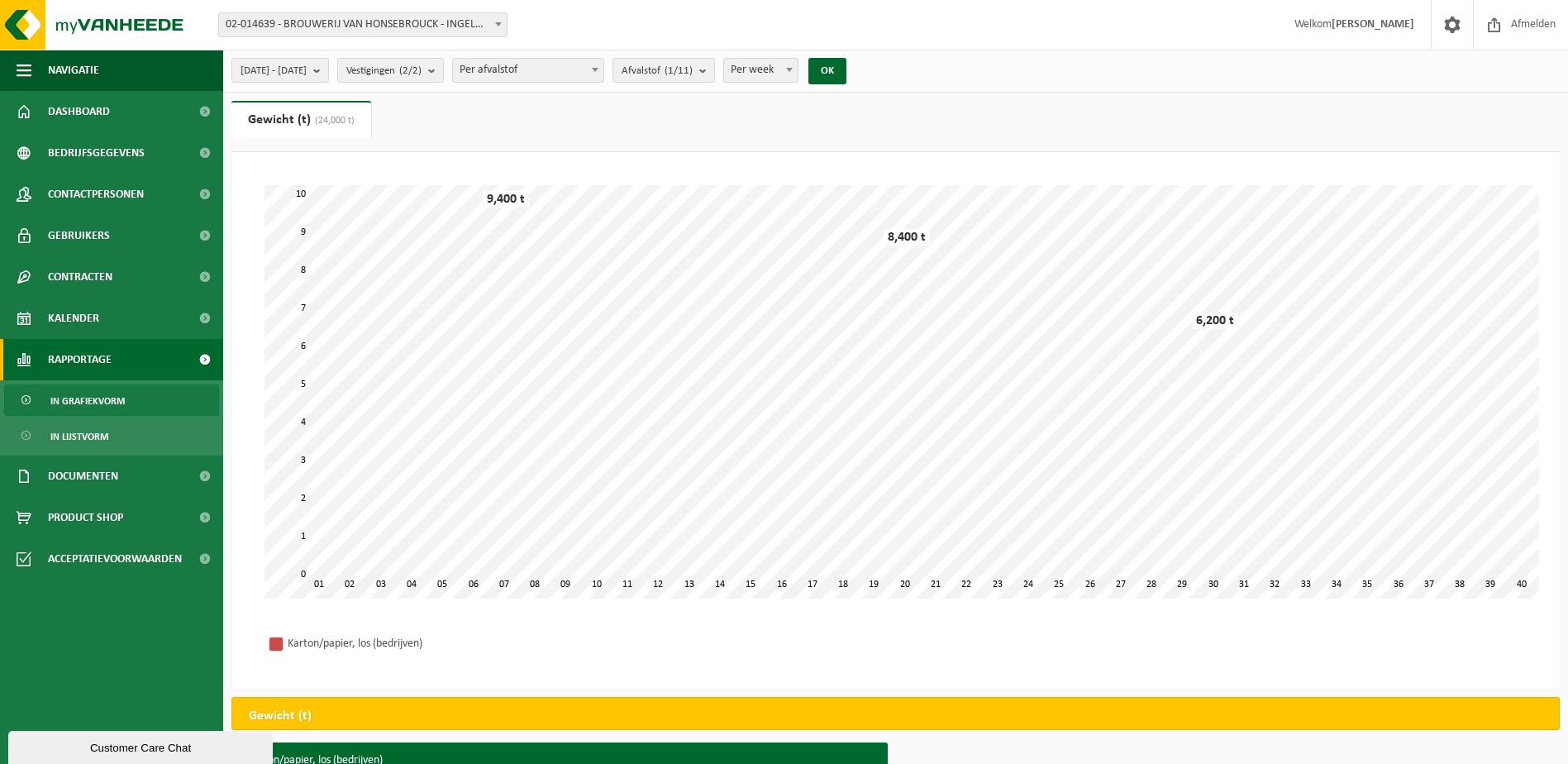
click at [798, 66] on span "Per week" at bounding box center [761, 70] width 73 height 23
select select "3"
click at [685, 66] on span "Afvalstof (1/11)" at bounding box center [657, 71] width 72 height 25
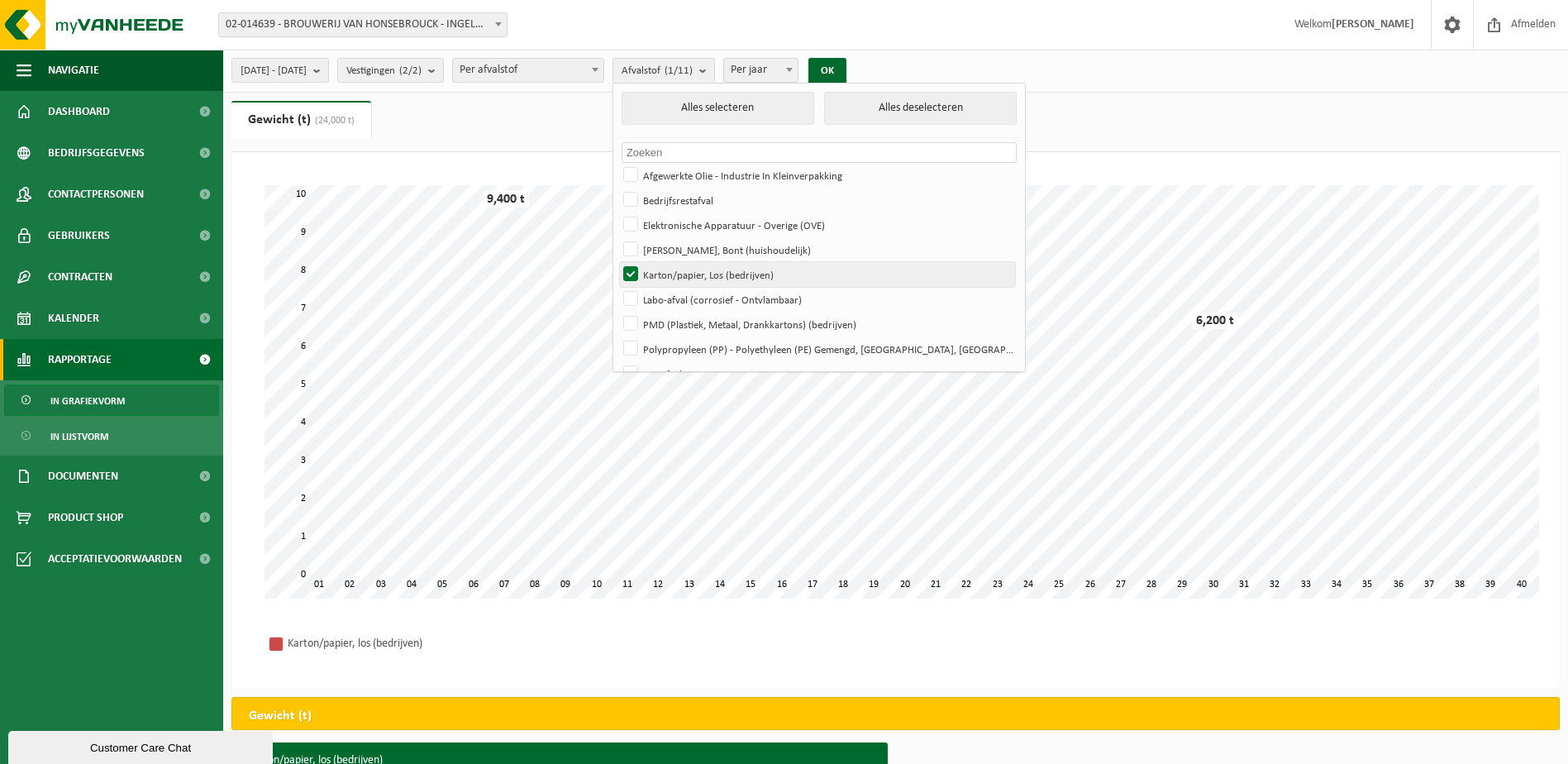
click at [732, 268] on label "Karton/papier, Los (bedrijven)" at bounding box center [817, 274] width 395 height 25
click at [618, 262] on input "Karton/papier, Los (bedrijven)" at bounding box center [617, 261] width 1 height 1
checkbox input "false"
click at [306, 74] on span "[DATE] - [DATE]" at bounding box center [274, 71] width 66 height 25
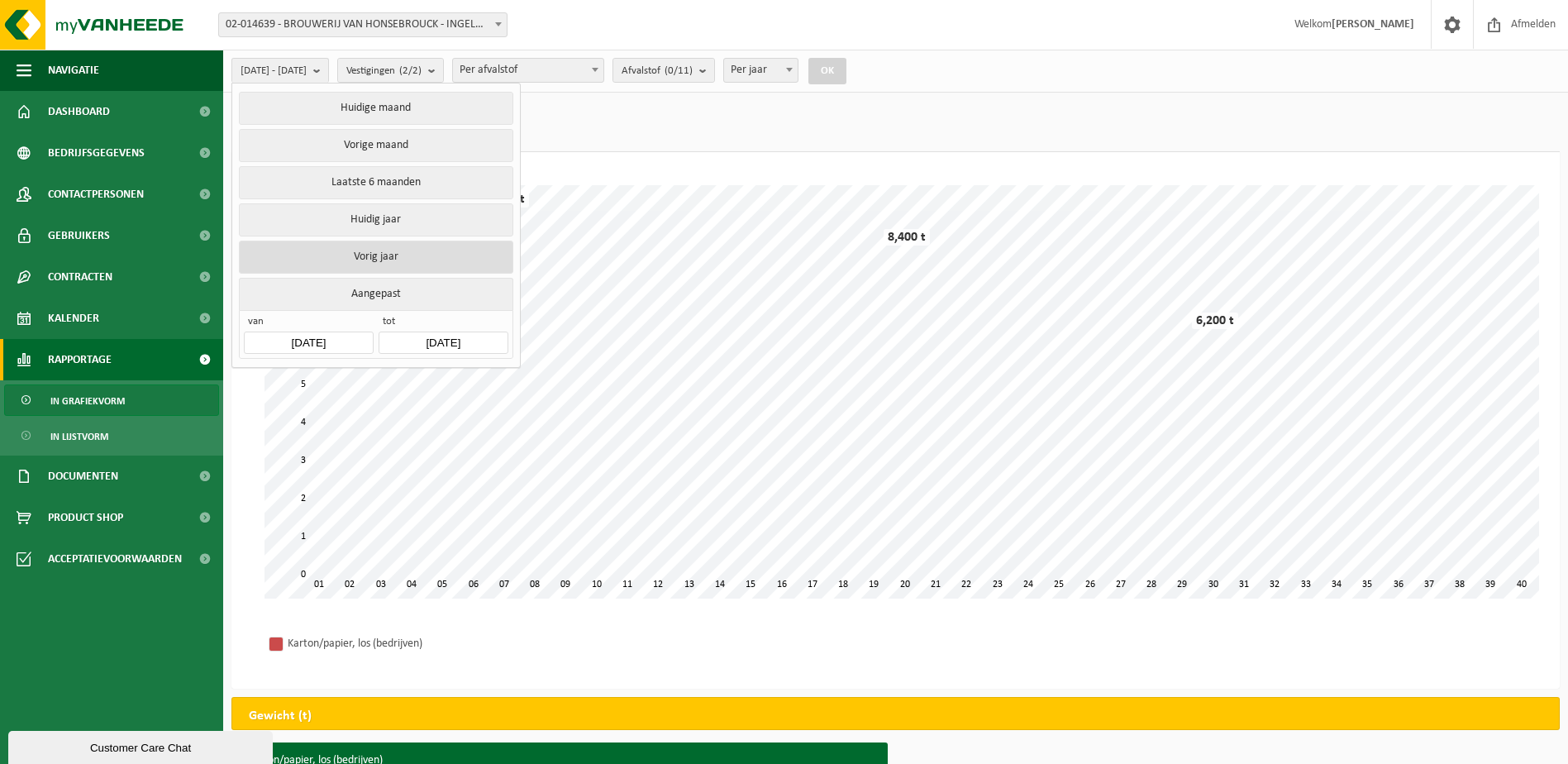
click at [412, 246] on button "Vorig jaar" at bounding box center [375, 257] width 273 height 33
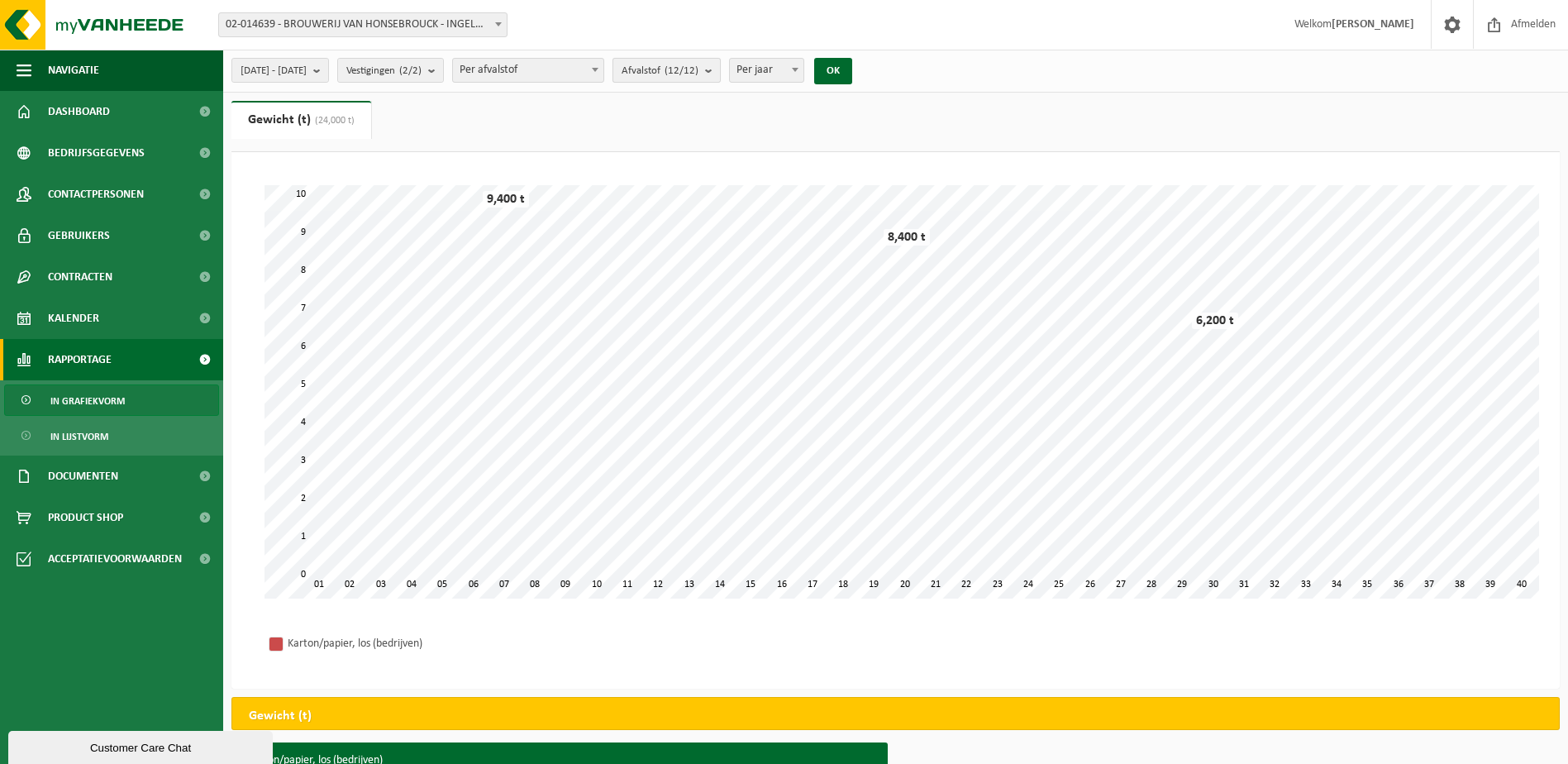
click at [720, 66] on b "submit" at bounding box center [712, 70] width 14 height 23
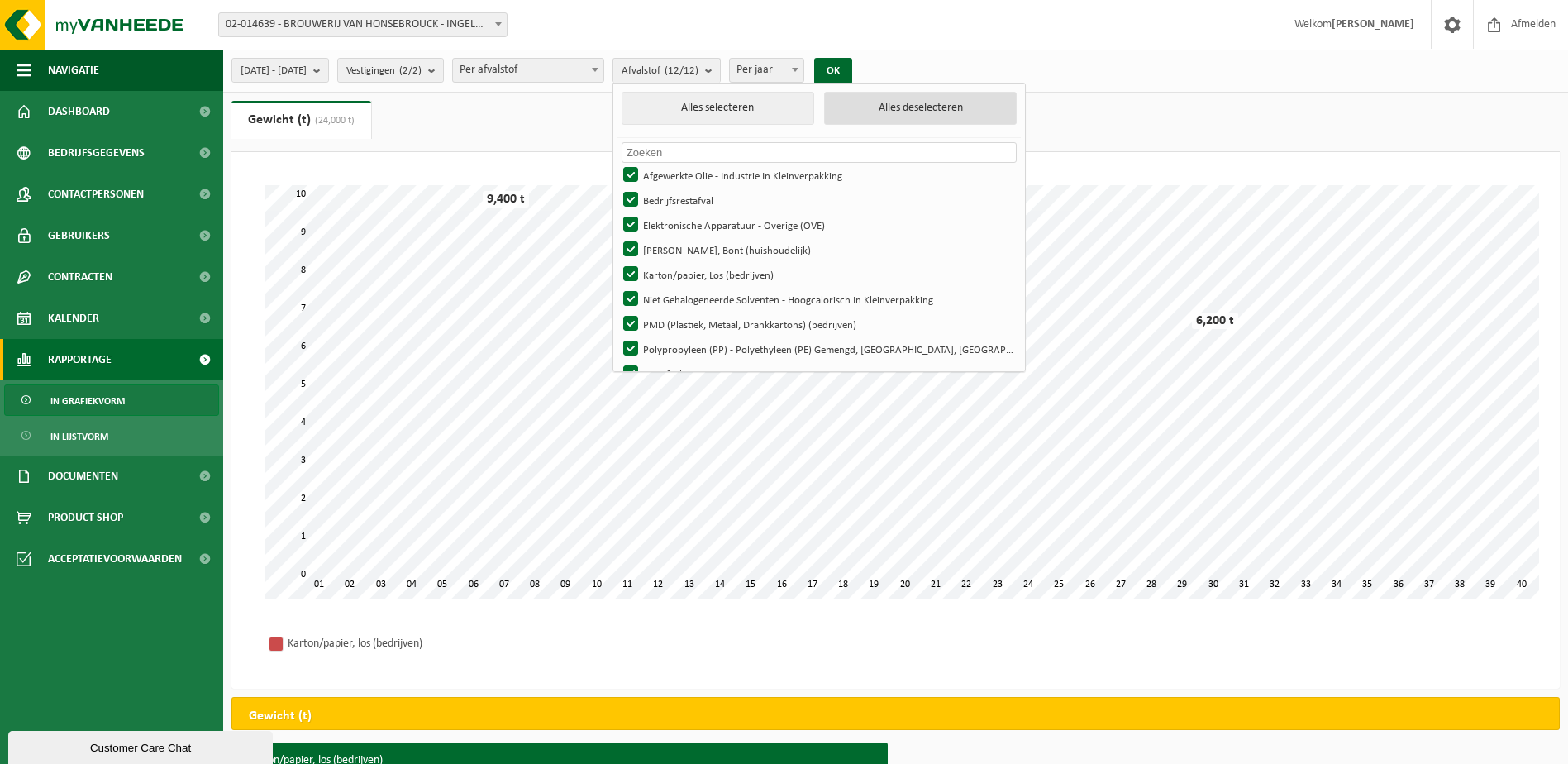
click at [937, 106] on button "Alles deselecteren" at bounding box center [920, 108] width 192 height 33
checkbox input "false"
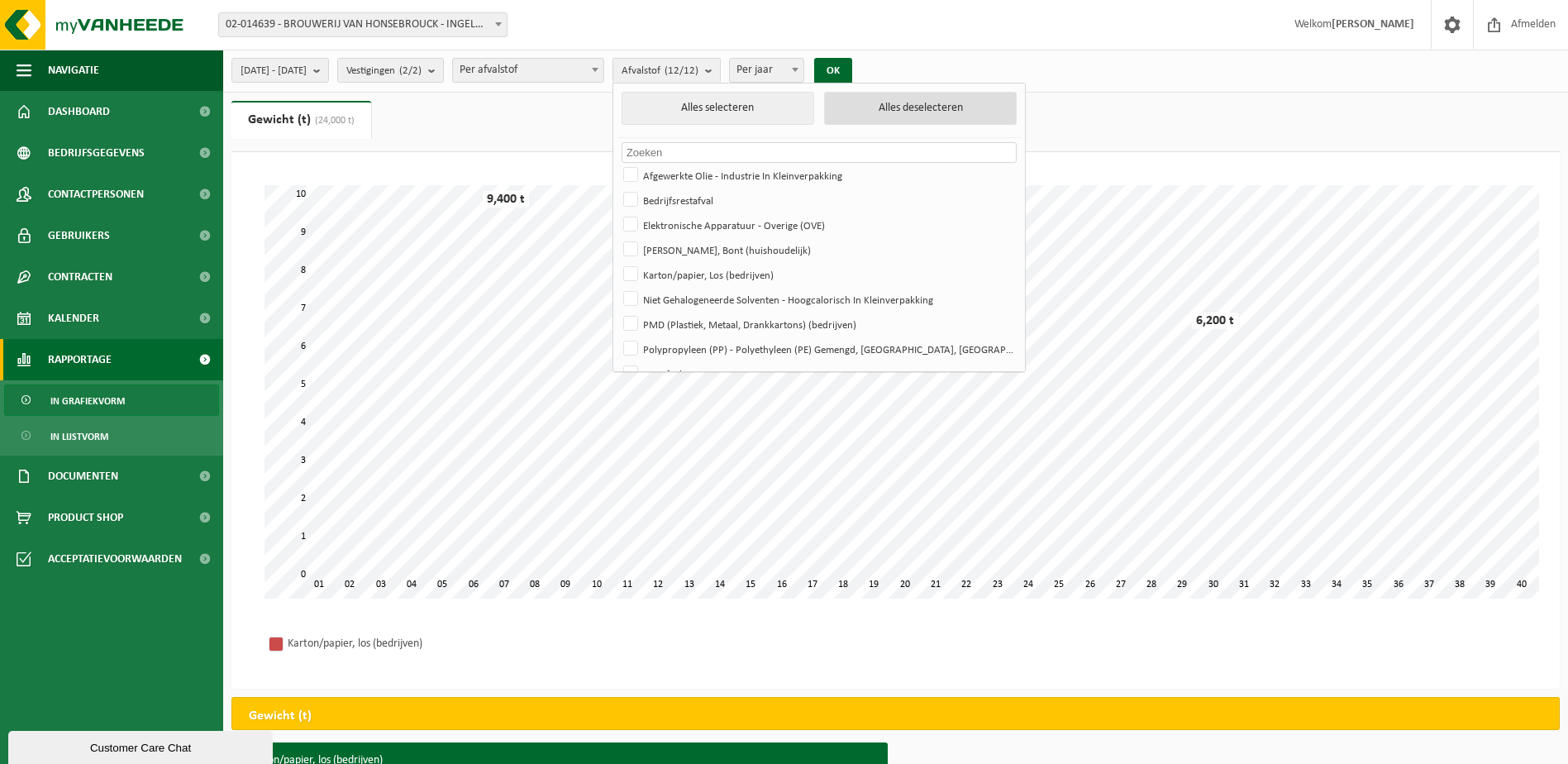
checkbox input "false"
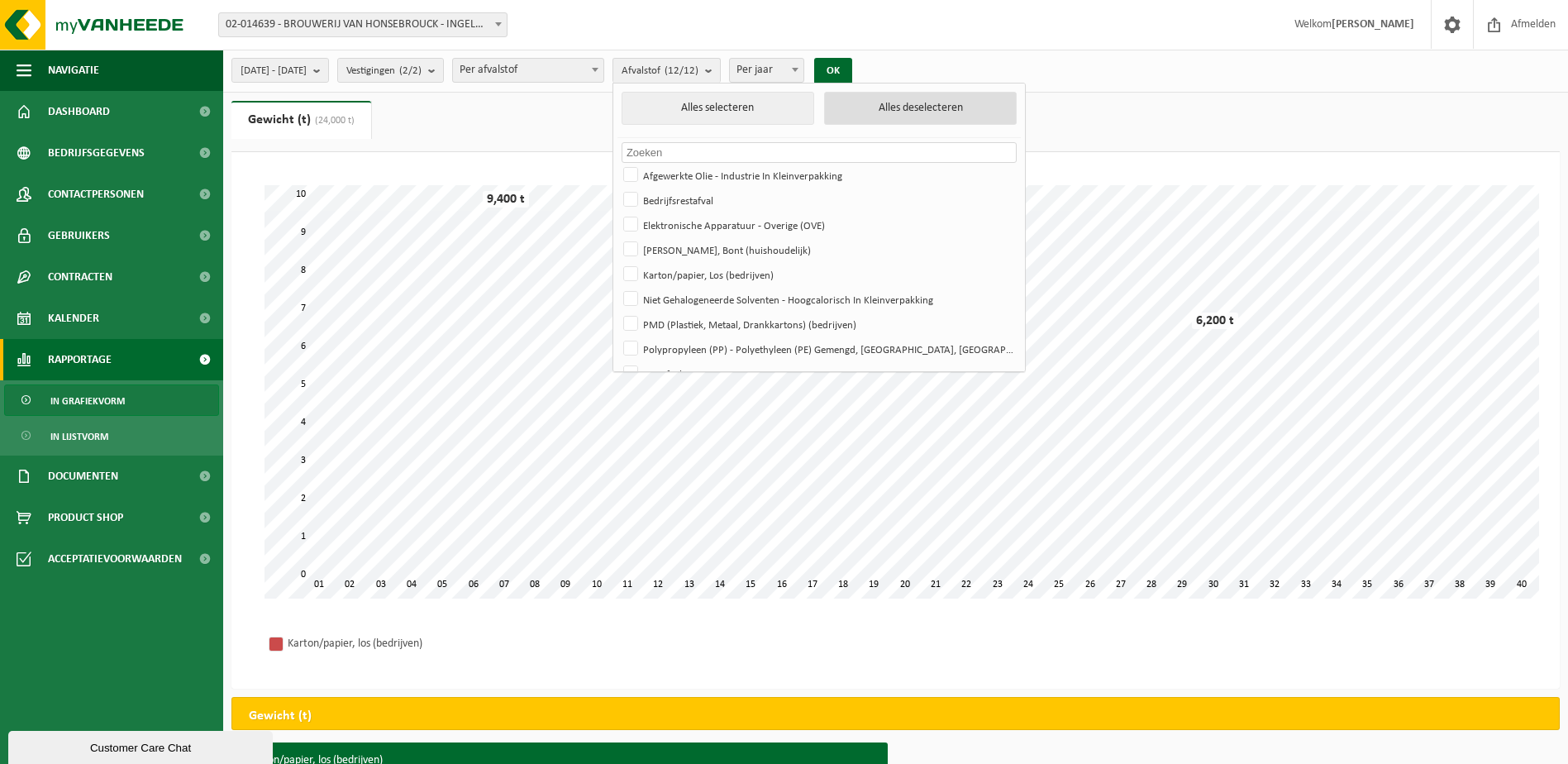
checkbox input "false"
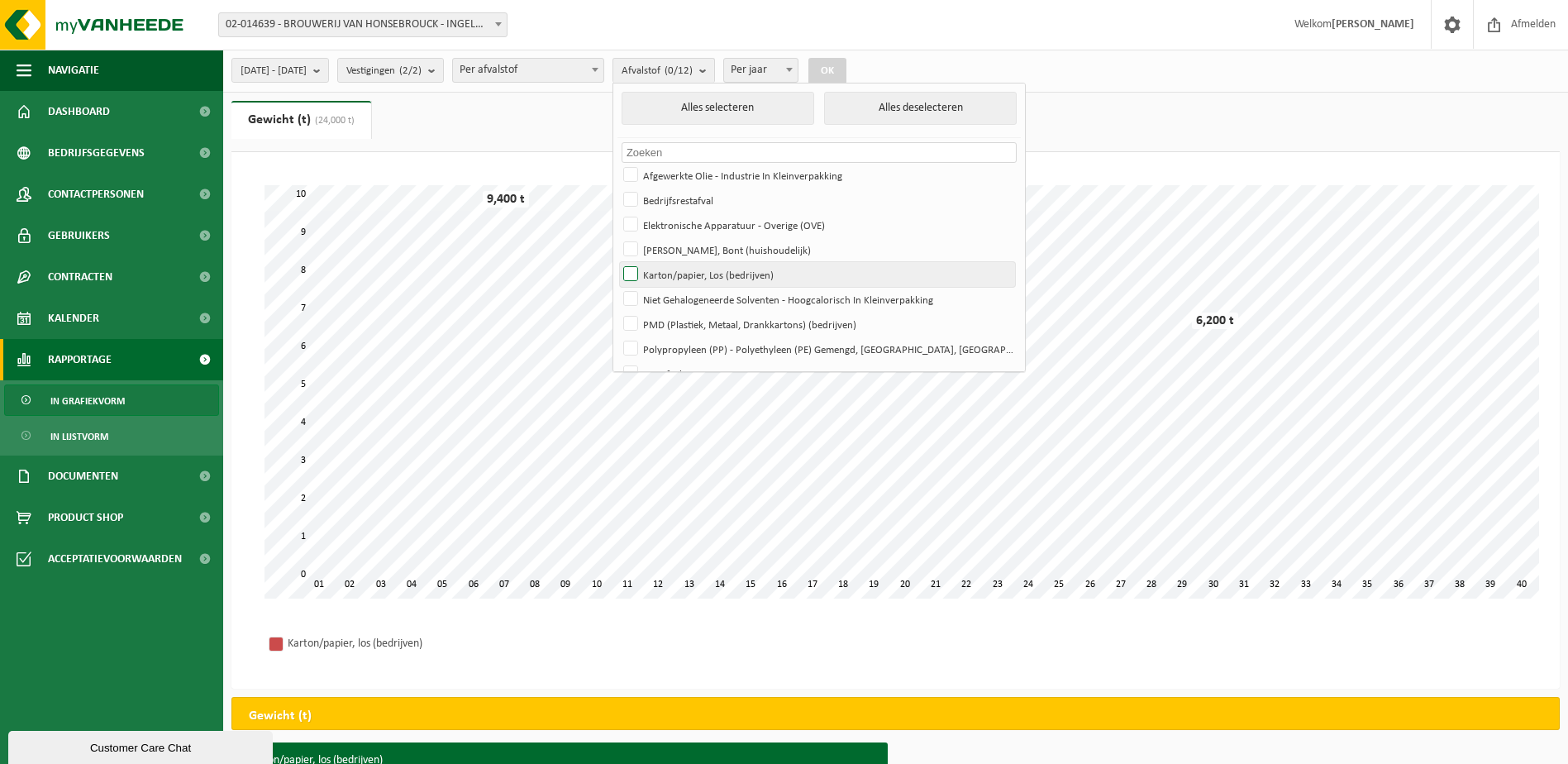
click at [784, 273] on label "Karton/papier, Los (bedrijven)" at bounding box center [817, 274] width 395 height 25
click at [618, 262] on input "Karton/papier, Los (bedrijven)" at bounding box center [617, 261] width 1 height 1
click at [847, 63] on button "OK" at bounding box center [827, 71] width 38 height 26
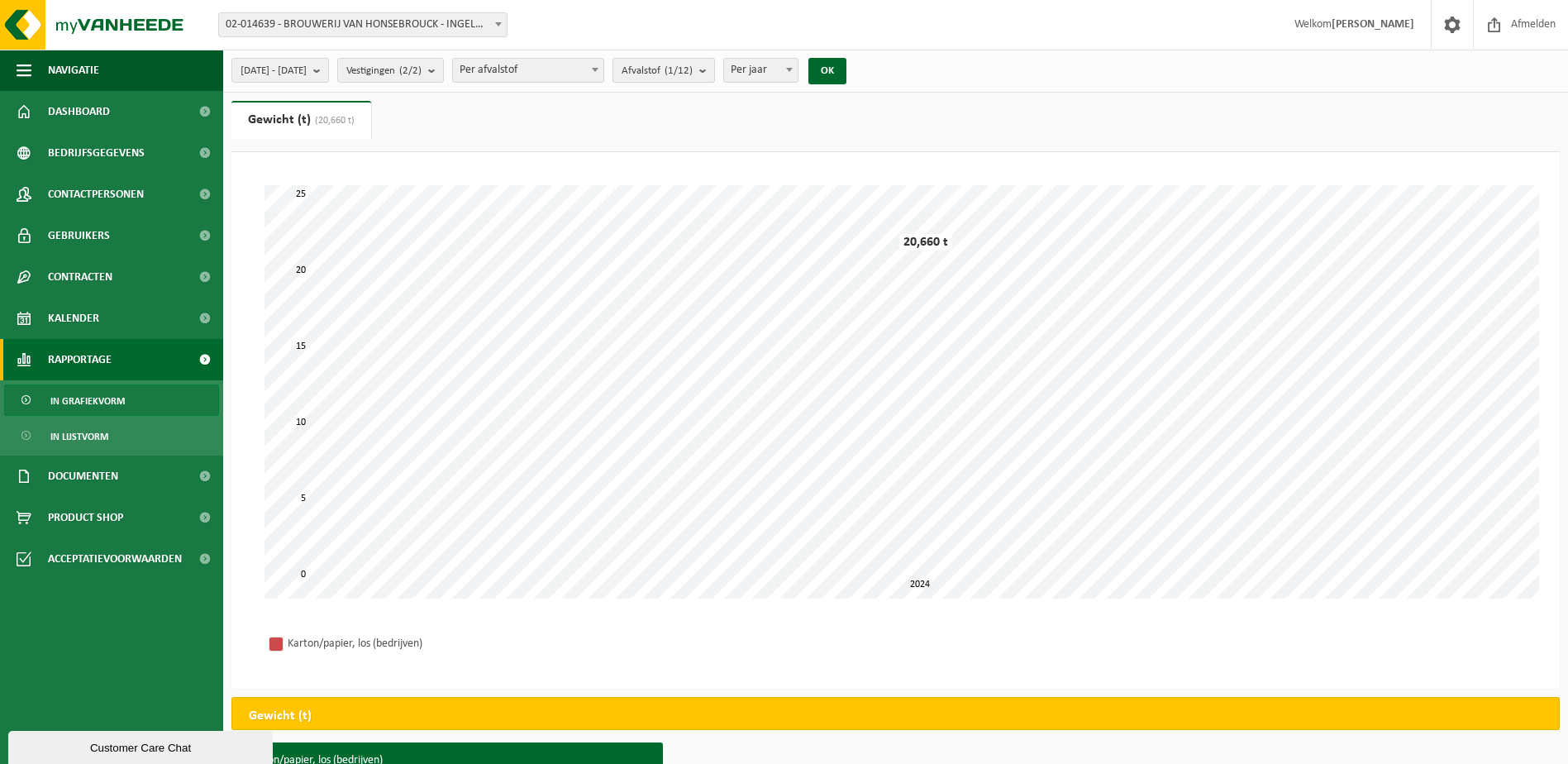
click at [714, 68] on b "submit" at bounding box center [707, 70] width 14 height 23
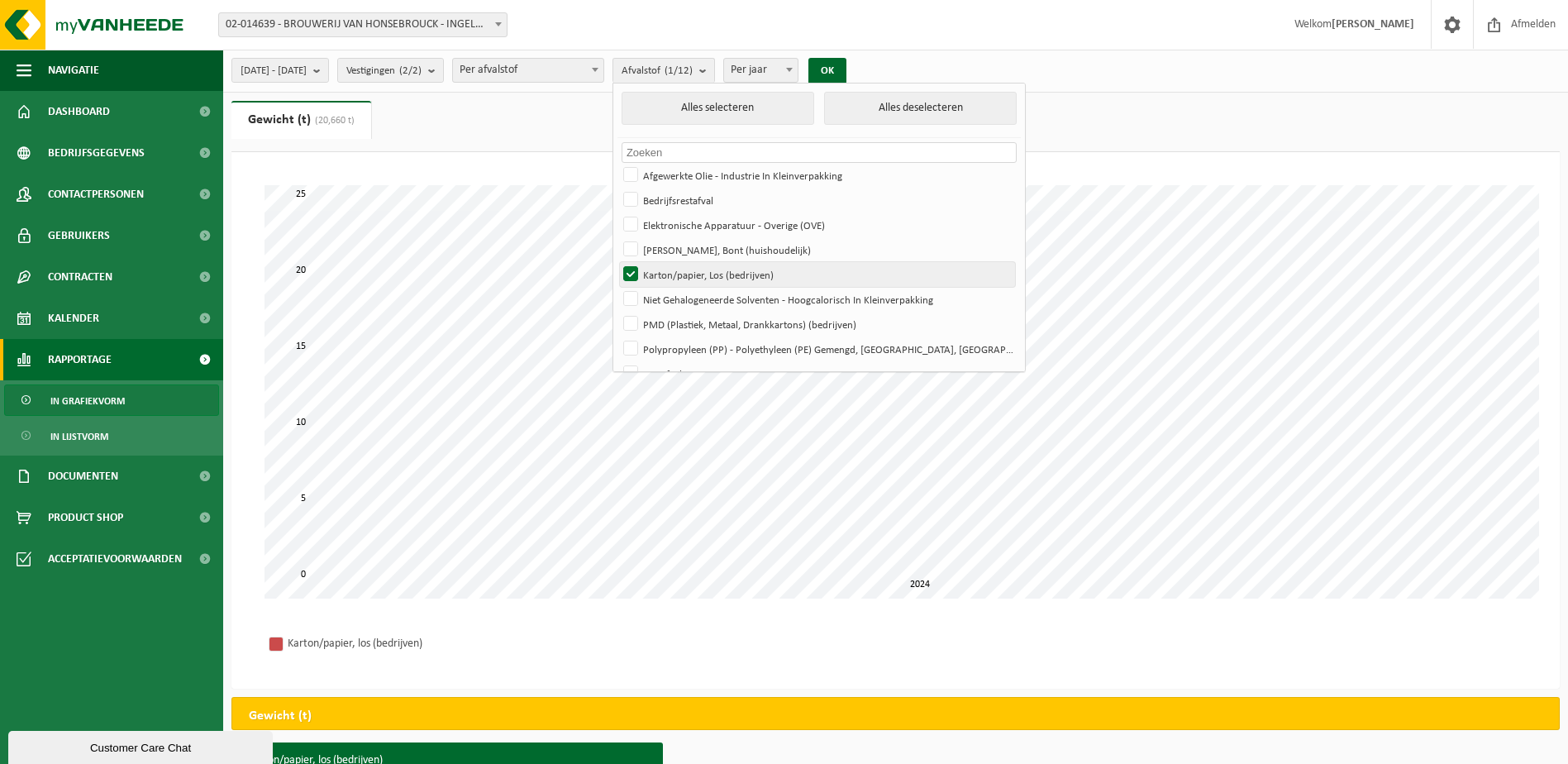
click at [741, 273] on label "Karton/papier, Los (bedrijven)" at bounding box center [817, 274] width 395 height 25
click at [618, 262] on input "Karton/papier, Los (bedrijven)" at bounding box center [617, 261] width 1 height 1
checkbox input "false"
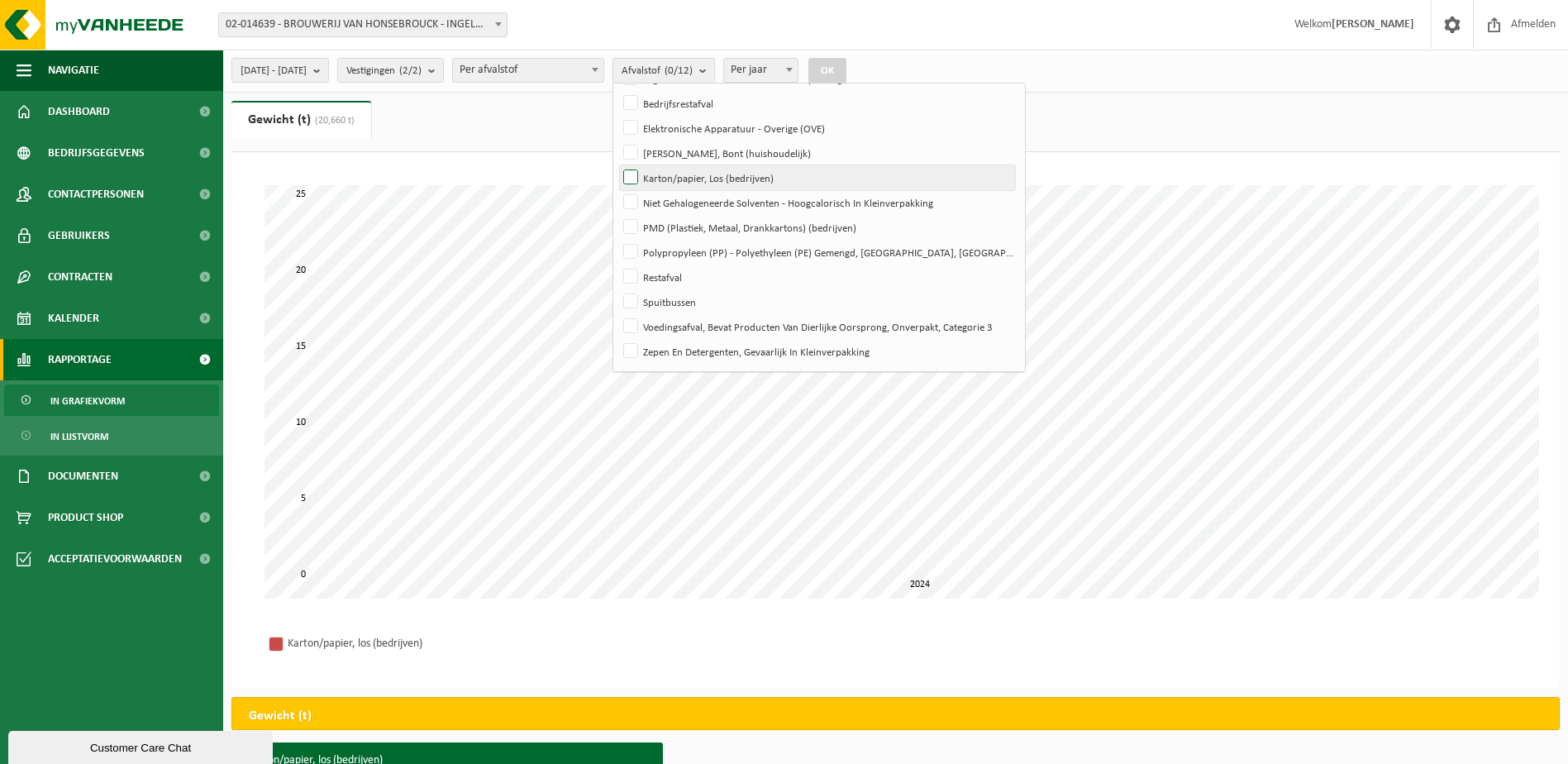
scroll to position [83, 0]
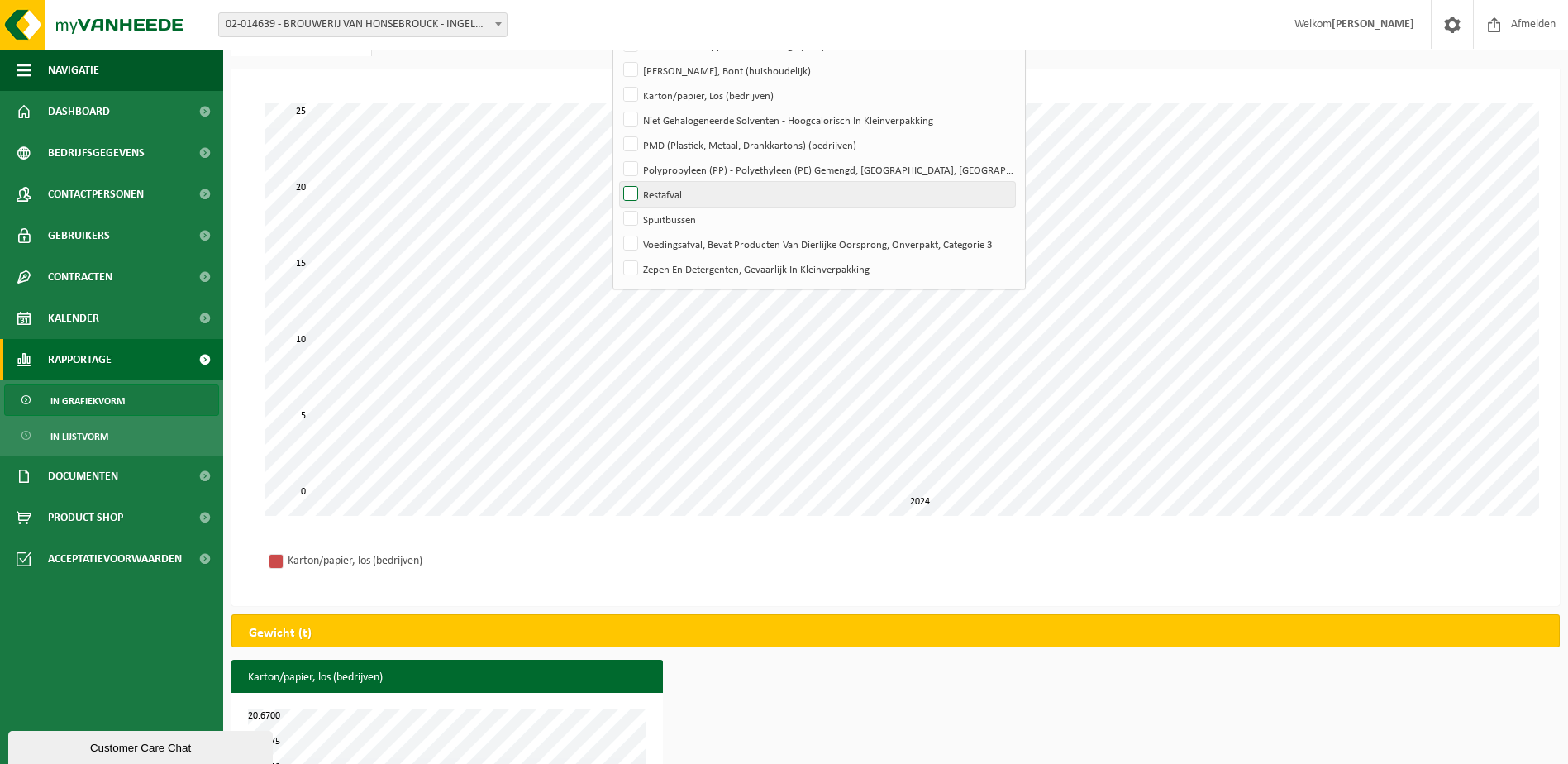
click at [707, 190] on label "Restafval" at bounding box center [817, 194] width 395 height 25
click at [618, 182] on input "Restafval" at bounding box center [617, 181] width 1 height 1
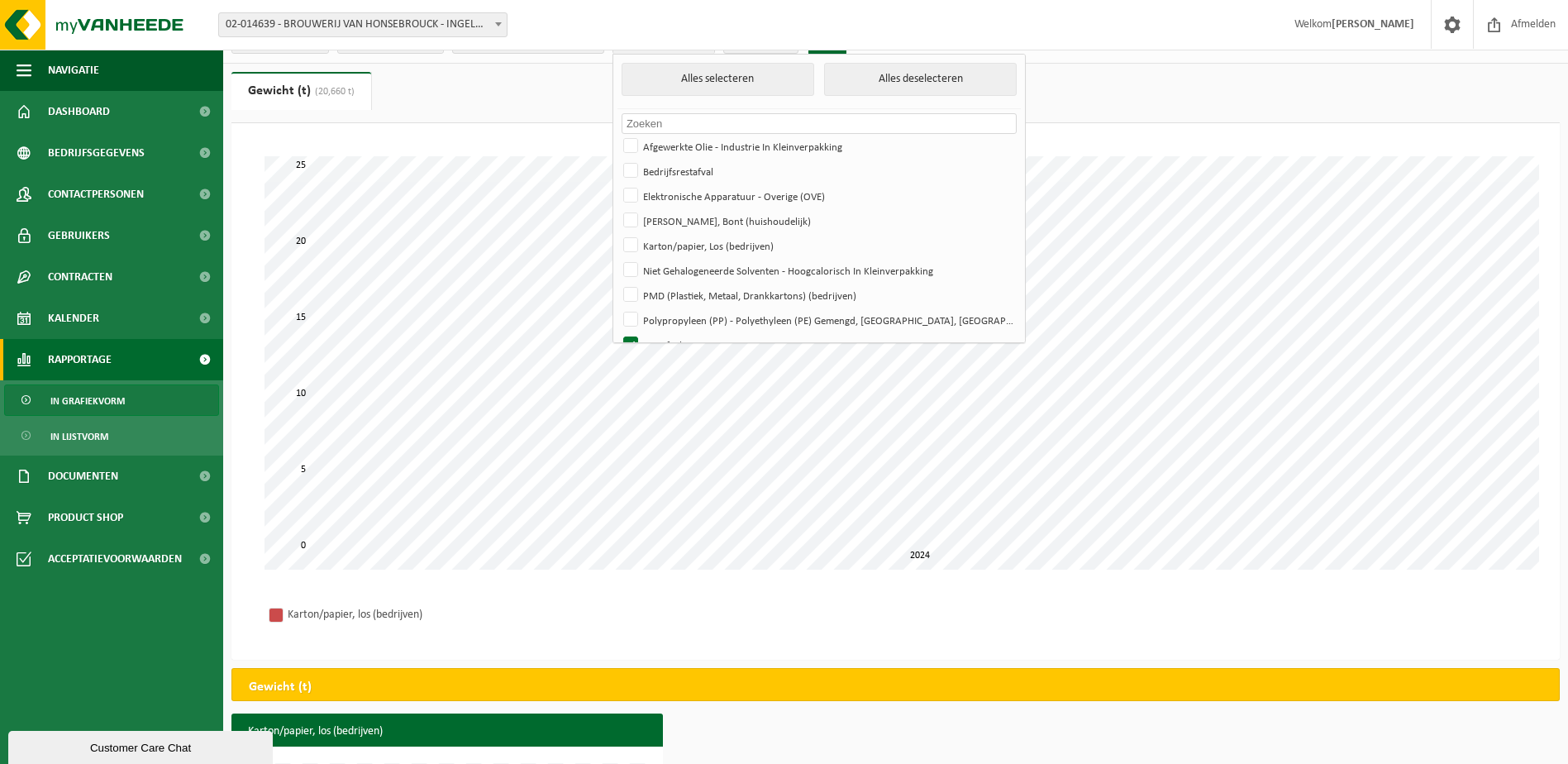
scroll to position [0, 0]
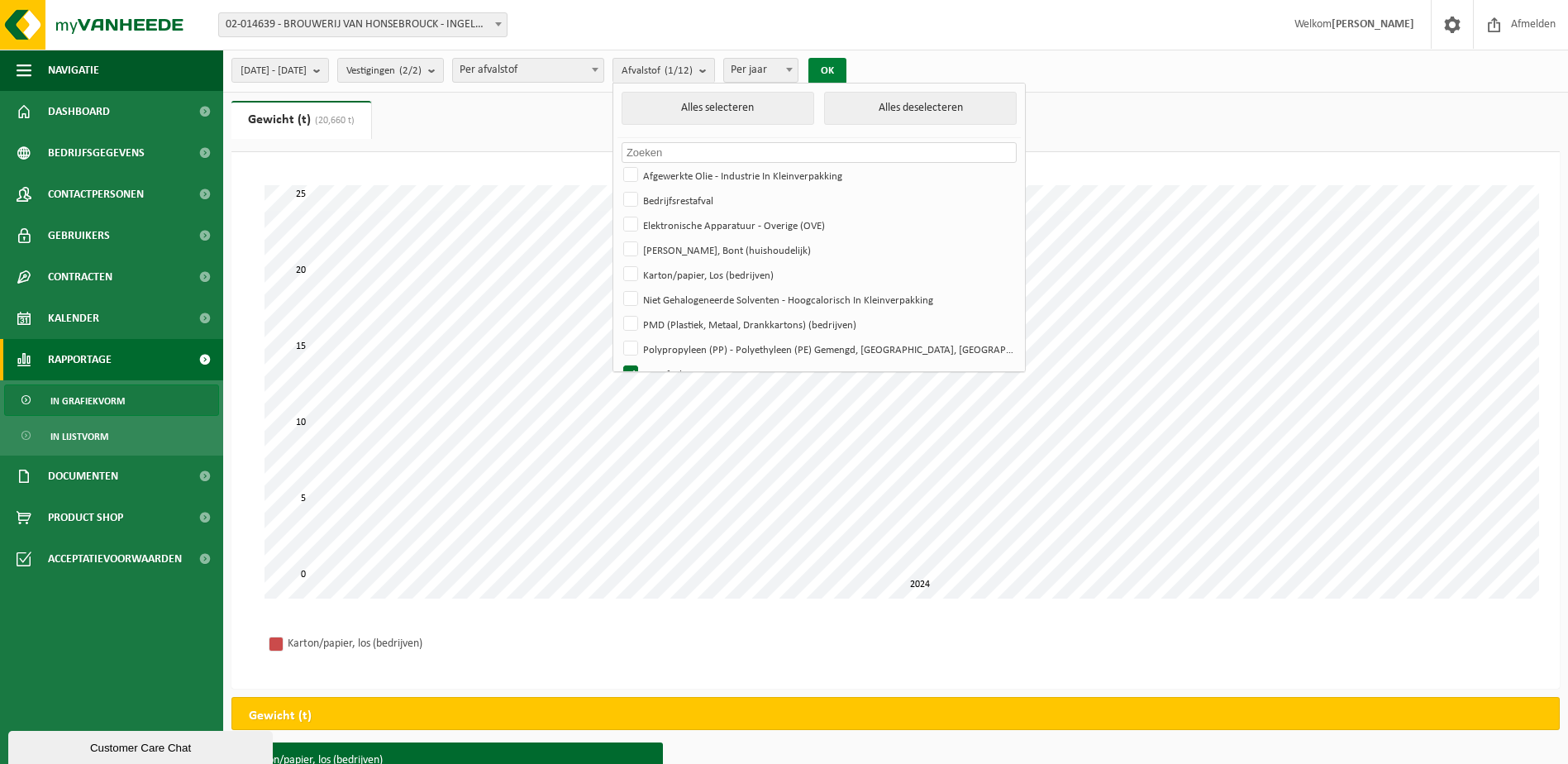
click at [847, 72] on button "OK" at bounding box center [827, 71] width 38 height 26
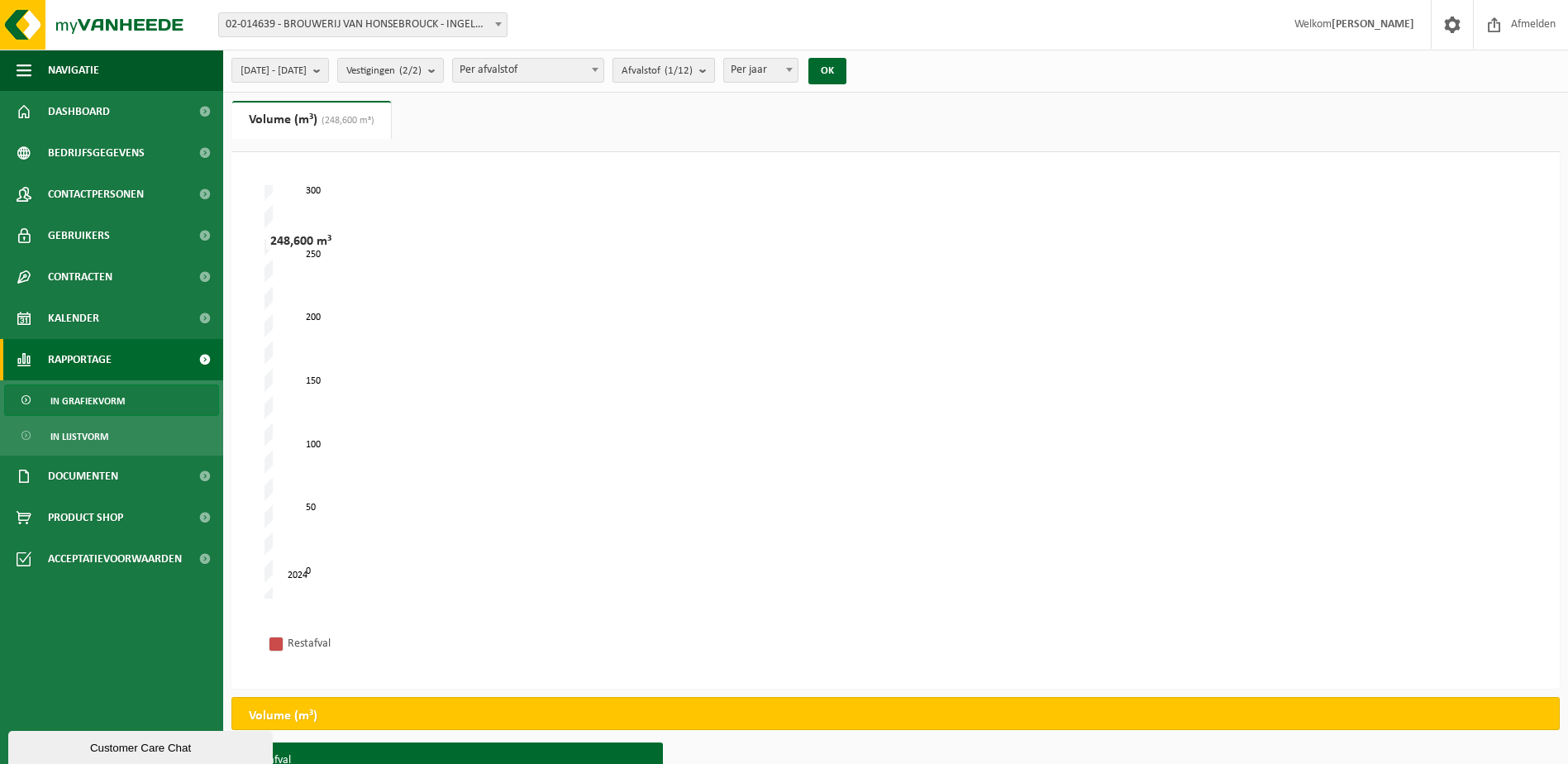
click at [714, 66] on b "submit" at bounding box center [707, 70] width 14 height 23
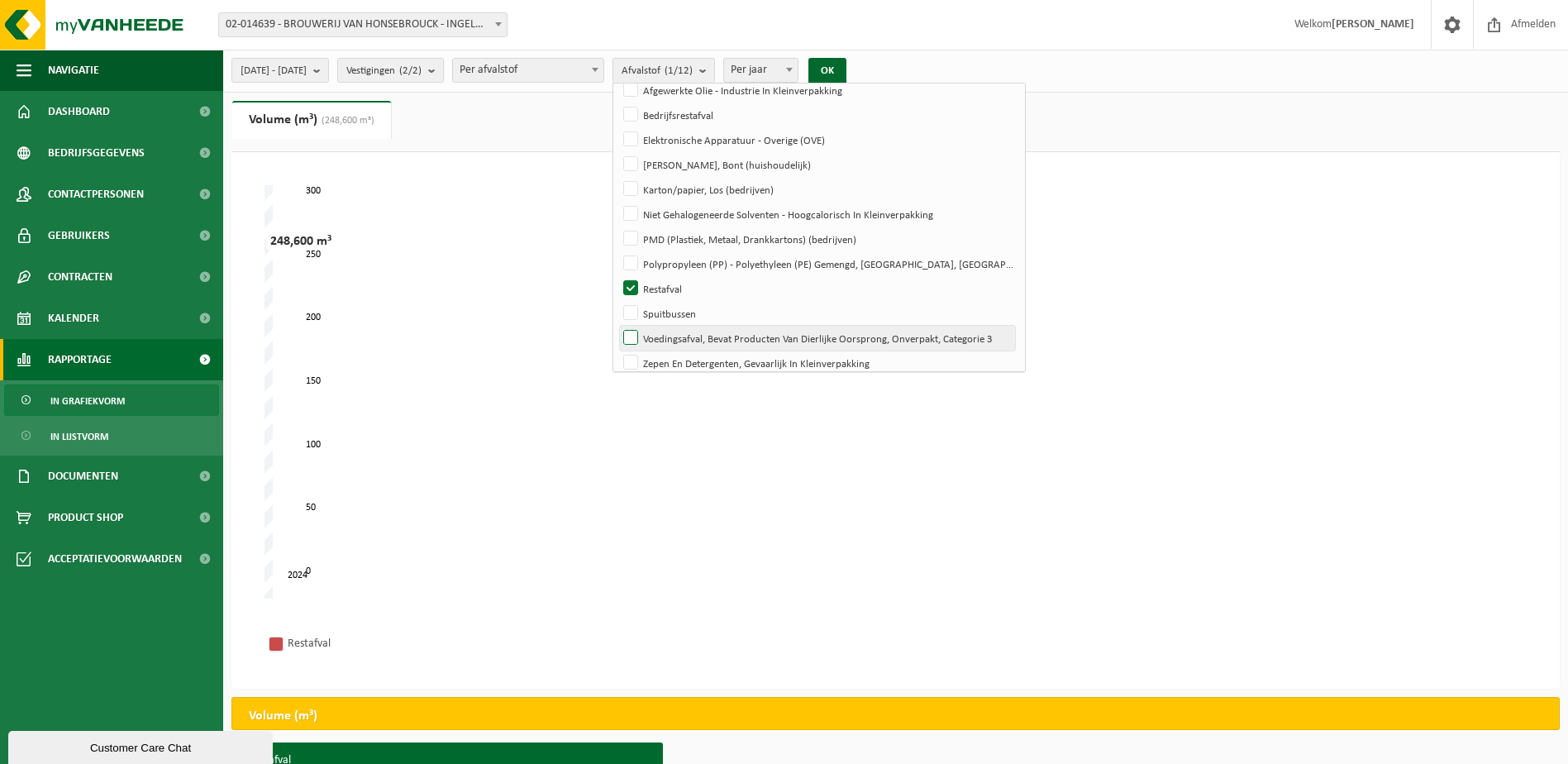
scroll to position [97, 0]
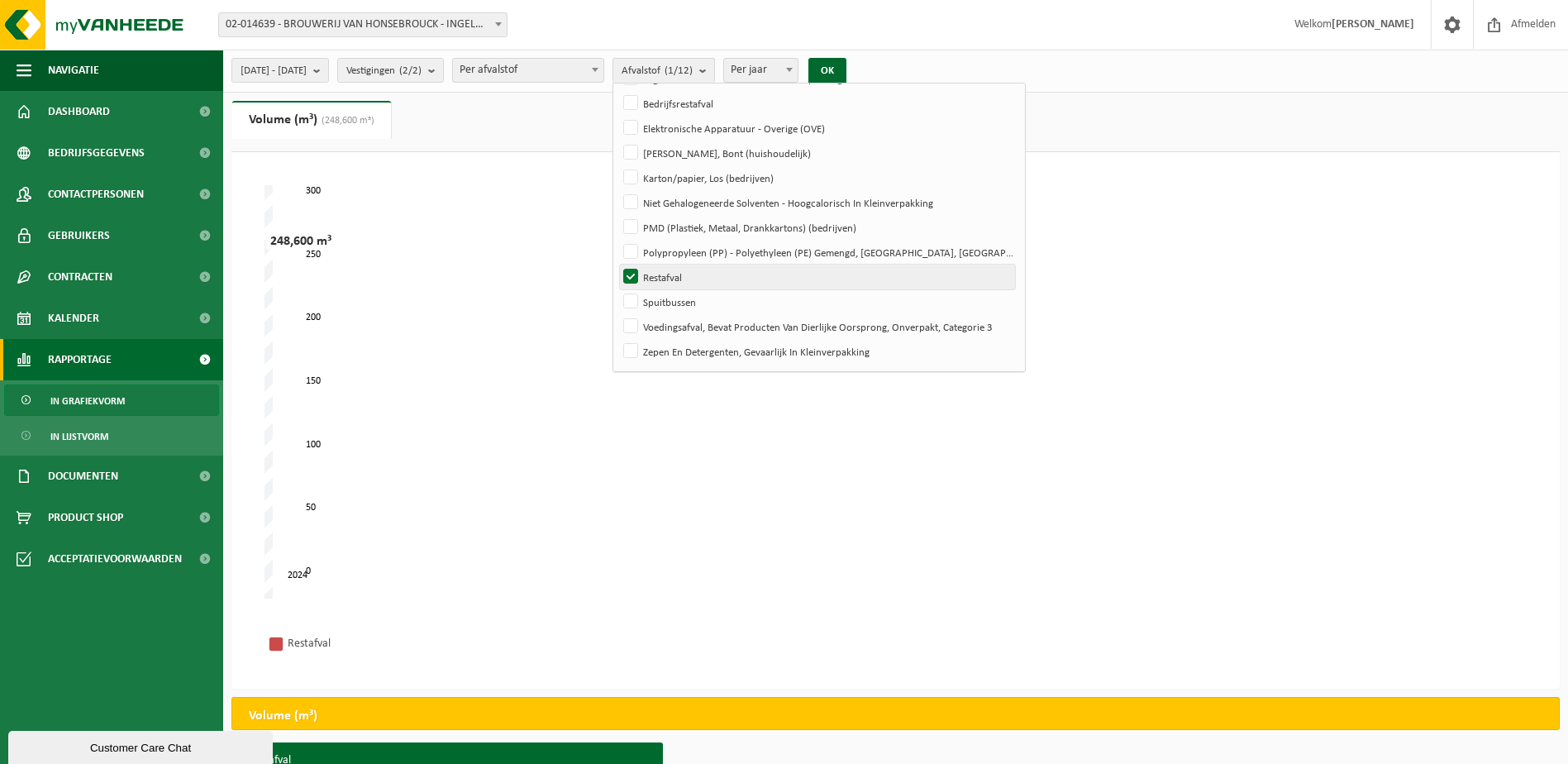
click at [724, 279] on label "Restafval" at bounding box center [817, 277] width 395 height 25
click at [618, 265] on input "Restafval" at bounding box center [617, 264] width 1 height 1
checkbox input "false"
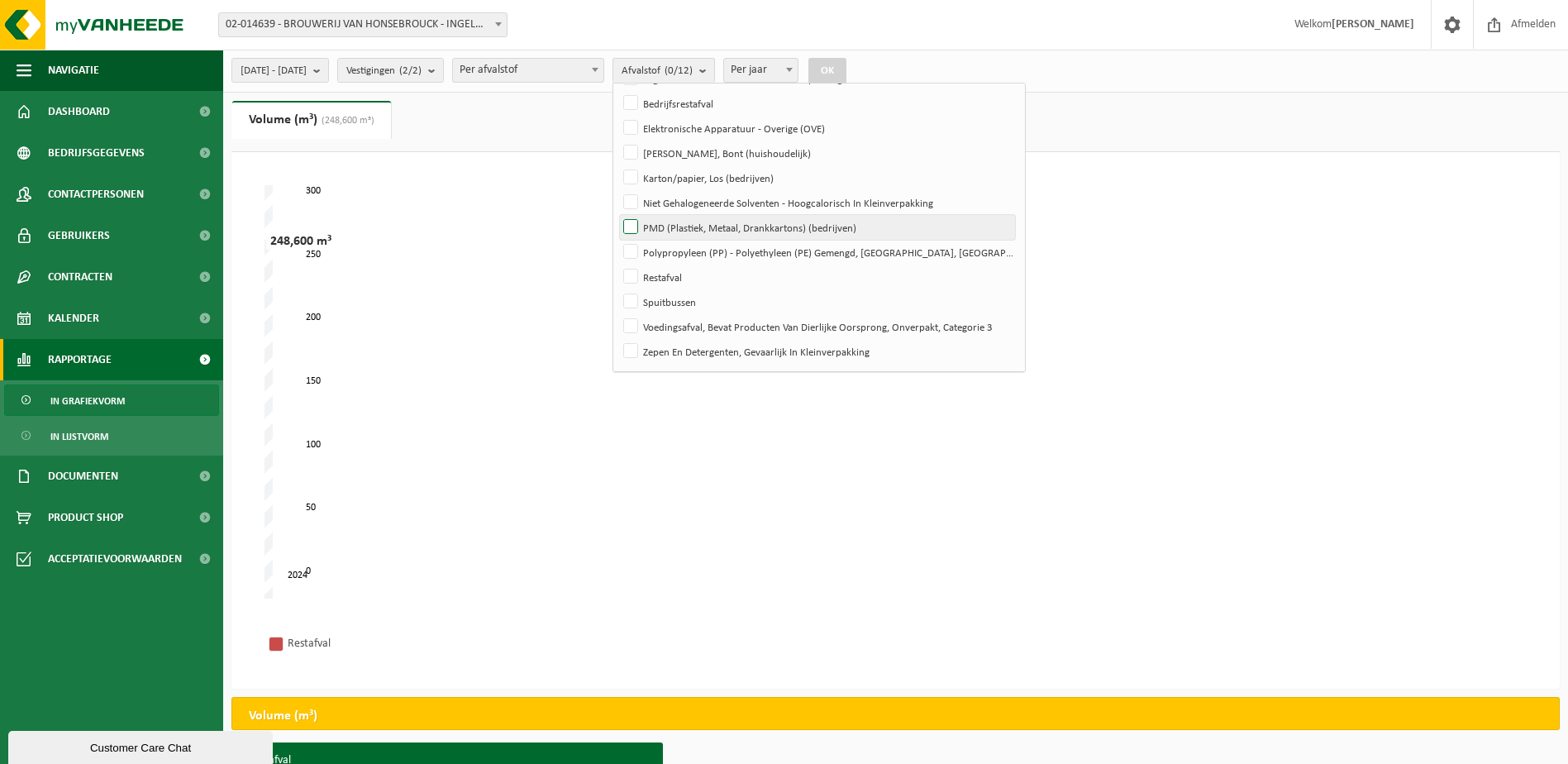
click at [747, 228] on label "PMD (Plastiek, Metaal, Drankkartons) (bedrijven)" at bounding box center [817, 227] width 395 height 25
click at [618, 215] on input "PMD (Plastiek, Metaal, Drankkartons) (bedrijven)" at bounding box center [617, 215] width 1 height 1
checkbox input "true"
click at [847, 68] on button "OK" at bounding box center [827, 71] width 38 height 26
